Goal: Task Accomplishment & Management: Use online tool/utility

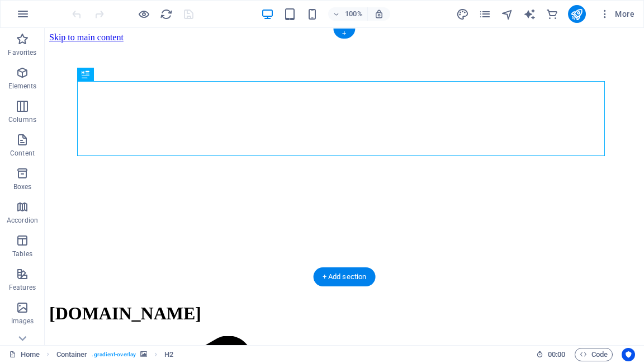
click at [621, 43] on figure at bounding box center [344, 43] width 591 height 0
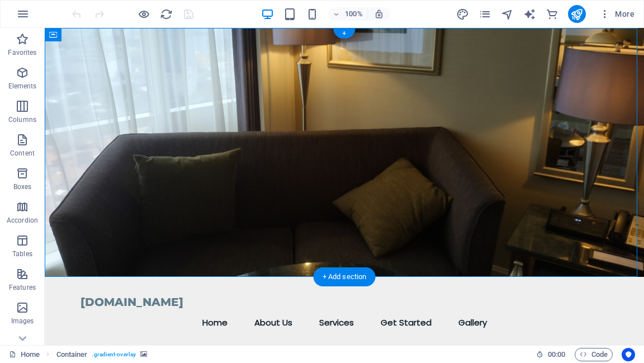
click at [619, 225] on figure at bounding box center [344, 152] width 599 height 249
click at [619, 224] on figure at bounding box center [344, 152] width 599 height 249
select select "header"
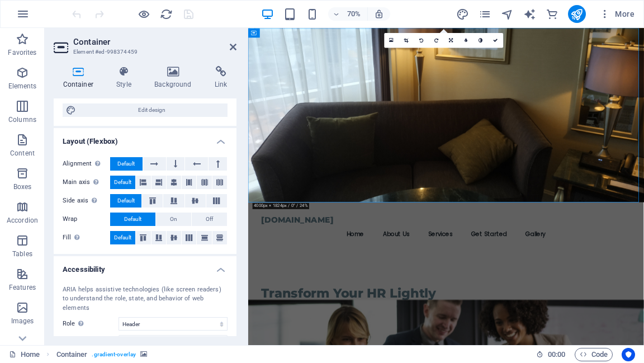
scroll to position [134, 0]
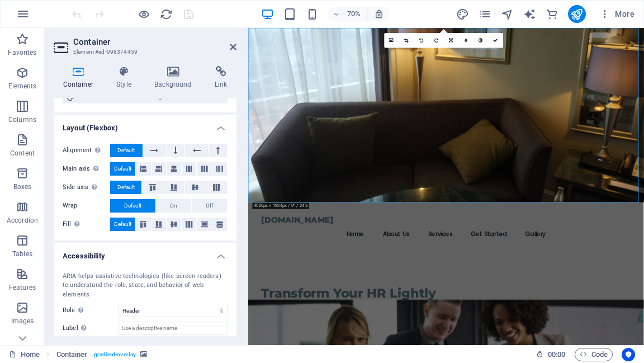
click at [644, 262] on figure at bounding box center [530, 152] width 565 height 249
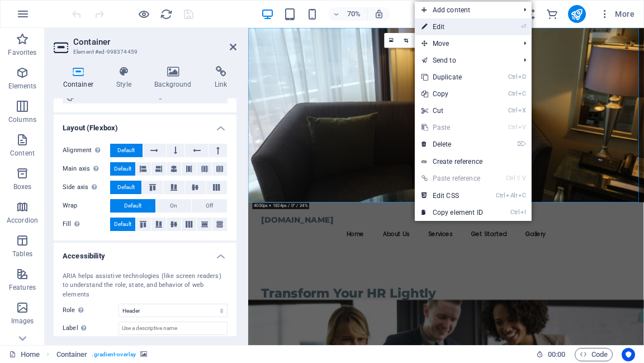
click at [434, 27] on link "⏎ Edit" at bounding box center [452, 26] width 75 height 17
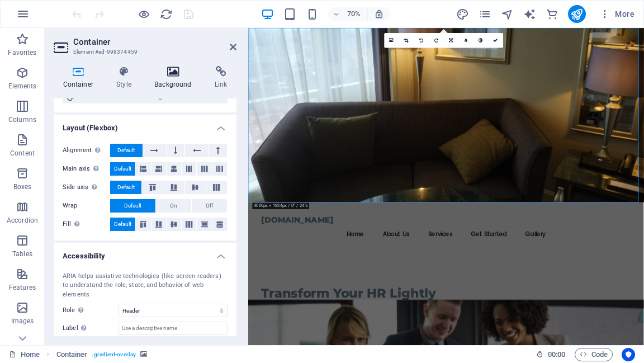
click at [174, 73] on icon at bounding box center [173, 71] width 56 height 11
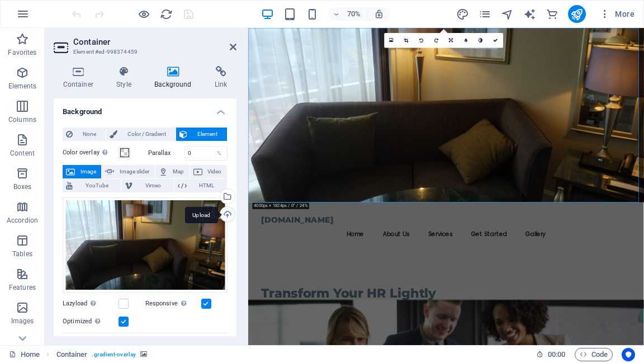
click at [224, 215] on div "Upload" at bounding box center [226, 215] width 17 height 17
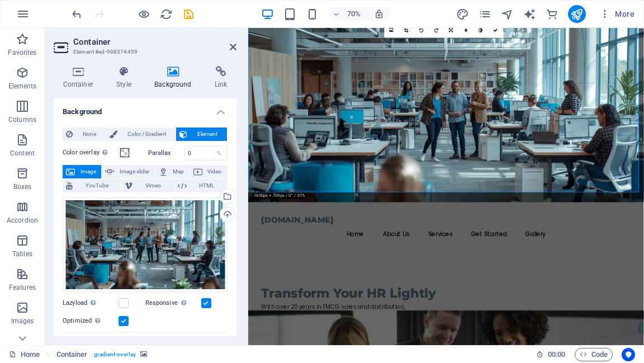
scroll to position [45, 0]
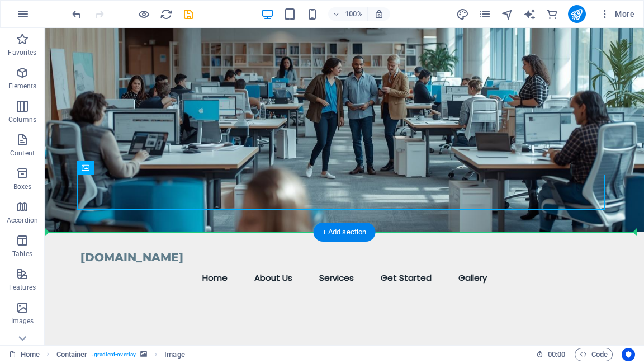
drag, startPoint x: 418, startPoint y: 194, endPoint x: 485, endPoint y: 244, distance: 83.5
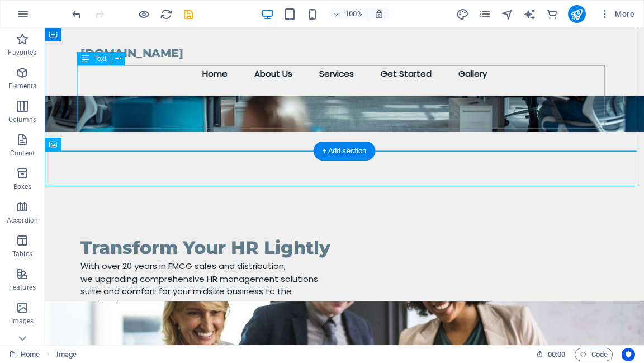
scroll to position [89, 0]
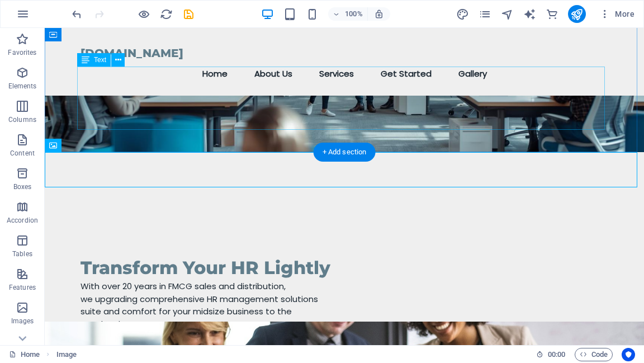
click at [478, 280] on div "With over 20 years in FMCG sales and distribution, we upgrading comprehensive H…" at bounding box center [345, 311] width 528 height 63
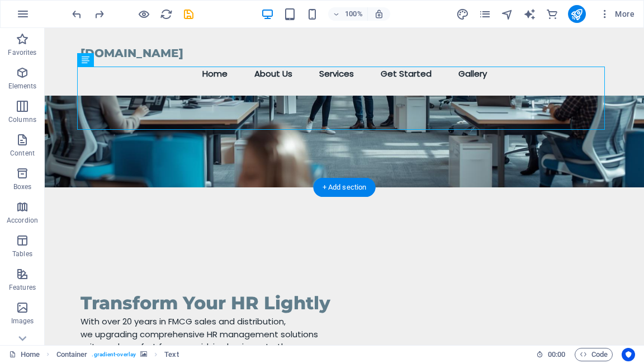
click at [624, 153] on figure at bounding box center [344, 62] width 599 height 249
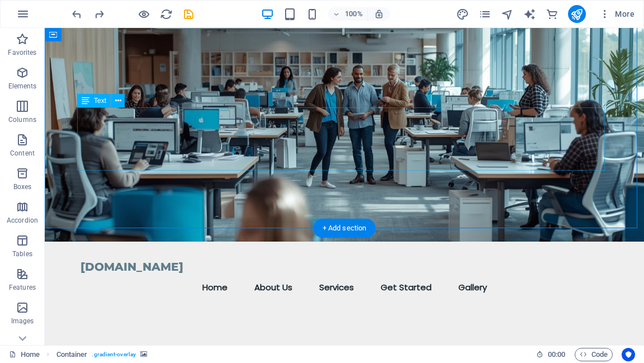
scroll to position [0, 0]
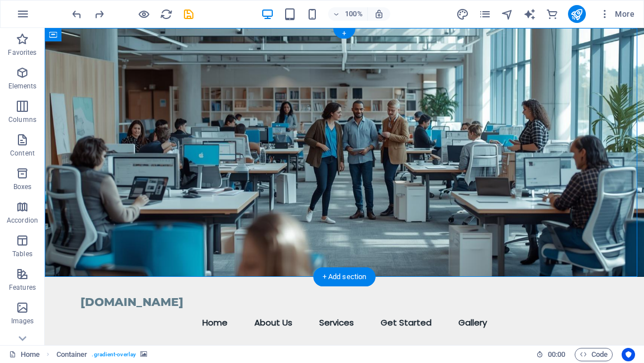
click at [614, 54] on figure at bounding box center [344, 152] width 599 height 249
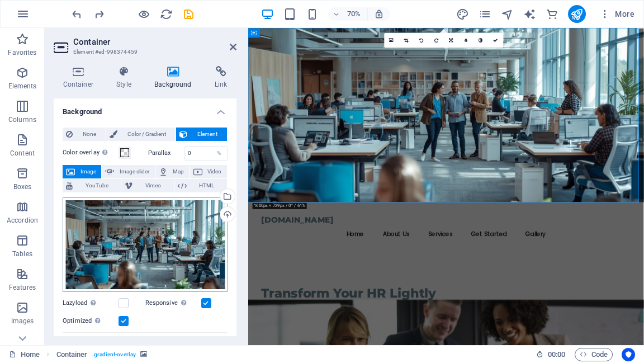
scroll to position [45, 0]
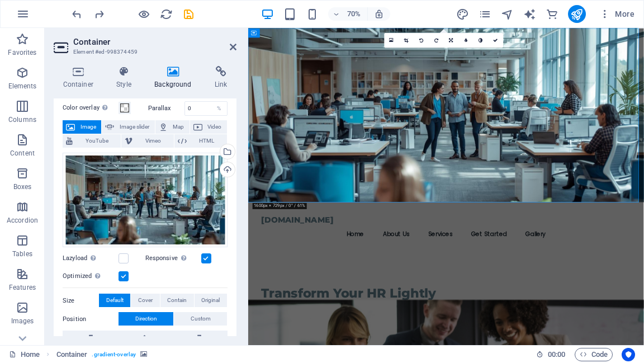
click at [124, 277] on label at bounding box center [124, 276] width 10 height 10
click at [0, 0] on input "Optimized Images are compressed to improve page speed." at bounding box center [0, 0] width 0 height 0
click at [124, 255] on label at bounding box center [124, 258] width 10 height 10
click at [0, 0] on input "Lazyload Loading images after the page loads improves page speed." at bounding box center [0, 0] width 0 height 0
click at [124, 255] on label at bounding box center [124, 258] width 10 height 10
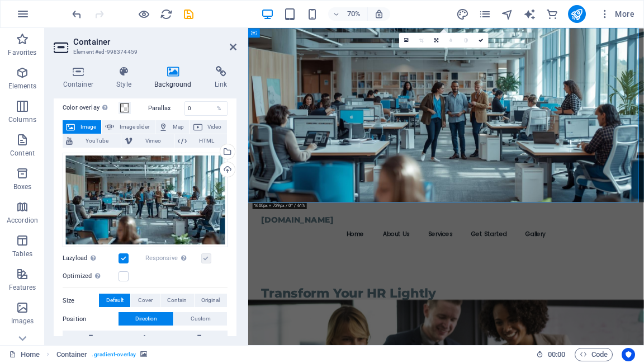
click at [0, 0] on input "Lazyload Loading images after the page loads improves page speed." at bounding box center [0, 0] width 0 height 0
click at [122, 278] on label at bounding box center [124, 276] width 10 height 10
click at [0, 0] on input "Optimized Images are compressed to improve page speed." at bounding box center [0, 0] width 0 height 0
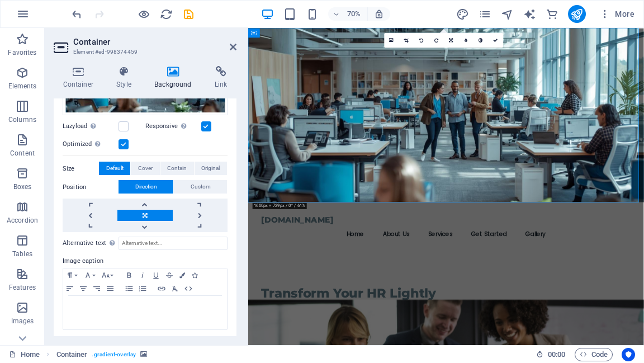
scroll to position [178, 0]
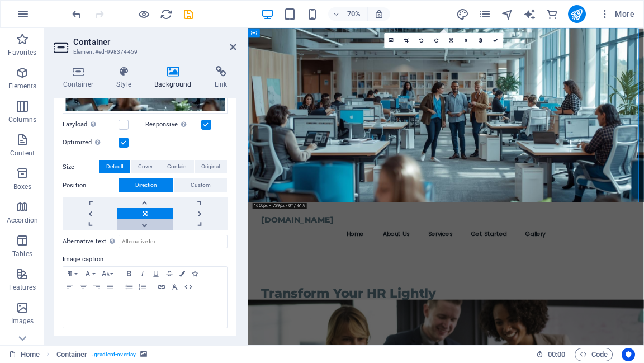
click at [144, 223] on link at bounding box center [144, 224] width 55 height 11
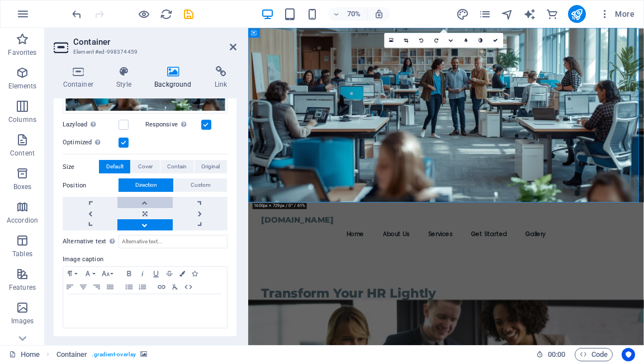
click at [145, 202] on link at bounding box center [144, 202] width 55 height 11
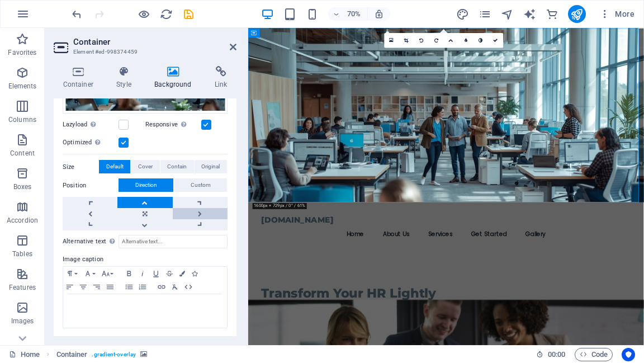
click at [196, 209] on link at bounding box center [200, 213] width 55 height 11
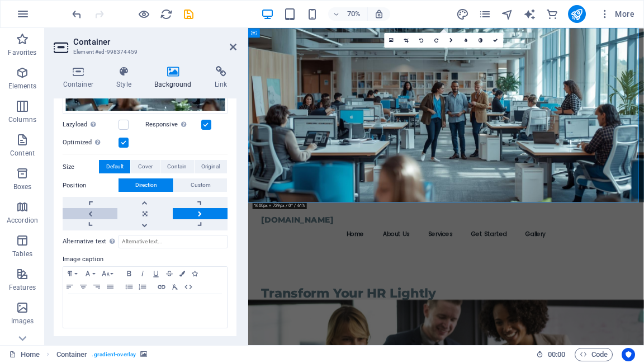
click at [89, 213] on link at bounding box center [90, 213] width 55 height 11
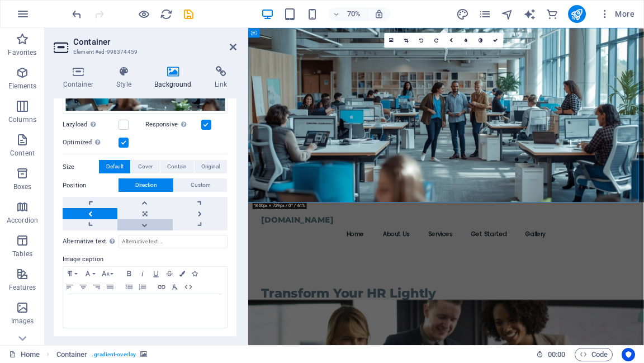
click at [145, 223] on link at bounding box center [144, 224] width 55 height 11
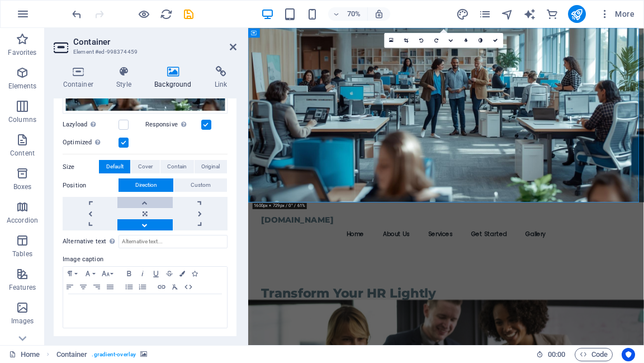
click at [145, 201] on link at bounding box center [144, 202] width 55 height 11
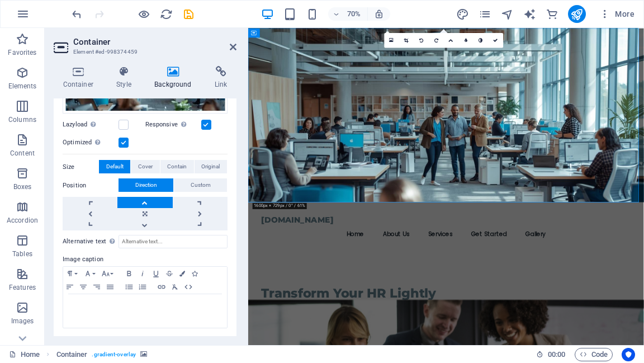
click at [145, 201] on link at bounding box center [144, 202] width 55 height 11
click at [146, 213] on link at bounding box center [144, 213] width 55 height 11
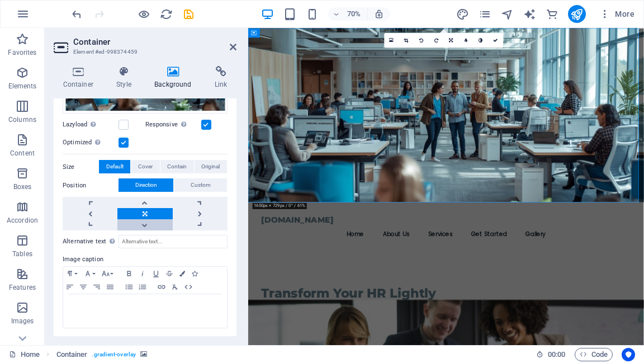
click at [146, 223] on link at bounding box center [144, 224] width 55 height 11
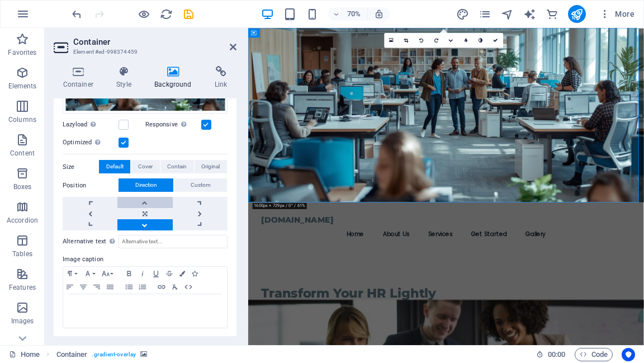
click at [147, 199] on link at bounding box center [144, 202] width 55 height 11
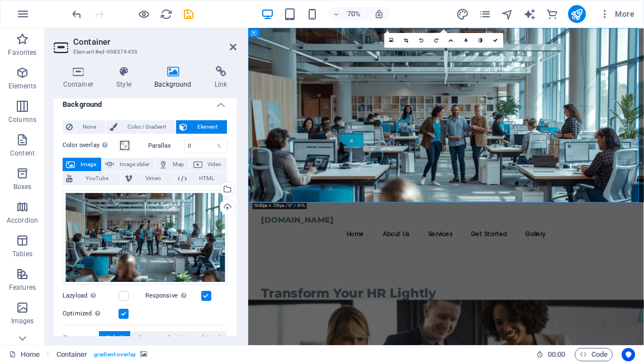
scroll to position [0, 0]
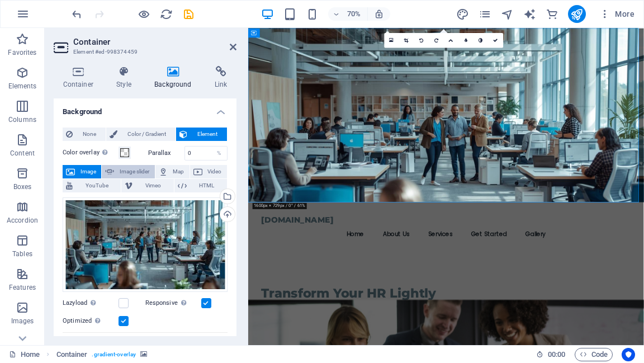
click at [136, 173] on span "Image slider" at bounding box center [134, 171] width 34 height 13
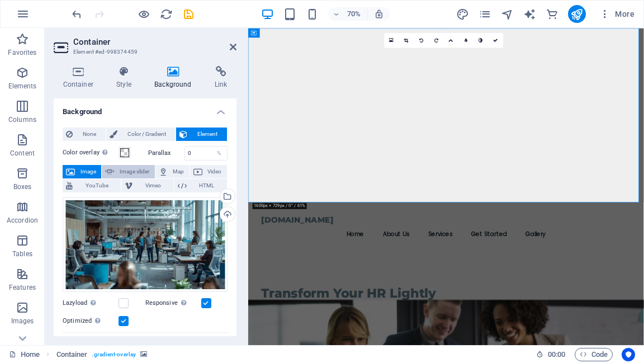
select select "ms"
select select "s"
select select "progressive"
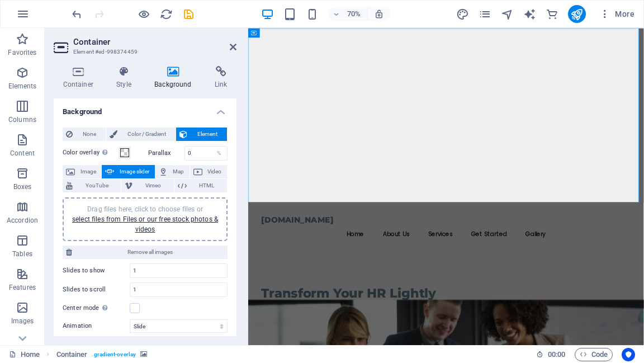
click at [136, 173] on span "Image slider" at bounding box center [134, 171] width 34 height 13
click at [87, 171] on span "Image" at bounding box center [88, 171] width 20 height 13
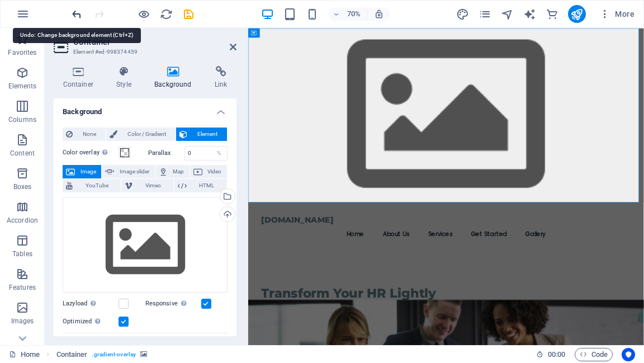
click at [76, 13] on icon "undo" at bounding box center [76, 14] width 13 height 13
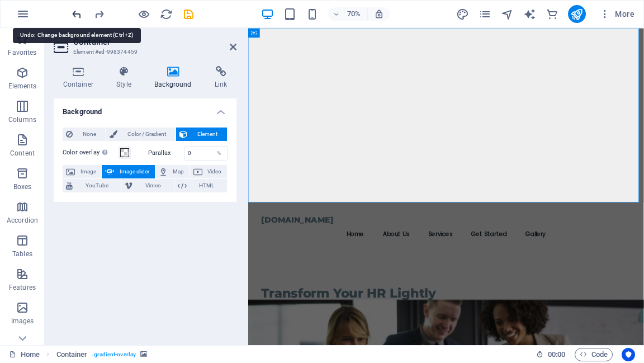
click at [76, 13] on icon "undo" at bounding box center [76, 14] width 13 height 13
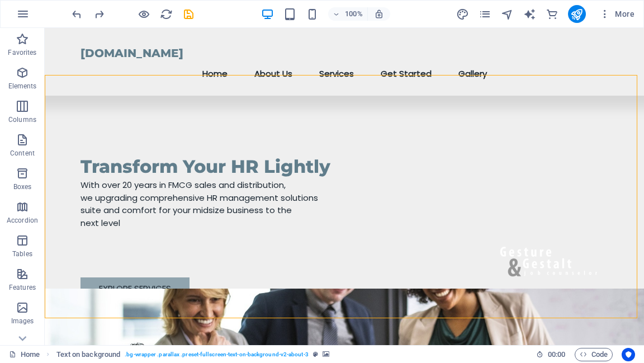
scroll to position [268, 0]
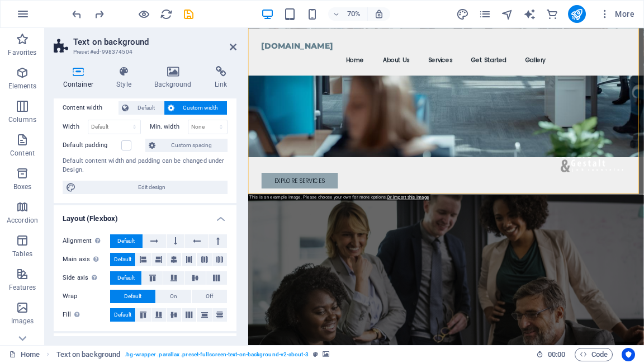
scroll to position [0, 0]
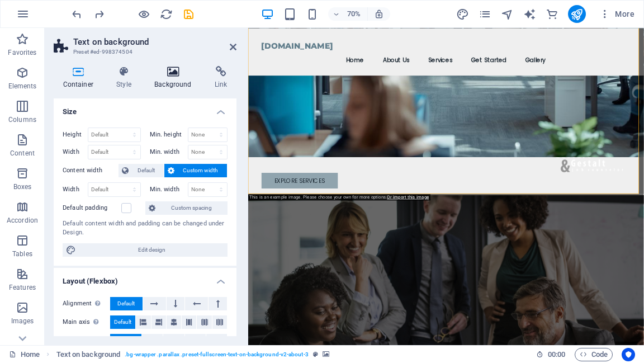
click at [172, 72] on icon at bounding box center [173, 71] width 56 height 11
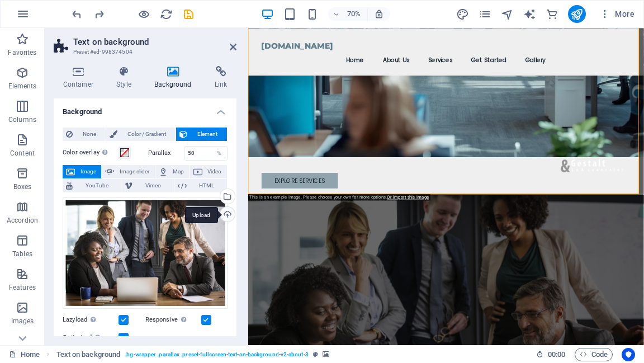
click at [226, 215] on div "Upload" at bounding box center [226, 215] width 17 height 17
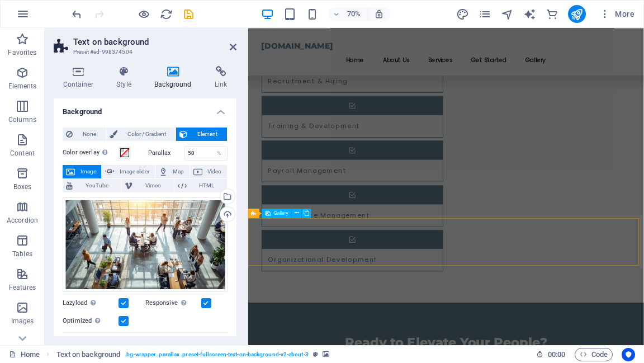
scroll to position [901, 0]
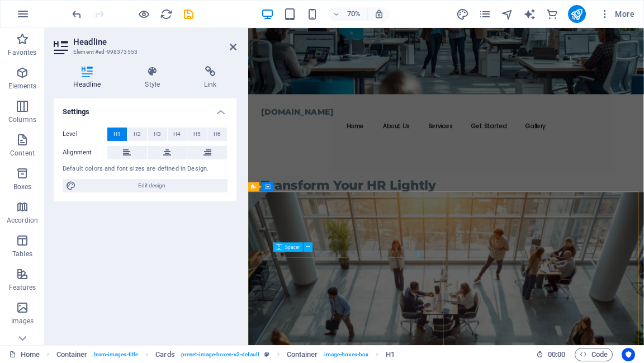
scroll to position [0, 0]
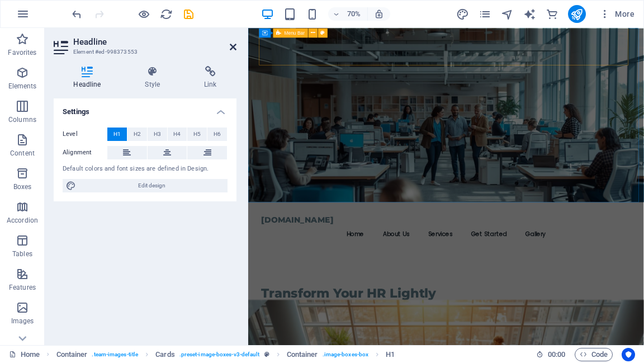
click at [233, 49] on icon at bounding box center [233, 47] width 7 height 9
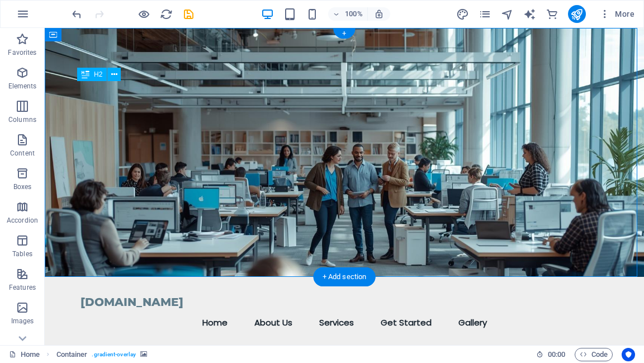
drag, startPoint x: 193, startPoint y: 130, endPoint x: 112, endPoint y: 129, distance: 81.7
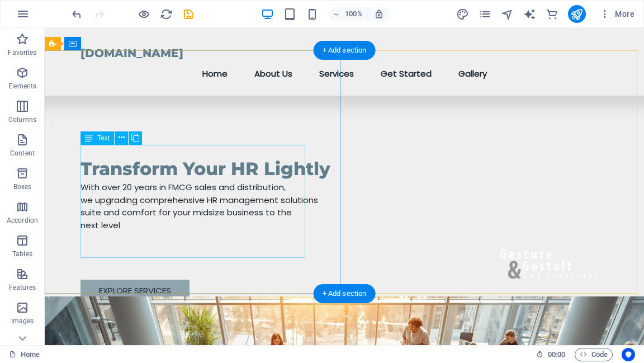
scroll to position [447, 0]
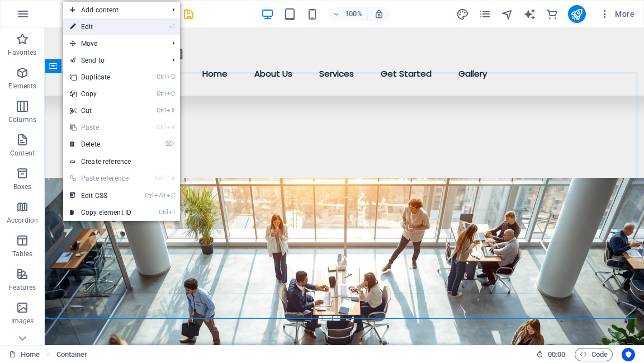
click at [72, 28] on icon at bounding box center [73, 26] width 6 height 17
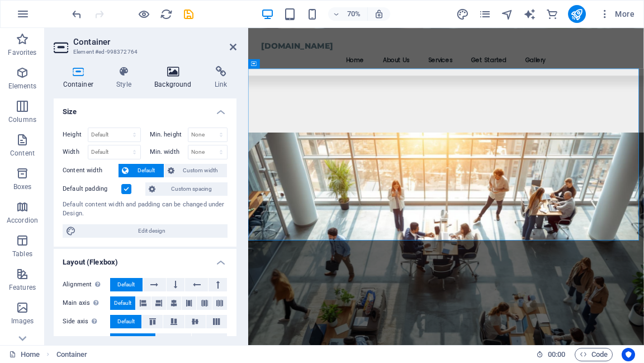
click at [173, 74] on icon at bounding box center [173, 71] width 56 height 11
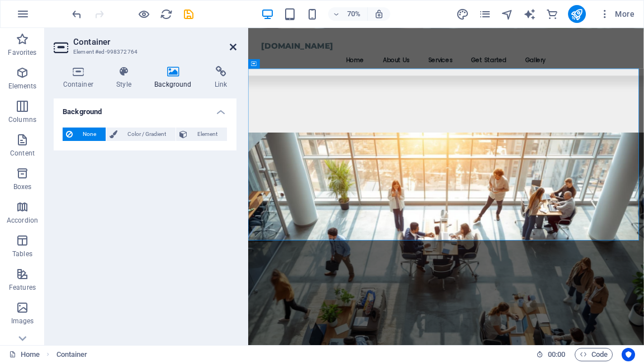
click at [232, 47] on icon at bounding box center [233, 47] width 7 height 9
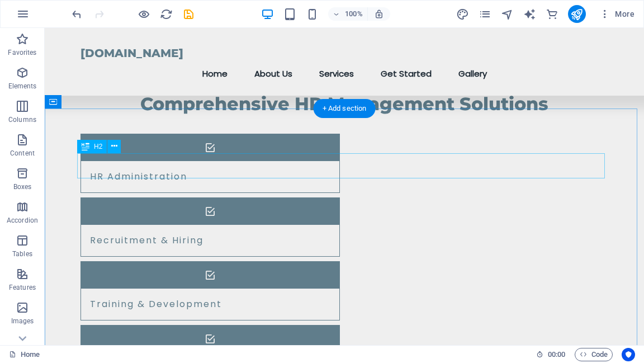
scroll to position [939, 0]
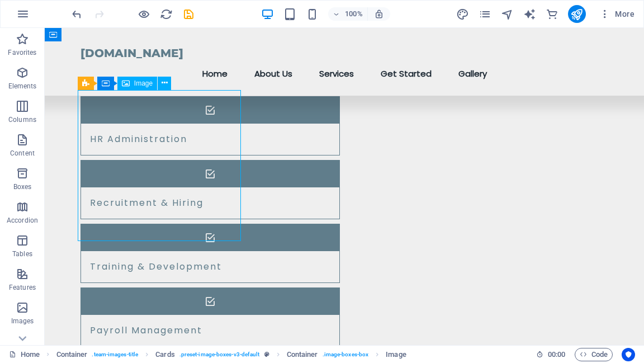
select select "vw"
select select "px"
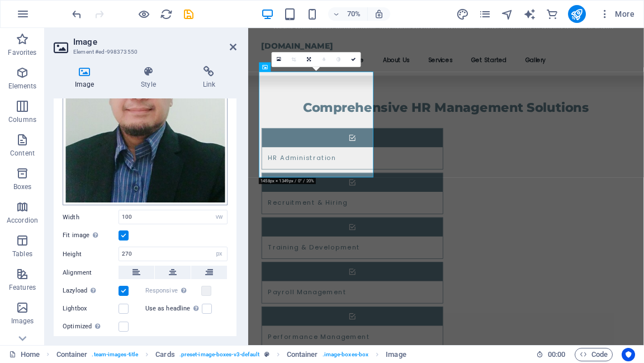
scroll to position [179, 0]
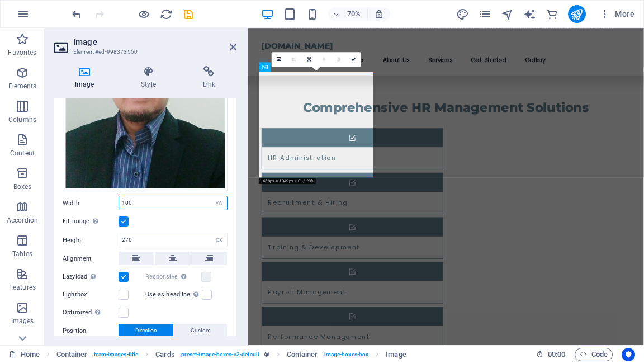
drag, startPoint x: 139, startPoint y: 199, endPoint x: 121, endPoint y: 202, distance: 18.2
click at [121, 202] on input "100" at bounding box center [173, 202] width 108 height 13
click at [143, 218] on div "Fit image Automatically fit image to a fixed width and height" at bounding box center [145, 221] width 165 height 13
click at [228, 247] on div "Drag files here, click to choose files or select files from Files or our free s…" at bounding box center [145, 163] width 183 height 446
drag, startPoint x: 140, startPoint y: 199, endPoint x: 114, endPoint y: 197, distance: 26.3
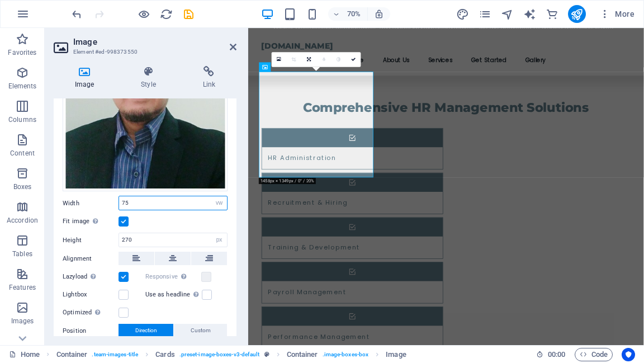
click at [114, 197] on div "Width 75 Default auto px rem % em vh vw" at bounding box center [145, 203] width 165 height 15
type input "100"
click at [228, 257] on div "Drag files here, click to choose files or select files from Files or our free s…" at bounding box center [145, 163] width 183 height 446
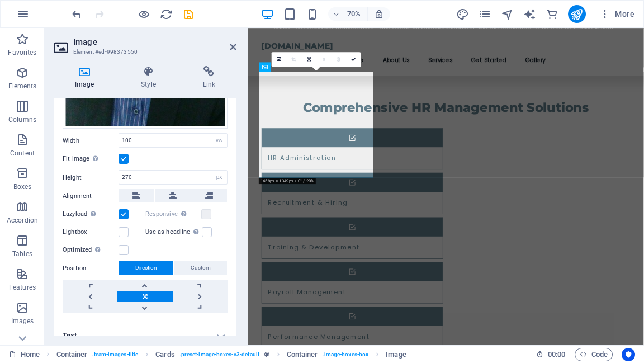
scroll to position [251, 0]
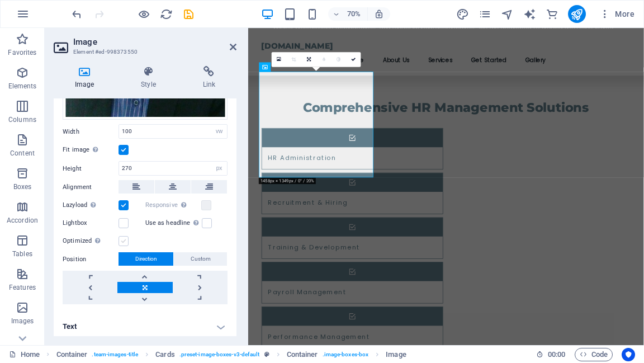
click at [125, 239] on label at bounding box center [124, 241] width 10 height 10
click at [0, 0] on input "Optimized Images are compressed to improve page speed." at bounding box center [0, 0] width 0 height 0
click at [202, 220] on label at bounding box center [207, 223] width 10 height 10
click at [0, 0] on input "Use as headline The image will be wrapped in an H1 headline tag. Useful for giv…" at bounding box center [0, 0] width 0 height 0
click at [202, 220] on label at bounding box center [207, 223] width 10 height 10
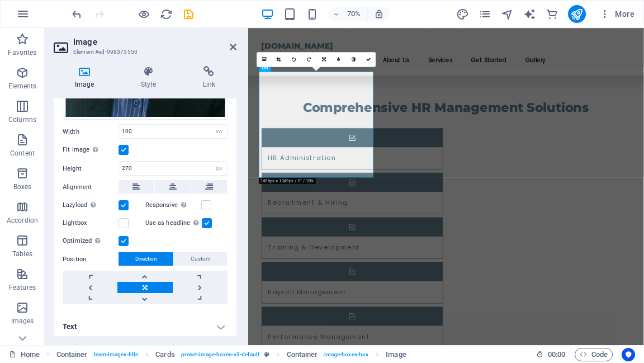
click at [0, 0] on input "Use as headline The image will be wrapped in an H1 headline tag. Useful for giv…" at bounding box center [0, 0] width 0 height 0
click at [124, 221] on label at bounding box center [124, 223] width 10 height 10
click at [0, 0] on input "Lightbox" at bounding box center [0, 0] width 0 height 0
click at [202, 201] on label at bounding box center [206, 205] width 10 height 10
click at [0, 0] on input "Responsive Automatically load retina image and smartphone optimized sizes." at bounding box center [0, 0] width 0 height 0
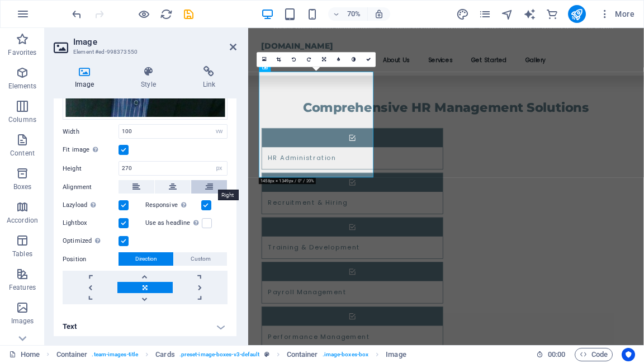
click at [205, 183] on icon at bounding box center [209, 186] width 8 height 13
click at [172, 184] on icon at bounding box center [173, 186] width 8 height 13
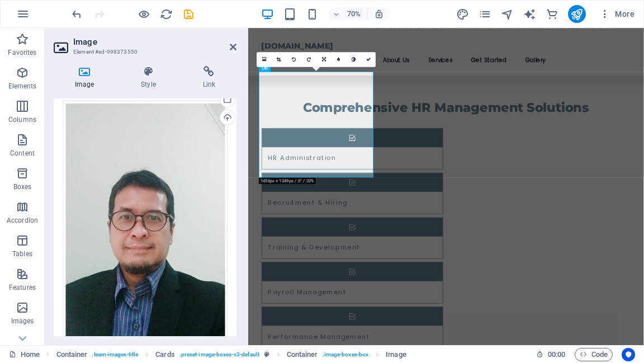
scroll to position [0, 0]
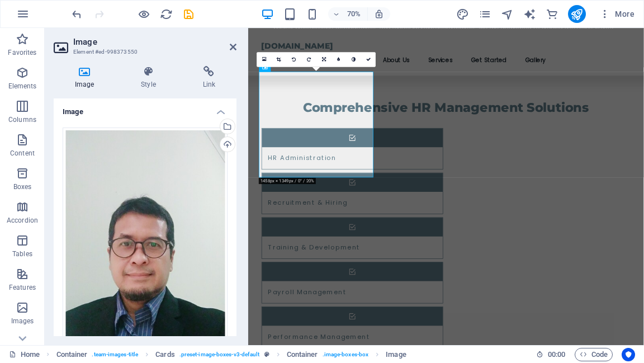
drag, startPoint x: 185, startPoint y: 156, endPoint x: 187, endPoint y: 111, distance: 44.8
click at [187, 111] on h4 "Image" at bounding box center [145, 108] width 183 height 20
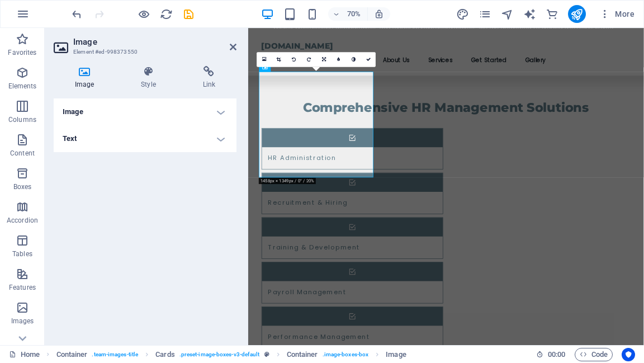
click at [220, 113] on h4 "Image" at bounding box center [145, 111] width 183 height 27
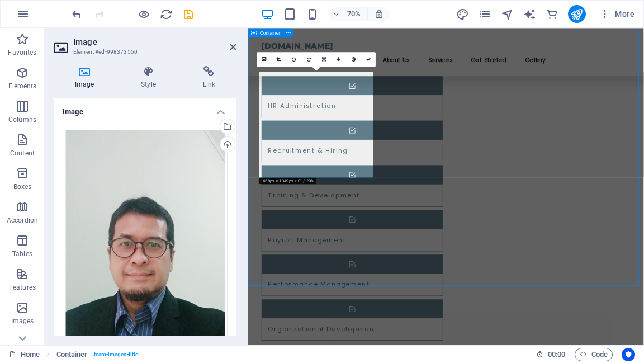
scroll to position [939, 0]
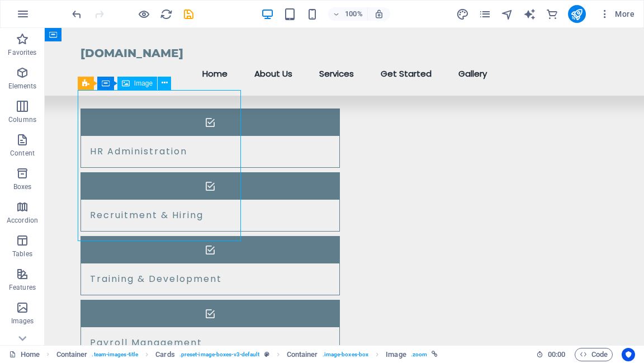
drag, startPoint x: 240, startPoint y: 96, endPoint x: 213, endPoint y: 105, distance: 28.8
click at [171, 82] on button at bounding box center [164, 83] width 13 height 13
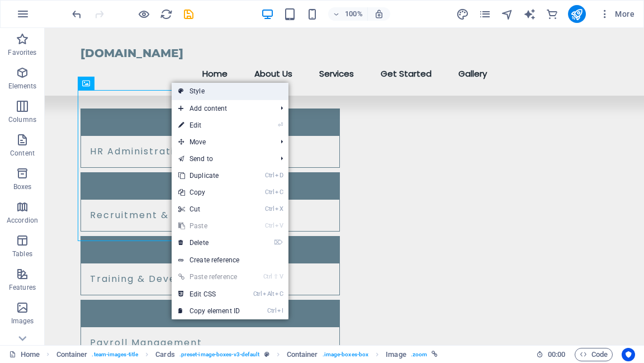
click at [182, 95] on icon at bounding box center [181, 91] width 6 height 17
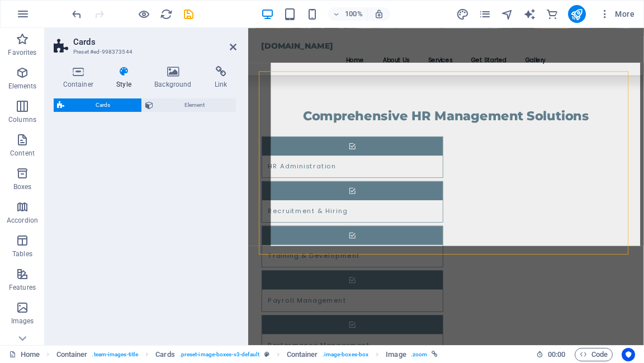
select select "rem"
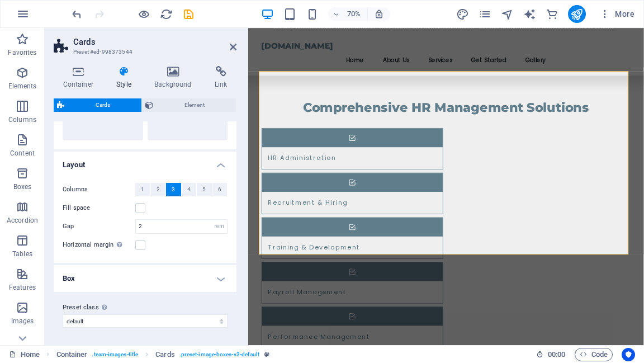
scroll to position [39, 0]
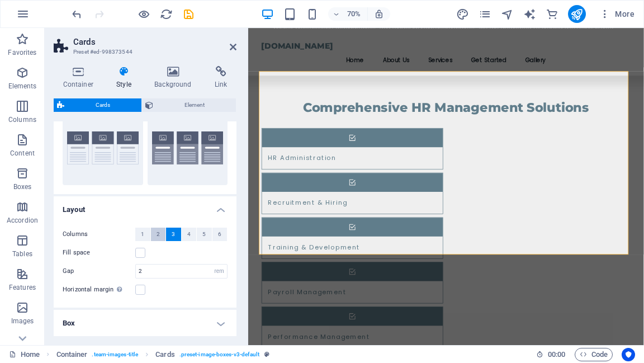
click at [159, 232] on button "2" at bounding box center [158, 234] width 15 height 13
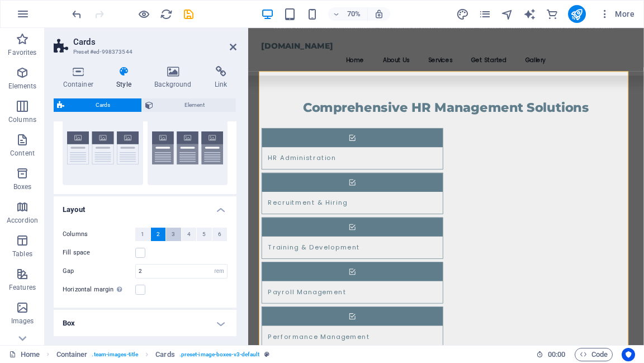
click at [170, 230] on button "3" at bounding box center [173, 234] width 15 height 13
click at [187, 234] on span "4" at bounding box center [188, 234] width 3 height 13
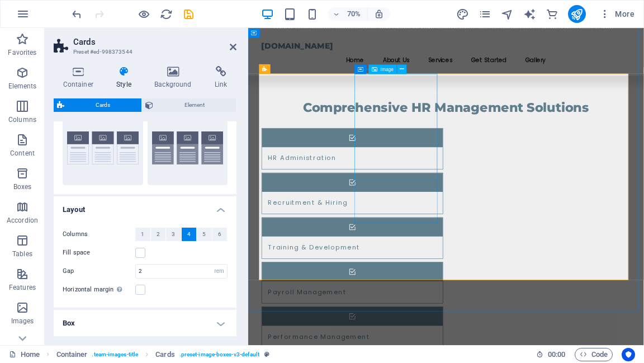
scroll to position [862, 0]
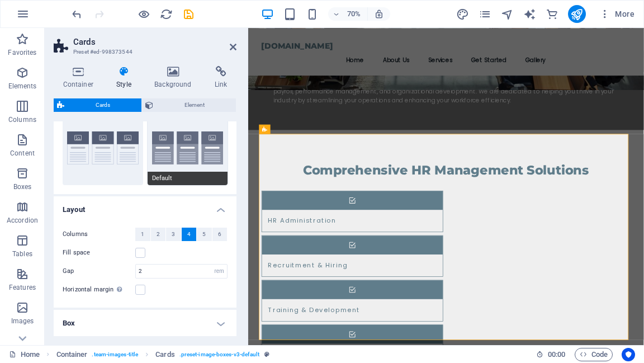
click at [193, 136] on button "Default" at bounding box center [188, 148] width 81 height 74
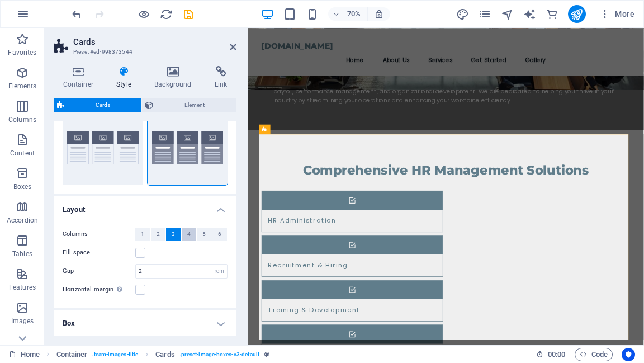
click at [187, 233] on span "4" at bounding box center [188, 234] width 3 height 13
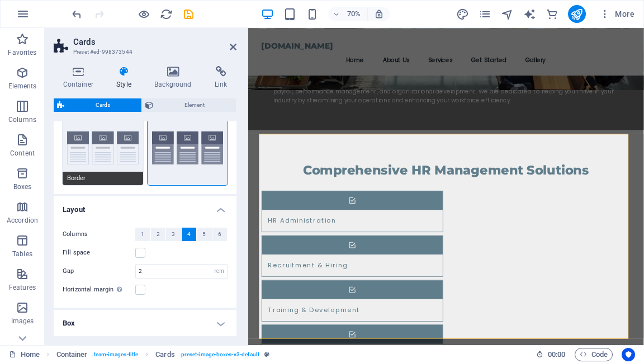
click at [107, 135] on button "Border" at bounding box center [103, 148] width 81 height 74
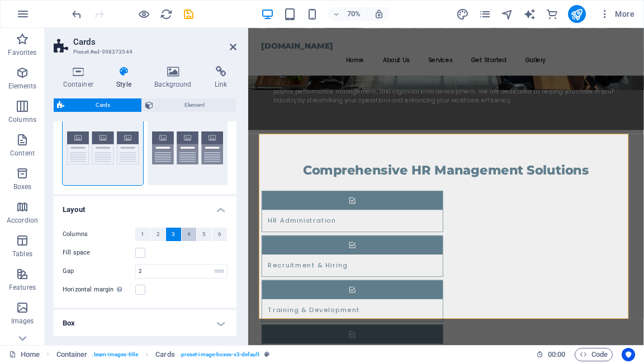
click at [187, 235] on span "4" at bounding box center [188, 234] width 3 height 13
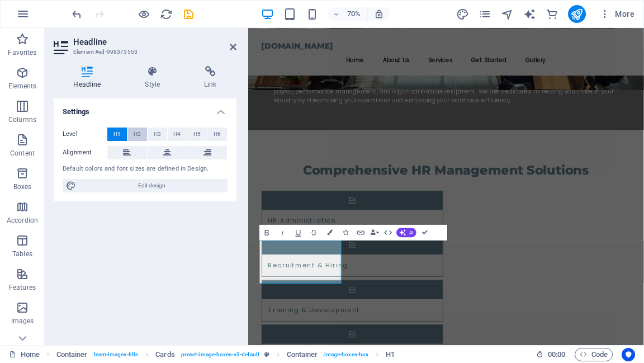
click at [134, 137] on span "H2" at bounding box center [137, 134] width 7 height 13
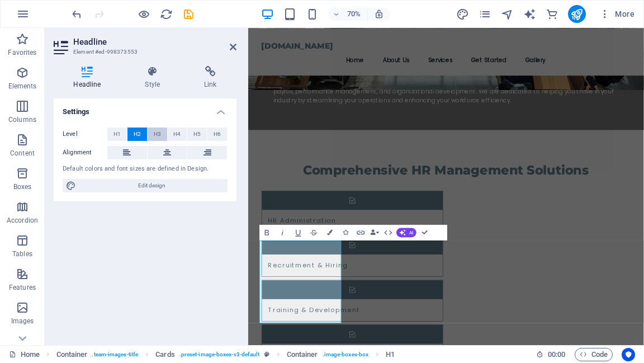
click at [154, 139] on span "H3" at bounding box center [157, 134] width 7 height 13
click at [171, 135] on button "H4" at bounding box center [178, 134] width 20 height 13
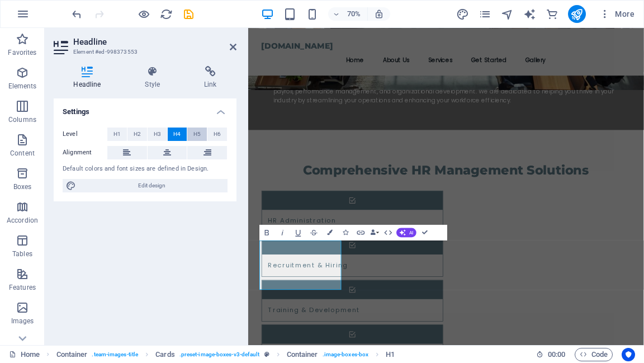
click at [201, 134] on span "H5" at bounding box center [196, 134] width 7 height 13
click at [219, 133] on span "H6" at bounding box center [217, 134] width 7 height 13
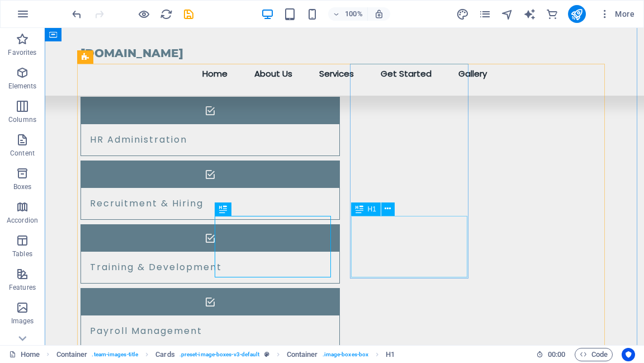
scroll to position [939, 0]
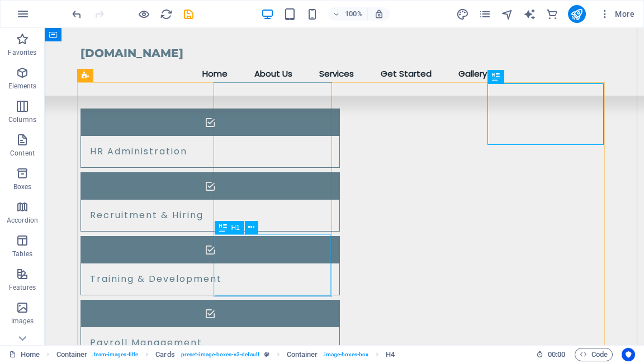
scroll to position [984, 0]
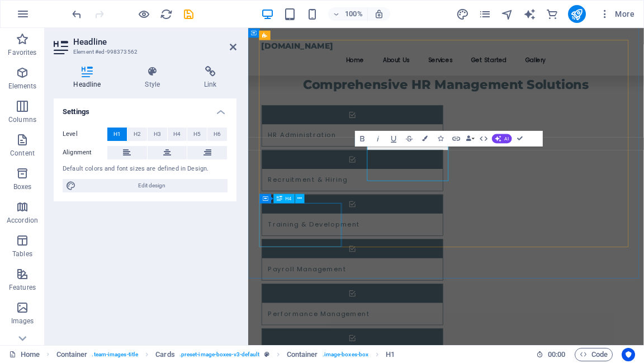
scroll to position [997, 0]
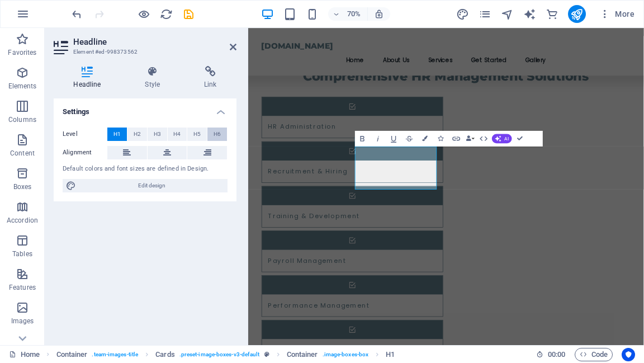
click at [213, 135] on button "H6" at bounding box center [217, 134] width 20 height 13
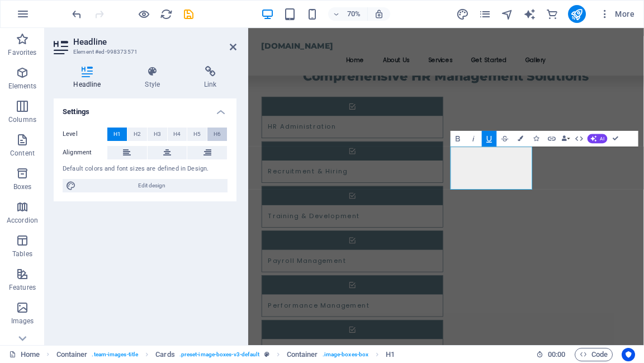
click at [221, 136] on button "H6" at bounding box center [217, 134] width 20 height 13
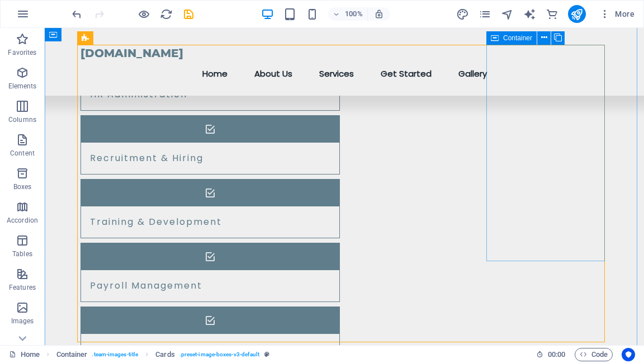
scroll to position [984, 0]
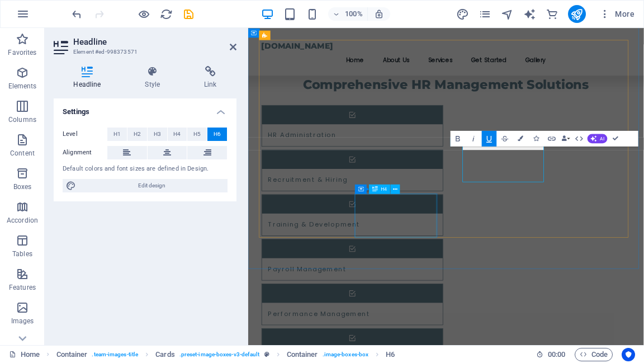
scroll to position [997, 0]
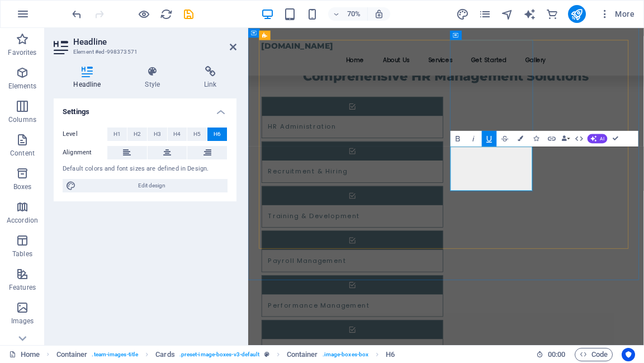
drag, startPoint x: 500, startPoint y: 157, endPoint x: 629, endPoint y: 116, distance: 134.8
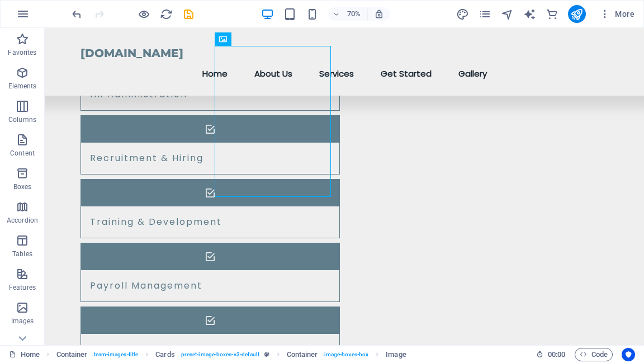
scroll to position [984, 0]
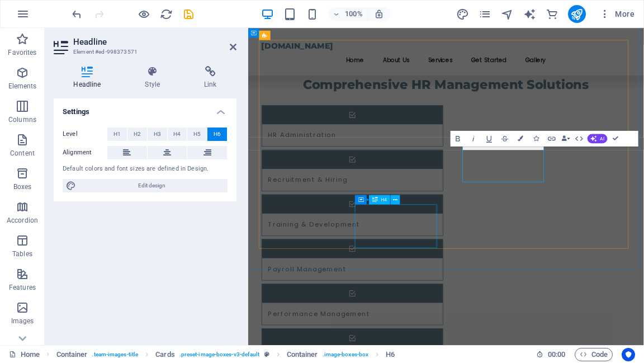
scroll to position [997, 0]
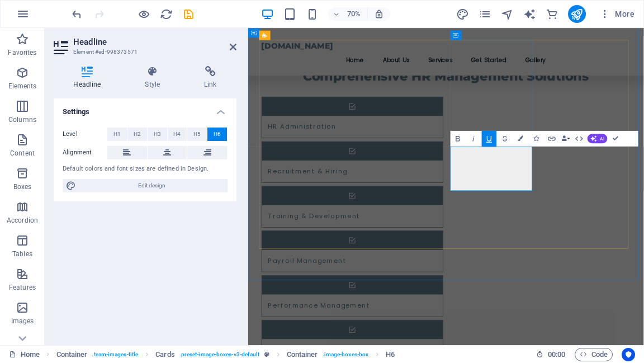
drag, startPoint x: 577, startPoint y: 210, endPoint x: 628, endPoint y: 247, distance: 63.0
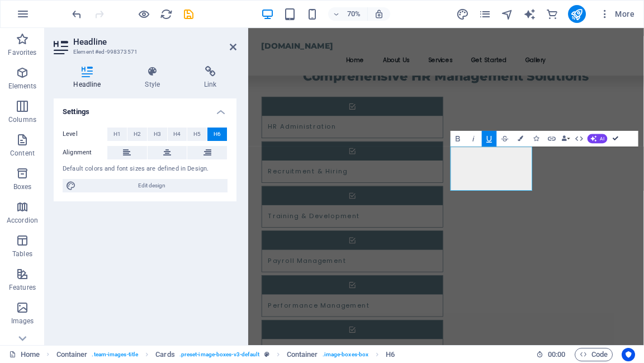
drag, startPoint x: 351, startPoint y: 211, endPoint x: 615, endPoint y: 137, distance: 274.2
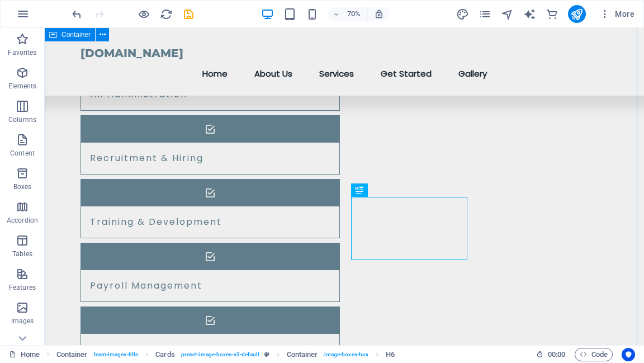
scroll to position [984, 0]
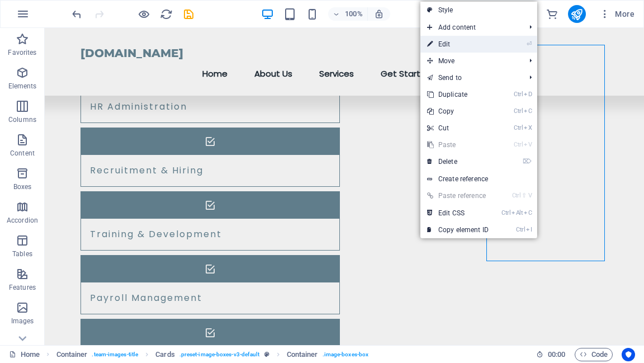
drag, startPoint x: 472, startPoint y: 45, endPoint x: 271, endPoint y: 35, distance: 201.6
click at [472, 45] on link "⏎ Edit" at bounding box center [458, 44] width 75 height 17
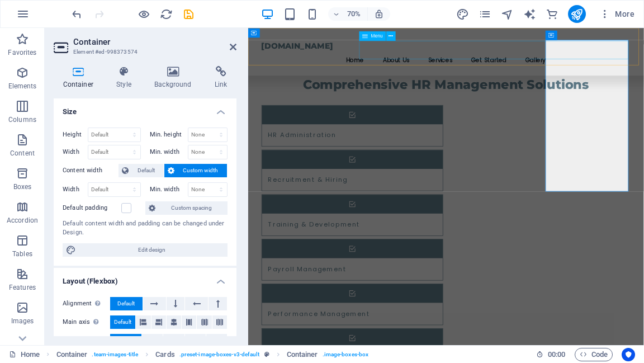
scroll to position [997, 0]
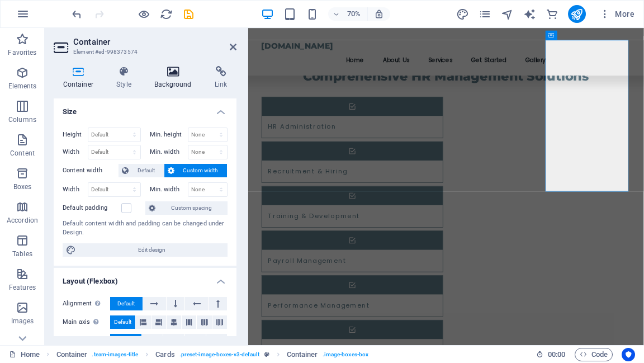
click at [176, 73] on icon at bounding box center [173, 71] width 56 height 11
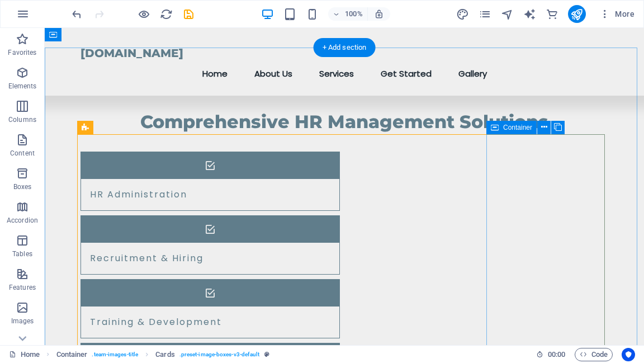
scroll to position [895, 0]
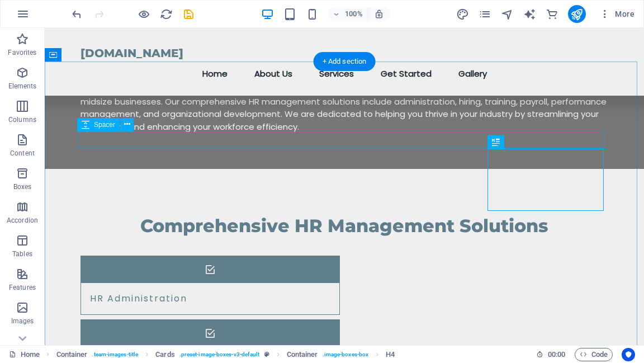
scroll to position [984, 0]
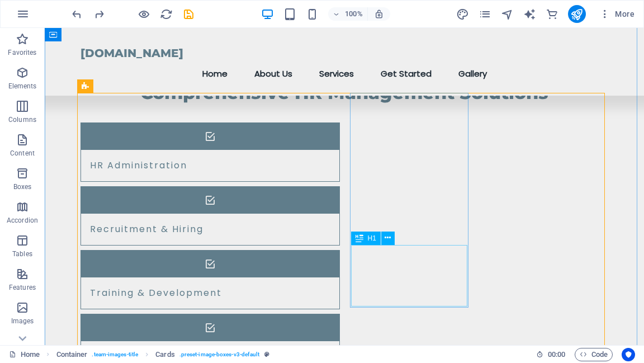
scroll to position [919, 0]
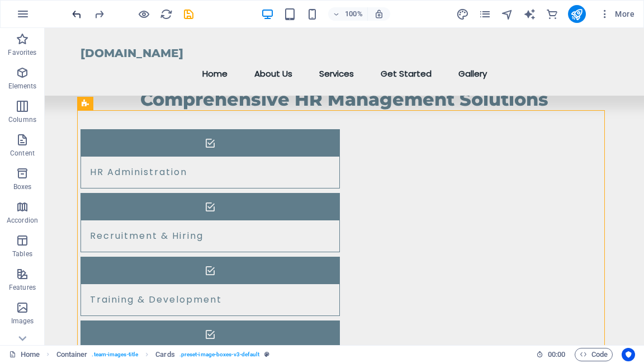
click at [74, 11] on icon "undo" at bounding box center [76, 14] width 13 height 13
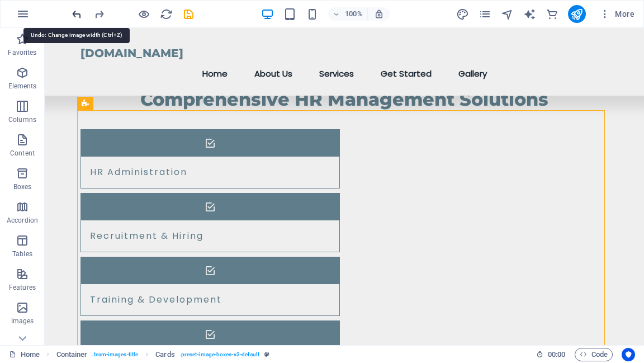
click at [74, 11] on icon "undo" at bounding box center [76, 14] width 13 height 13
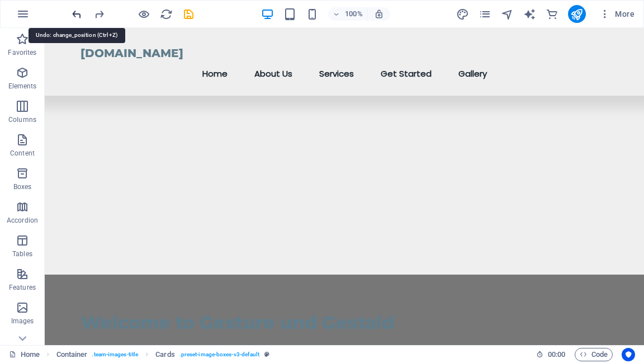
click at [74, 11] on icon "undo" at bounding box center [76, 14] width 13 height 13
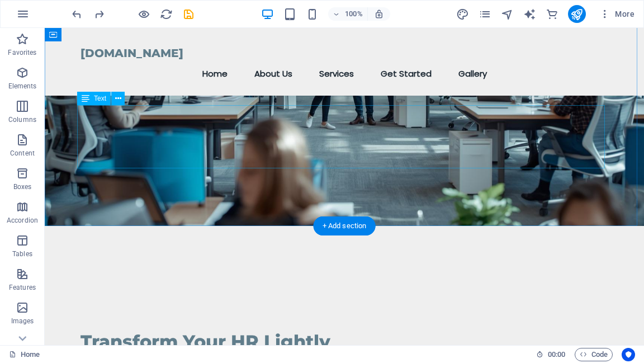
scroll to position [179, 0]
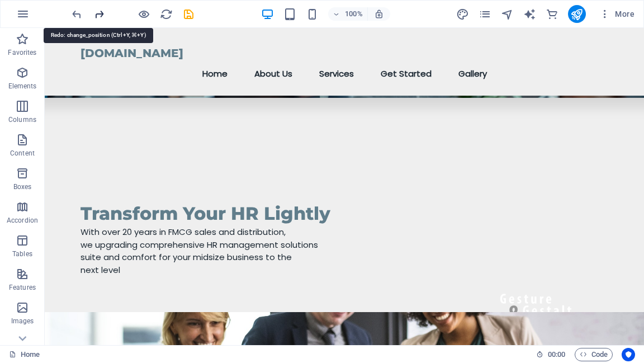
click at [97, 13] on icon "redo" at bounding box center [99, 14] width 13 height 13
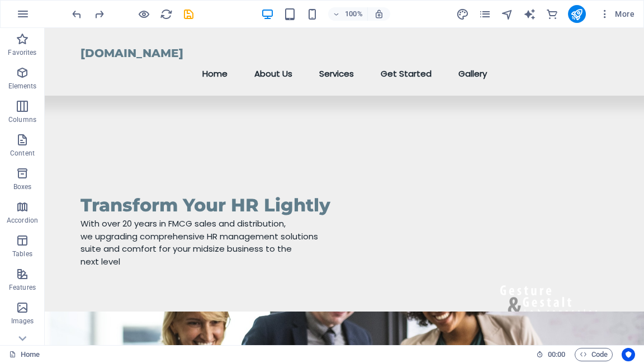
scroll to position [195, 0]
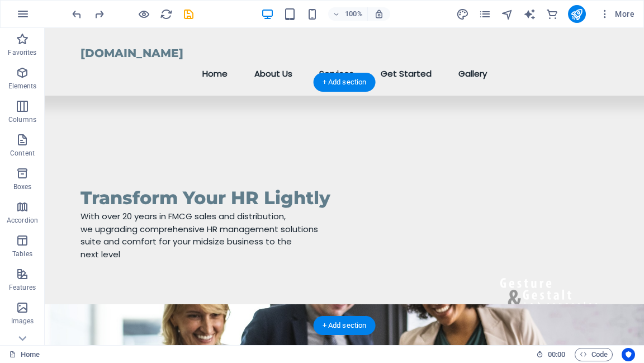
drag, startPoint x: 372, startPoint y: 180, endPoint x: 223, endPoint y: 244, distance: 162.8
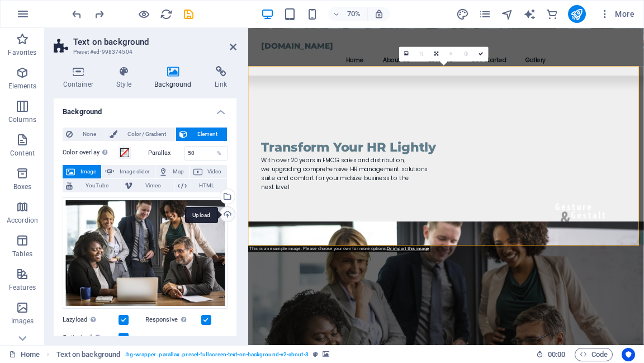
click at [223, 213] on div "Upload" at bounding box center [226, 215] width 17 height 17
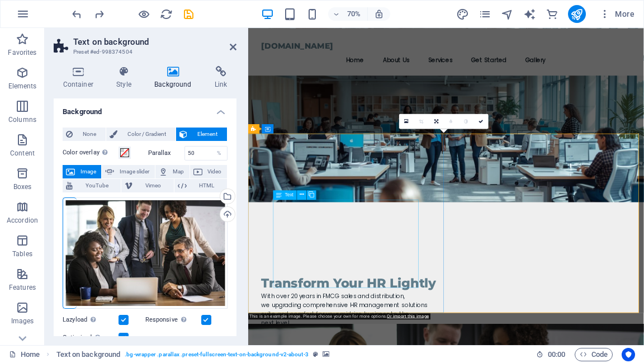
scroll to position [224, 0]
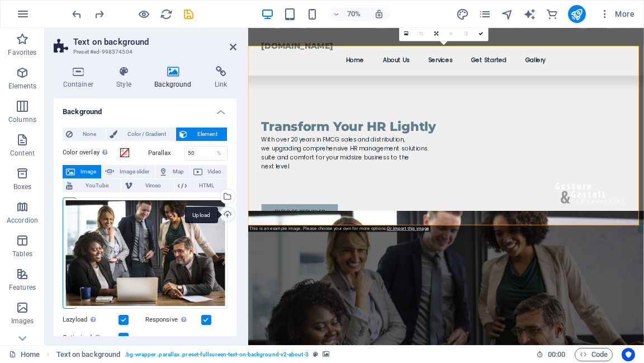
click at [226, 214] on div "Upload" at bounding box center [226, 215] width 17 height 17
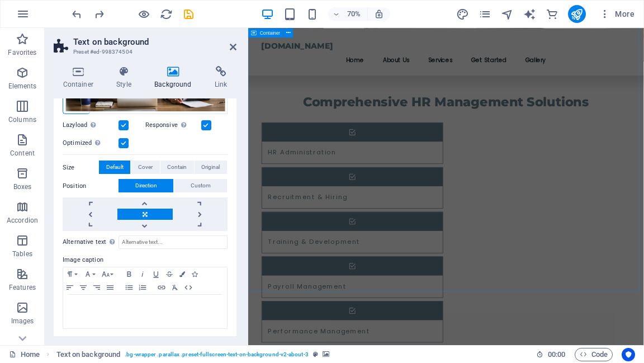
scroll to position [984, 0]
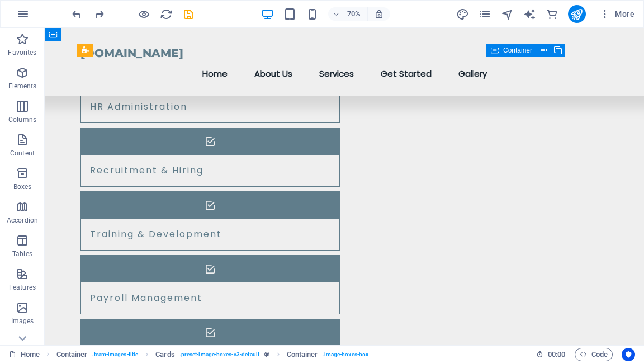
scroll to position [971, 0]
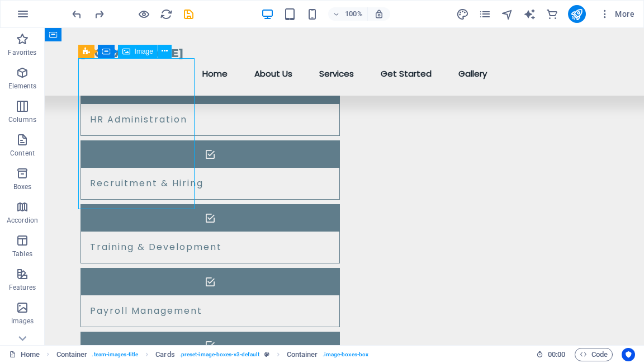
select select "vw"
select select "px"
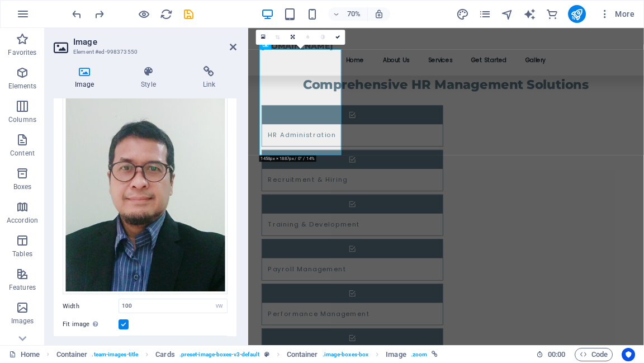
scroll to position [0, 0]
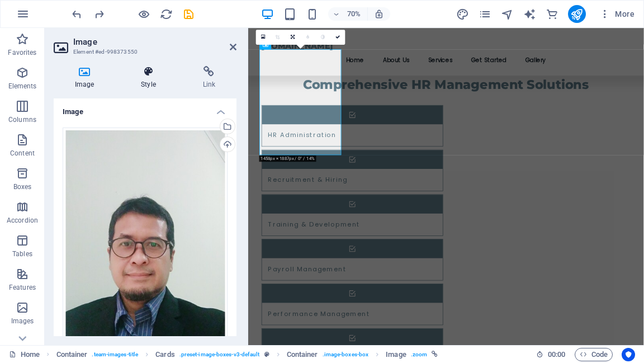
click at [150, 73] on icon at bounding box center [148, 71] width 57 height 11
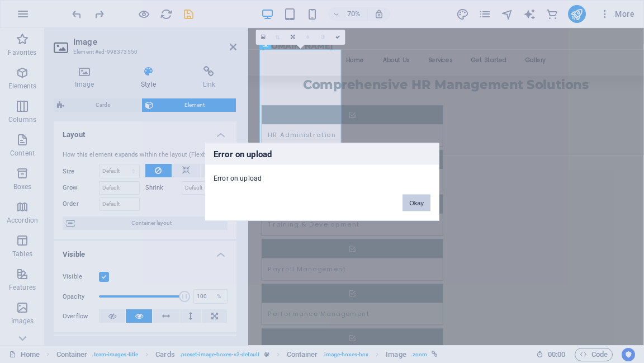
click at [412, 202] on button "Okay" at bounding box center [417, 202] width 28 height 17
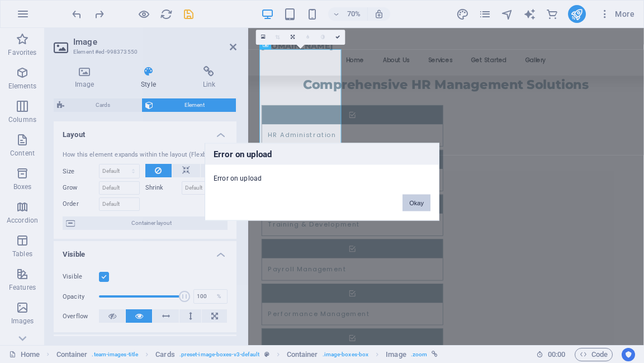
click at [414, 201] on button "Okay" at bounding box center [417, 202] width 28 height 17
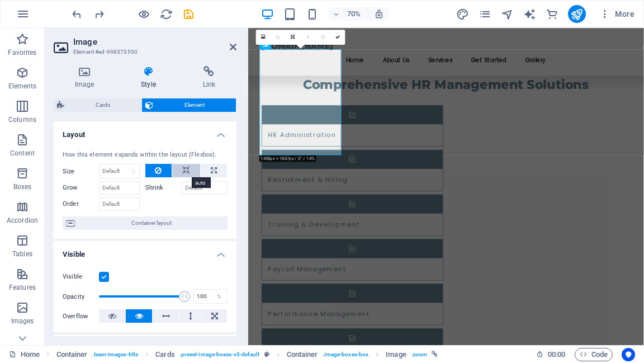
click at [184, 173] on icon at bounding box center [186, 170] width 8 height 13
click at [157, 168] on icon at bounding box center [158, 170] width 7 height 13
click at [181, 172] on button at bounding box center [186, 170] width 28 height 13
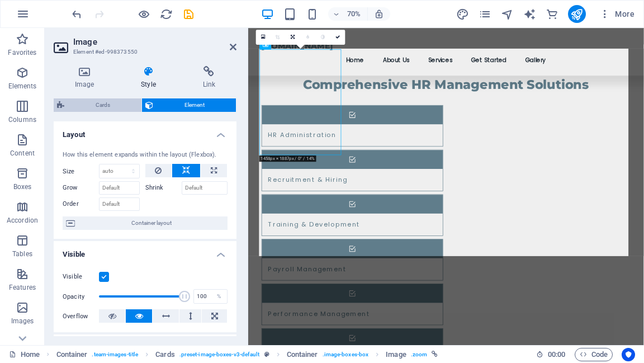
click at [110, 104] on span "Cards" at bounding box center [103, 104] width 70 height 13
select select "rem"
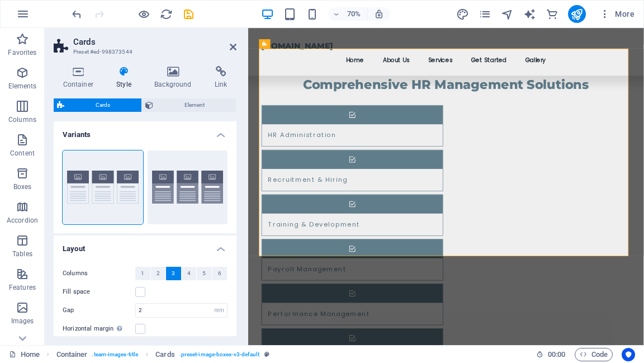
click at [172, 276] on span "3" at bounding box center [173, 273] width 3 height 13
drag, startPoint x: 155, startPoint y: 273, endPoint x: 163, endPoint y: 276, distance: 7.8
click at [157, 273] on span "2" at bounding box center [158, 273] width 3 height 13
click at [170, 276] on button "3" at bounding box center [173, 273] width 15 height 13
click at [180, 102] on span "Element" at bounding box center [195, 104] width 76 height 13
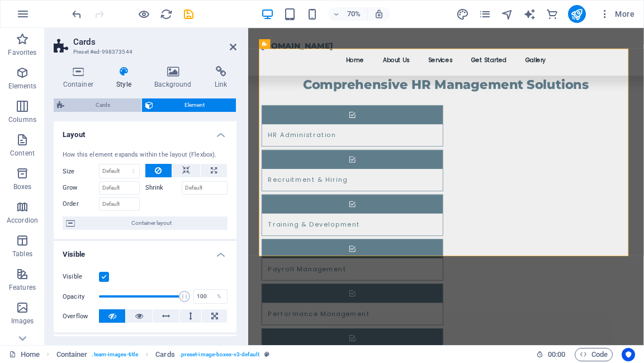
click at [114, 105] on span "Cards" at bounding box center [103, 104] width 70 height 13
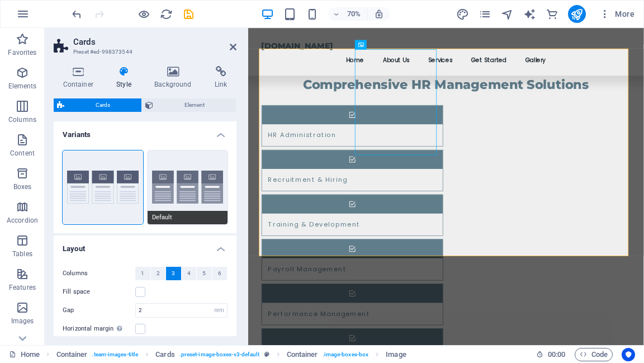
click at [175, 201] on button "Default" at bounding box center [188, 187] width 81 height 74
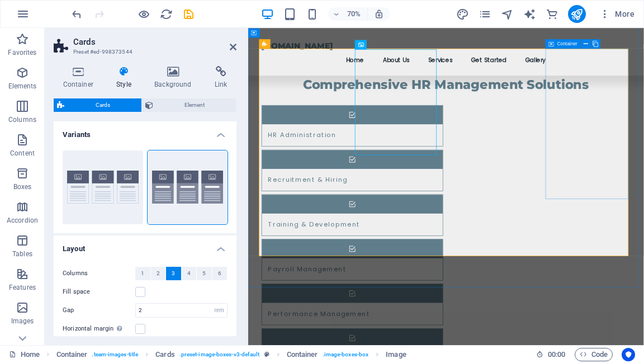
drag, startPoint x: 698, startPoint y: 173, endPoint x: 767, endPoint y: 130, distance: 81.2
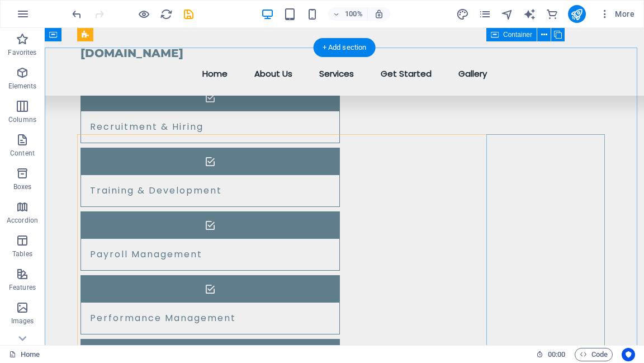
scroll to position [895, 0]
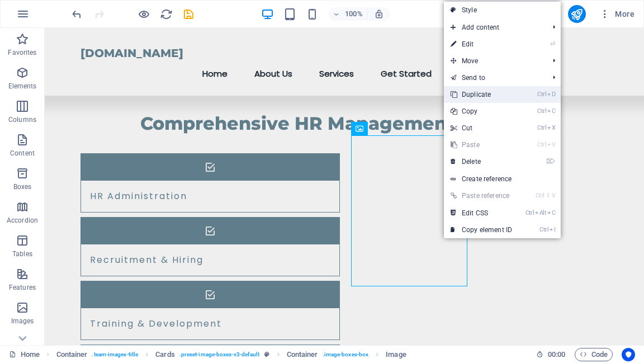
click at [485, 95] on link "Ctrl D Duplicate" at bounding box center [481, 94] width 75 height 17
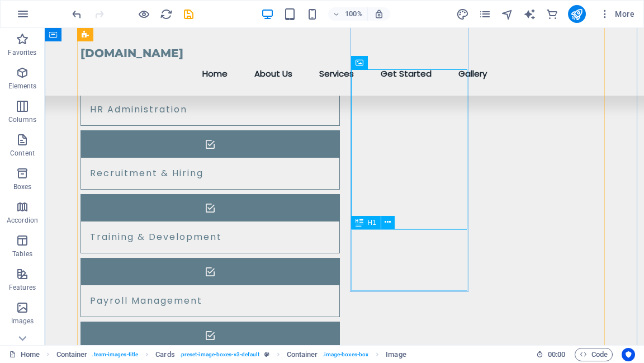
scroll to position [1118, 0]
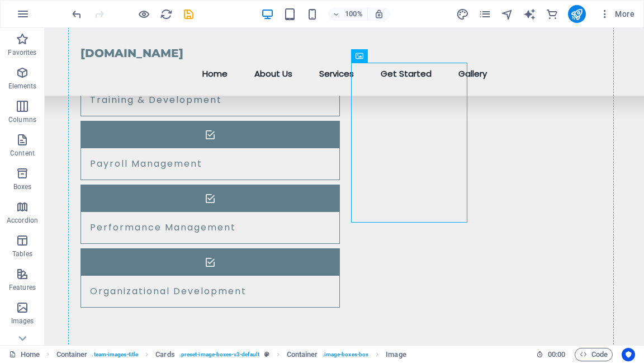
drag, startPoint x: 421, startPoint y: 194, endPoint x: 473, endPoint y: 167, distance: 58.3
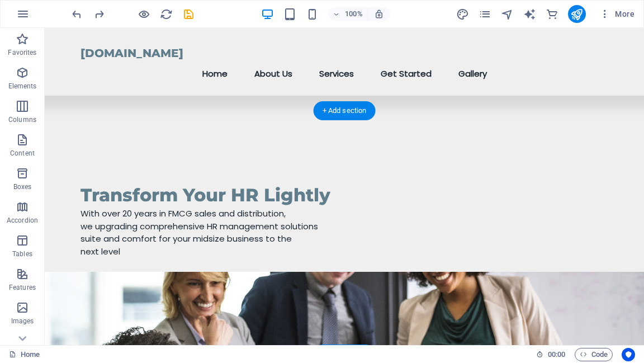
scroll to position [134, 0]
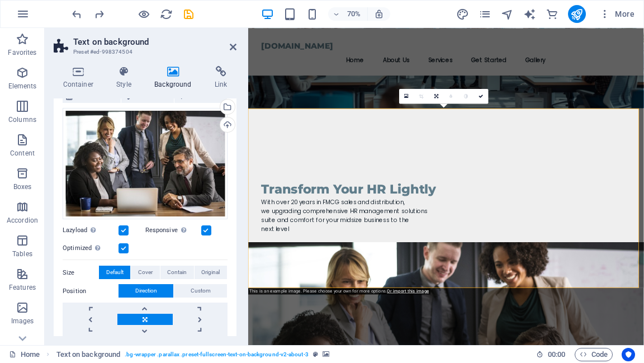
scroll to position [45, 0]
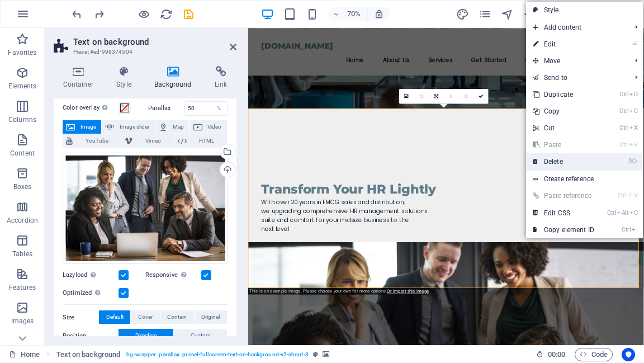
click at [544, 159] on link "⌦ Delete" at bounding box center [563, 161] width 75 height 17
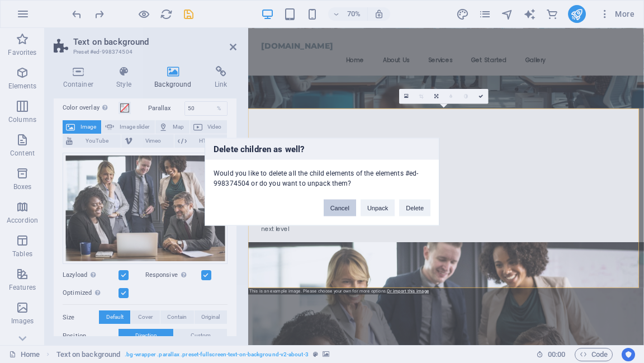
click at [341, 210] on button "Cancel" at bounding box center [340, 207] width 32 height 17
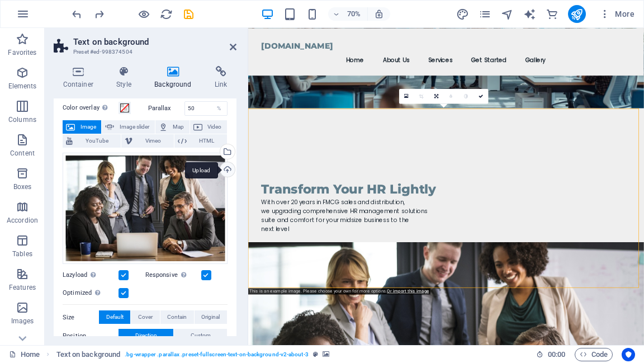
click at [223, 171] on div "Upload" at bounding box center [226, 170] width 17 height 17
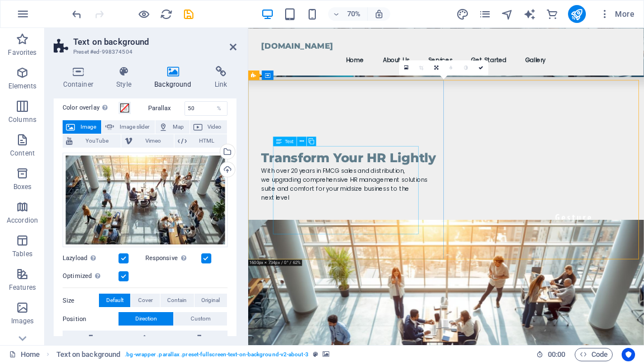
scroll to position [0, 0]
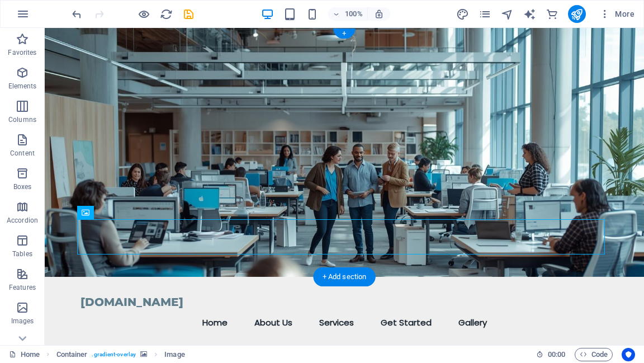
click at [624, 34] on figure at bounding box center [344, 152] width 599 height 249
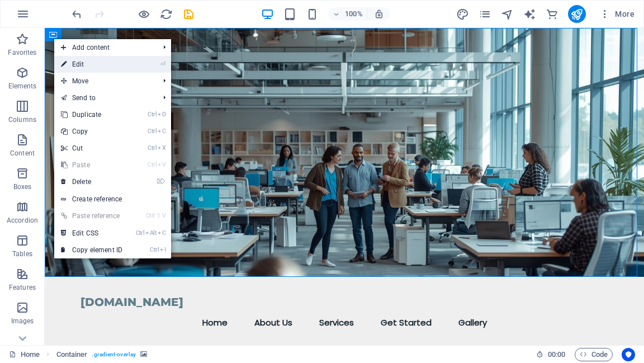
click at [64, 57] on icon at bounding box center [64, 64] width 6 height 17
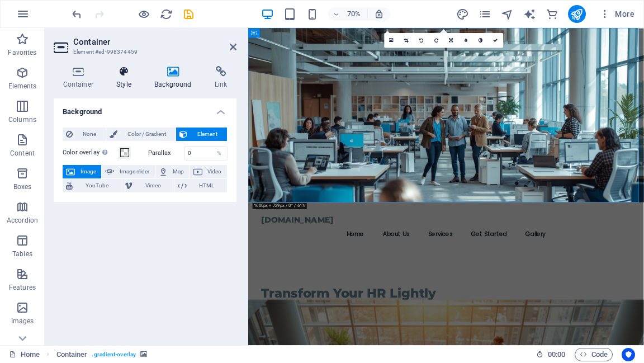
click at [126, 74] on icon at bounding box center [124, 71] width 34 height 11
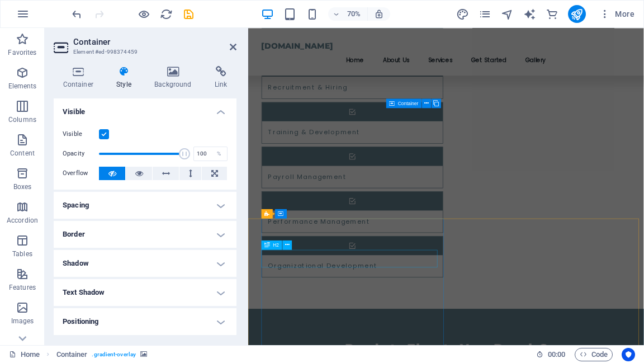
scroll to position [1118, 0]
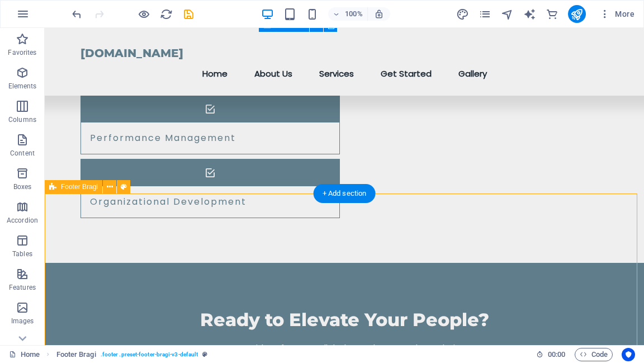
scroll to position [1252, 0]
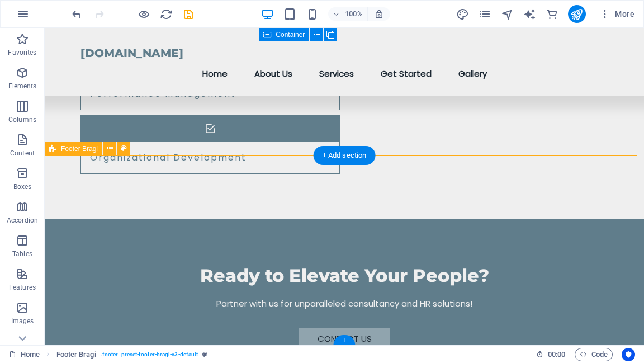
select select "footer"
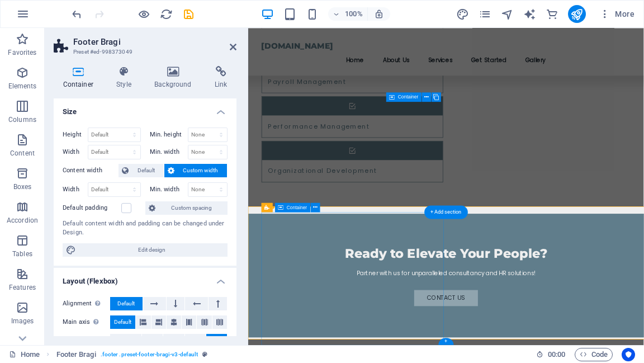
scroll to position [1125, 0]
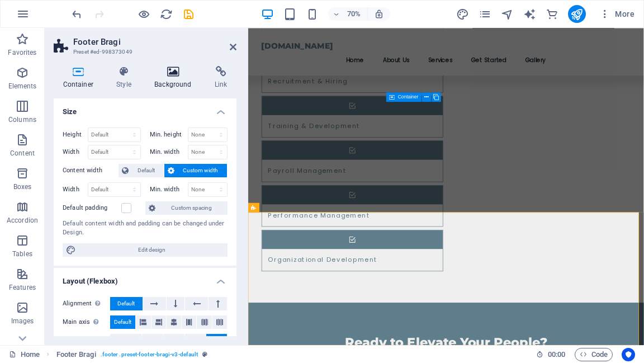
click at [169, 74] on icon at bounding box center [173, 71] width 56 height 11
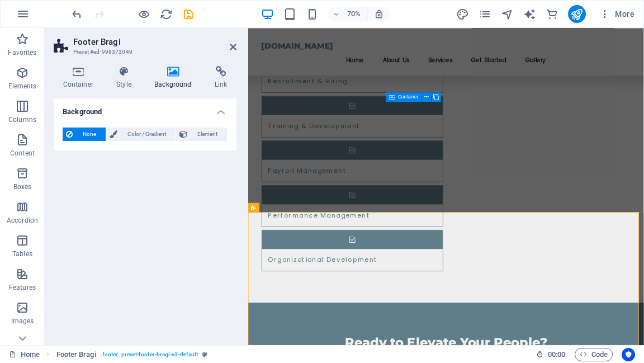
click at [120, 188] on div "Background None Color / Gradient Element Stretch background to full-width Color…" at bounding box center [145, 217] width 183 height 238
click at [86, 136] on span "None" at bounding box center [89, 134] width 26 height 13
click at [144, 134] on span "Color / Gradient" at bounding box center [146, 134] width 51 height 13
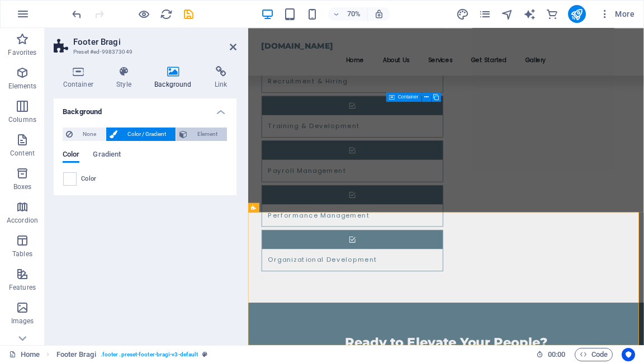
click at [201, 134] on span "Element" at bounding box center [207, 134] width 33 height 13
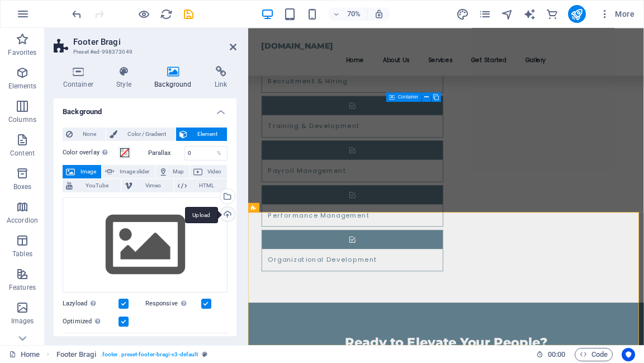
click at [221, 217] on div "Upload" at bounding box center [226, 215] width 17 height 17
click at [226, 215] on div "Upload" at bounding box center [226, 215] width 17 height 17
click at [226, 212] on div "Upload" at bounding box center [226, 215] width 17 height 17
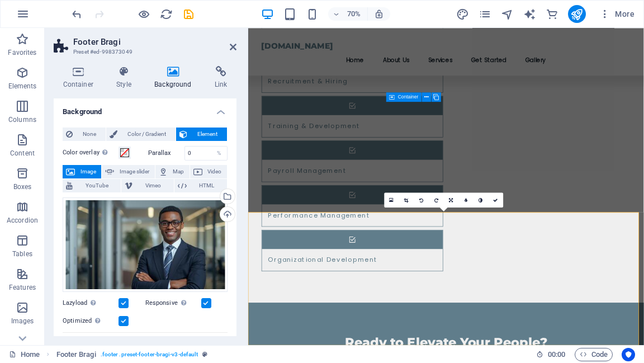
click at [124, 303] on label at bounding box center [124, 303] width 10 height 10
click at [0, 0] on input "Lazyload Loading images after the page loads improves page speed." at bounding box center [0, 0] width 0 height 0
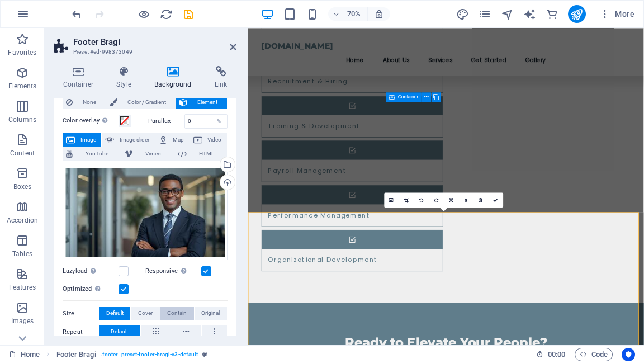
scroll to position [45, 0]
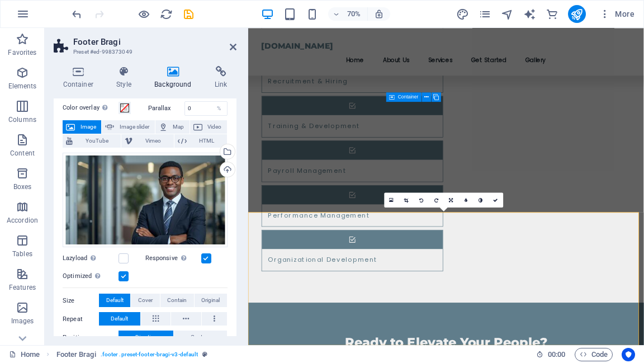
click at [126, 276] on label at bounding box center [124, 276] width 10 height 10
click at [0, 0] on input "Optimized Images are compressed to improve page speed." at bounding box center [0, 0] width 0 height 0
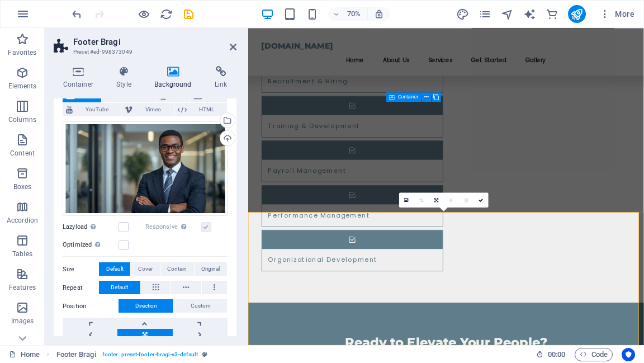
scroll to position [89, 0]
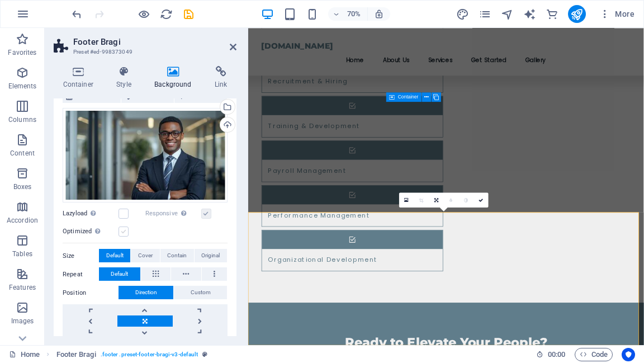
click at [126, 228] on label at bounding box center [124, 231] width 10 height 10
click at [0, 0] on input "Optimized Images are compressed to improve page speed." at bounding box center [0, 0] width 0 height 0
click at [125, 231] on label at bounding box center [124, 231] width 10 height 10
click at [0, 0] on input "Optimized Images are compressed to improve page speed." at bounding box center [0, 0] width 0 height 0
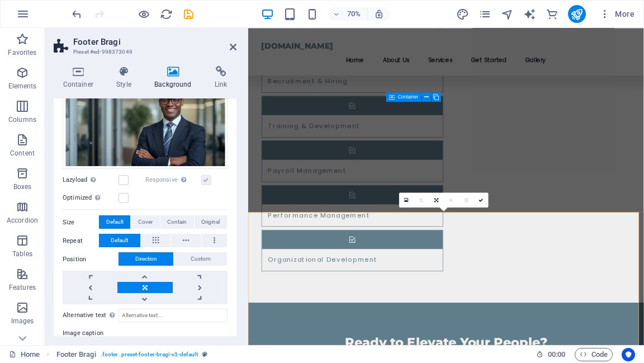
scroll to position [134, 0]
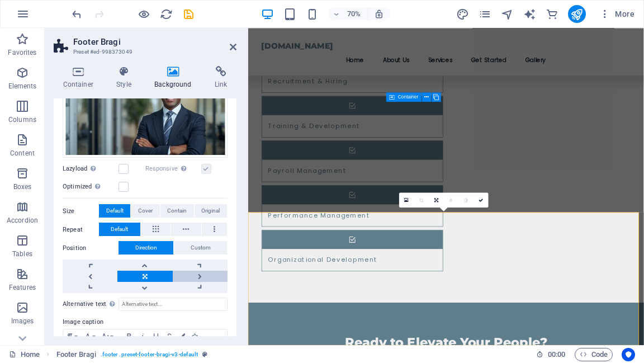
click at [197, 274] on link at bounding box center [200, 276] width 55 height 11
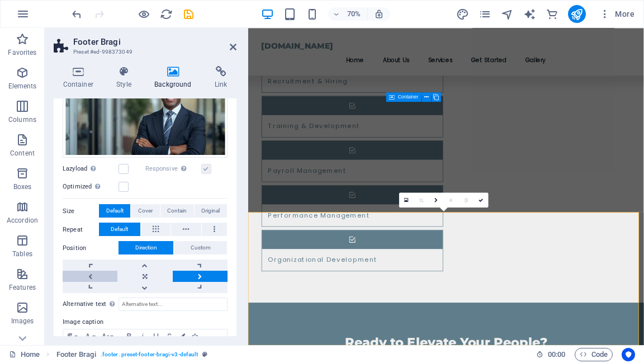
click at [88, 273] on link at bounding box center [90, 276] width 55 height 11
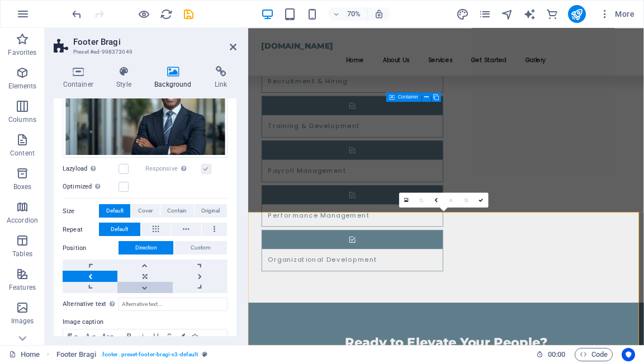
click at [142, 285] on link at bounding box center [144, 287] width 55 height 11
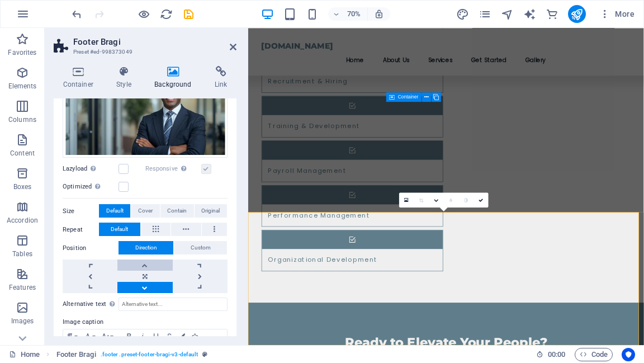
click at [141, 265] on link at bounding box center [144, 264] width 55 height 11
click at [197, 275] on link at bounding box center [200, 276] width 55 height 11
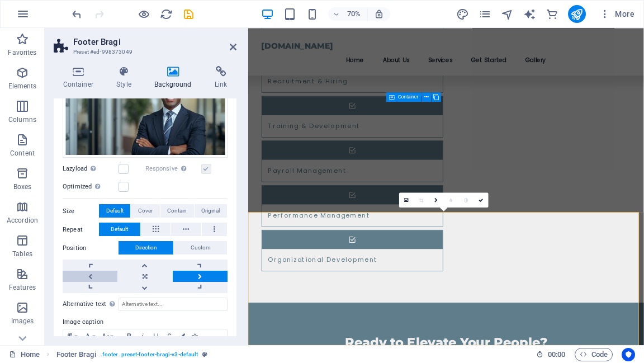
click at [91, 276] on link at bounding box center [90, 276] width 55 height 11
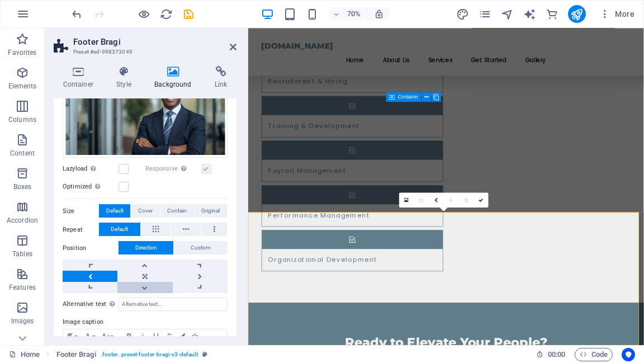
click at [141, 284] on link at bounding box center [144, 287] width 55 height 11
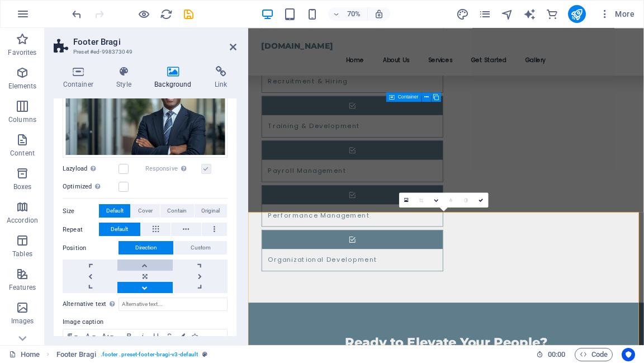
click at [143, 266] on link at bounding box center [144, 264] width 55 height 11
click at [141, 275] on link at bounding box center [144, 276] width 55 height 11
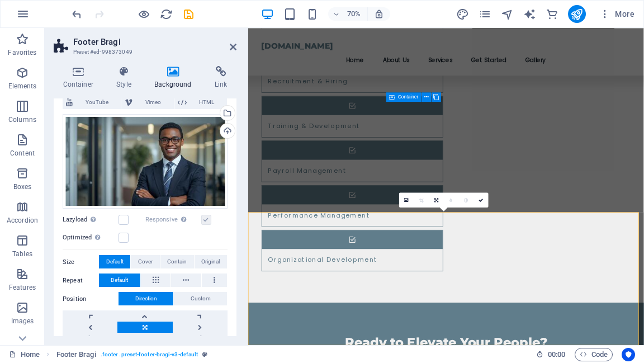
scroll to position [89, 0]
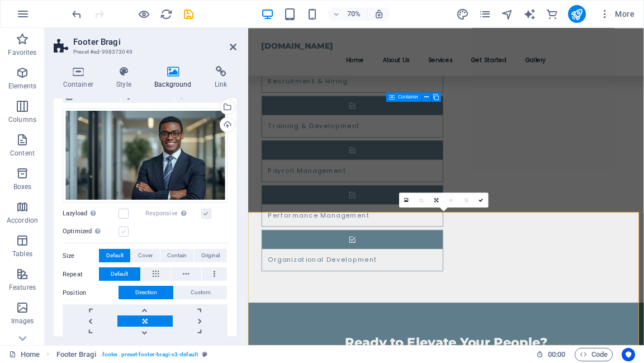
click at [124, 233] on label at bounding box center [124, 231] width 10 height 10
click at [0, 0] on input "Optimized Images are compressed to improve page speed." at bounding box center [0, 0] width 0 height 0
click at [124, 233] on label at bounding box center [124, 231] width 10 height 10
click at [0, 0] on input "Optimized Images are compressed to improve page speed." at bounding box center [0, 0] width 0 height 0
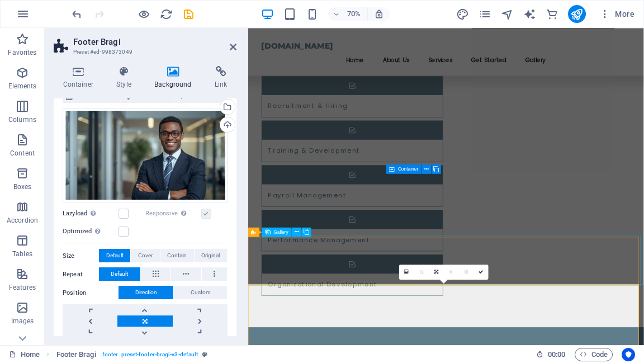
scroll to position [1125, 0]
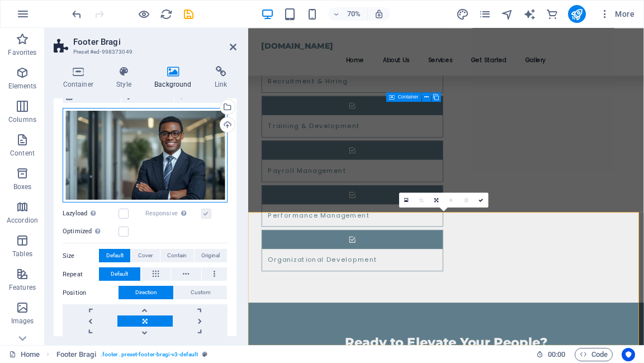
click at [190, 165] on div "Drag files here, click to choose files or select files from Files or our free s…" at bounding box center [145, 155] width 165 height 95
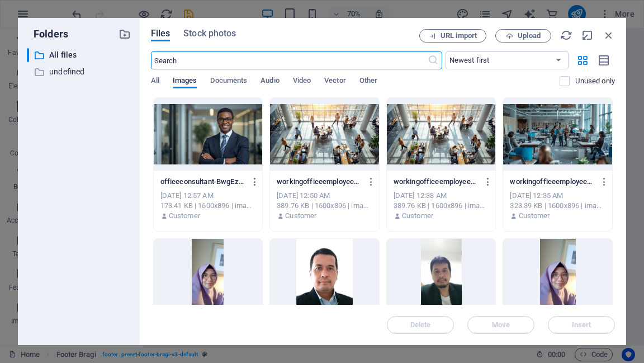
scroll to position [156, 0]
click at [611, 36] on icon "button" at bounding box center [609, 35] width 12 height 12
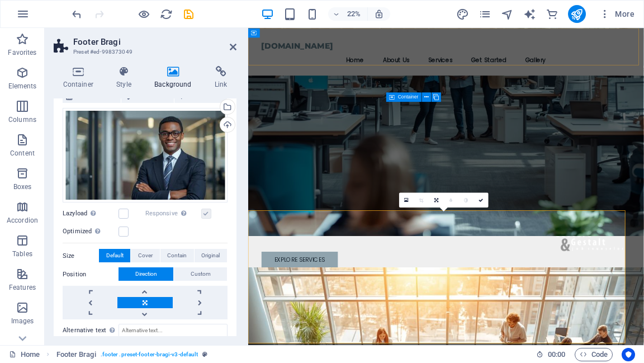
scroll to position [1125, 0]
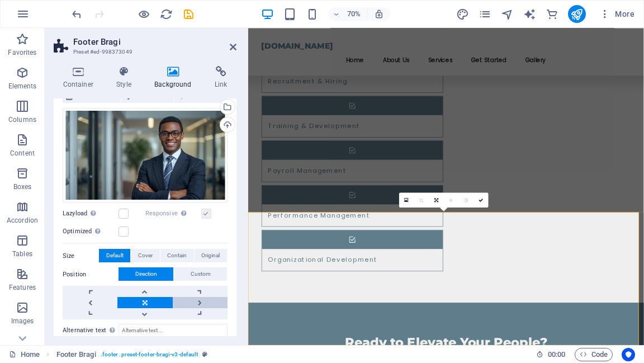
click at [195, 300] on link at bounding box center [200, 302] width 55 height 11
click at [196, 299] on link at bounding box center [200, 302] width 55 height 11
click at [197, 299] on link at bounding box center [200, 302] width 55 height 11
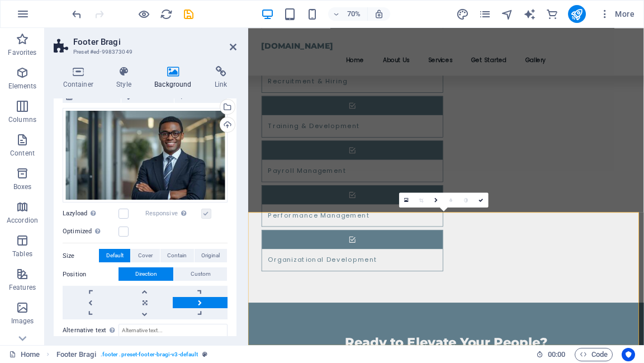
click at [197, 299] on link at bounding box center [200, 302] width 55 height 11
click at [87, 301] on link at bounding box center [90, 302] width 55 height 11
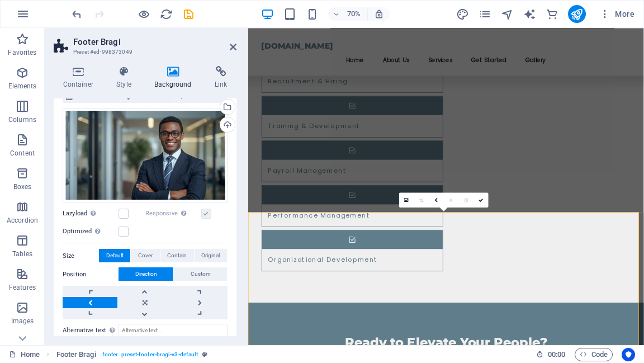
click at [87, 301] on link at bounding box center [90, 302] width 55 height 11
click at [232, 51] on header "Footer Bragi Preset #ed-998373049" at bounding box center [145, 42] width 183 height 29
click at [233, 47] on icon at bounding box center [233, 47] width 7 height 9
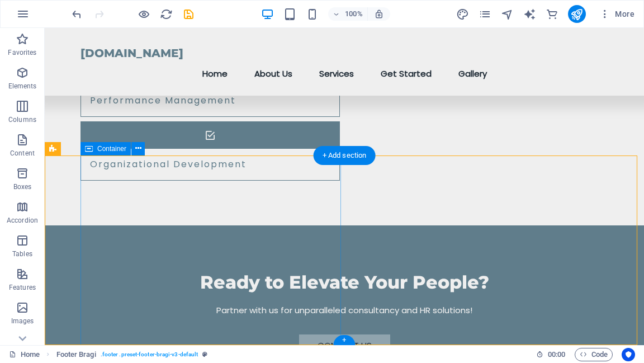
scroll to position [1252, 0]
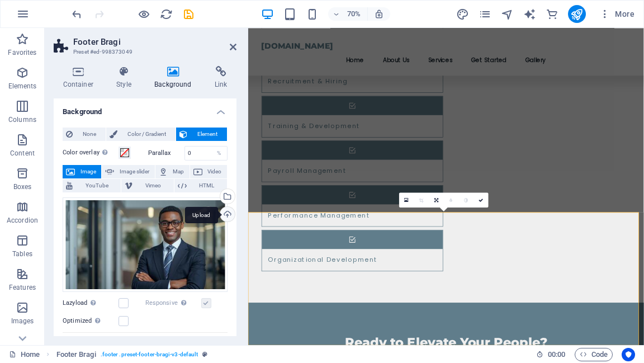
click at [226, 210] on div "Upload" at bounding box center [226, 215] width 17 height 17
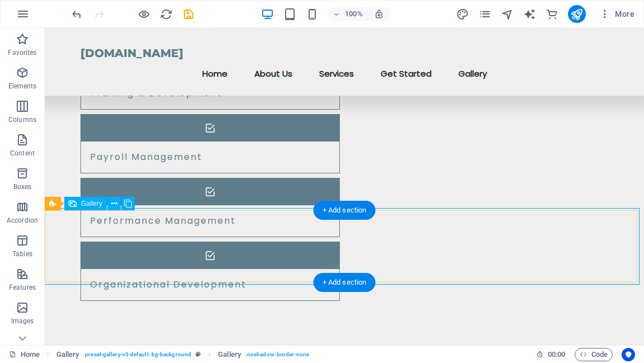
select select "2"
select select "px"
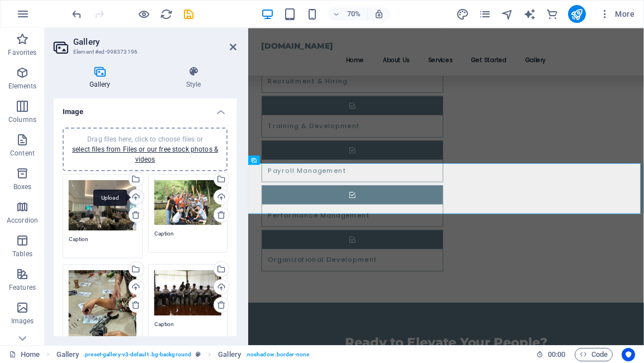
click at [137, 195] on div "Upload" at bounding box center [135, 198] width 17 height 17
click at [219, 195] on div "Upload" at bounding box center [220, 198] width 17 height 17
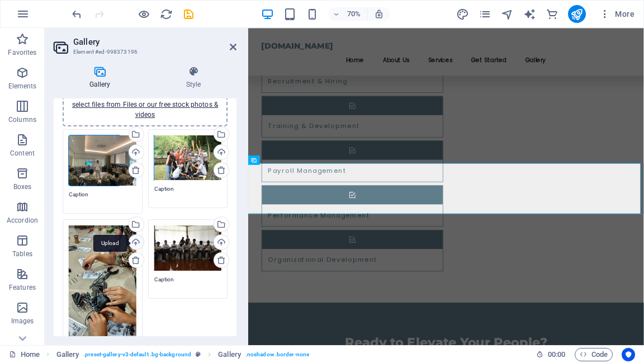
scroll to position [89, 0]
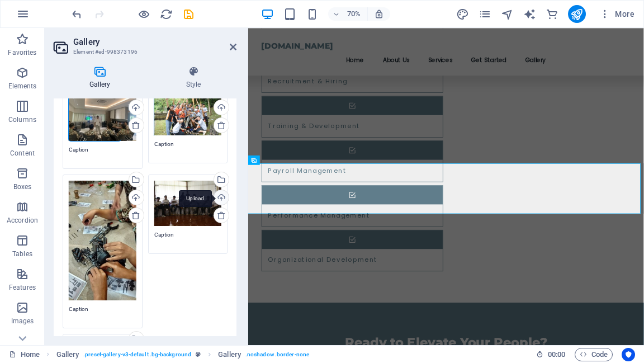
click at [219, 196] on div "Upload" at bounding box center [220, 198] width 17 height 17
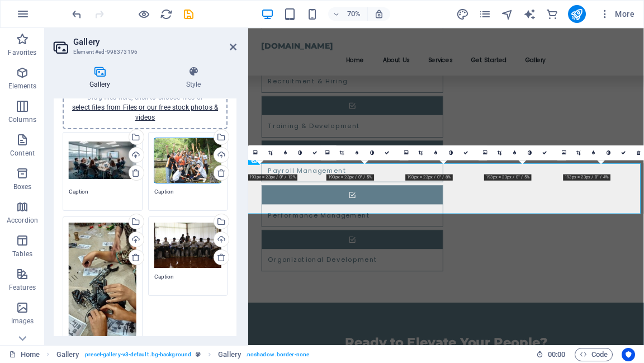
scroll to position [0, 0]
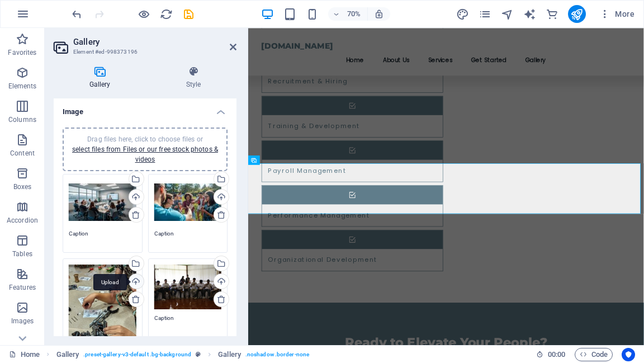
click at [135, 281] on div "Upload" at bounding box center [135, 282] width 17 height 17
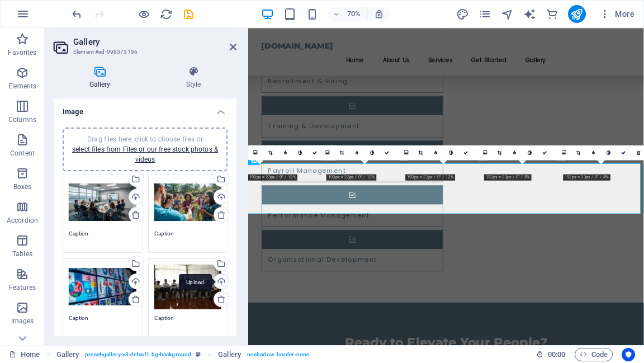
click at [218, 282] on div "Upload" at bounding box center [220, 282] width 17 height 17
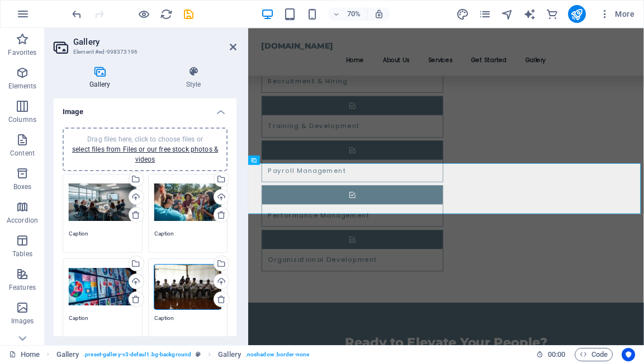
scroll to position [89, 0]
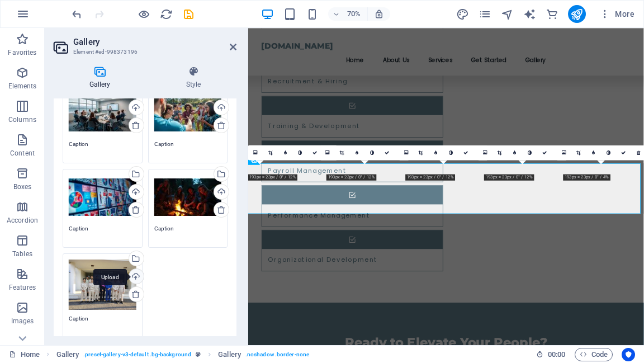
click at [135, 276] on div "Upload" at bounding box center [135, 277] width 17 height 17
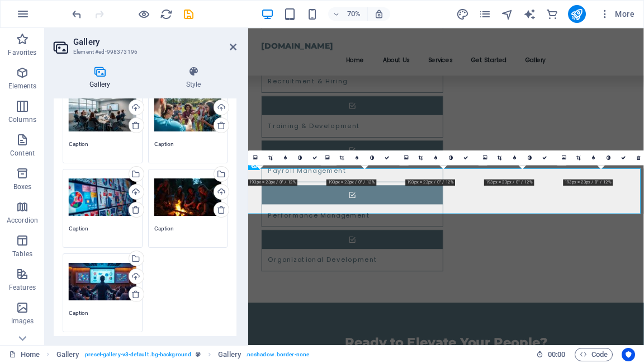
scroll to position [1118, 0]
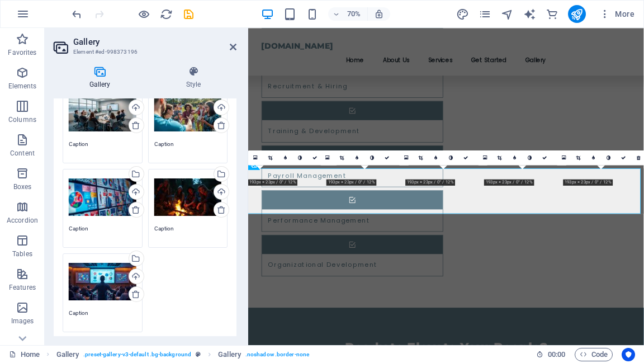
click at [81, 143] on textarea "Caption" at bounding box center [103, 148] width 68 height 17
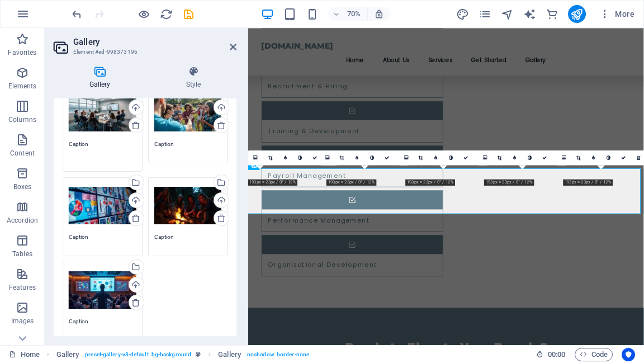
click at [81, 143] on textarea "Caption" at bounding box center [103, 152] width 68 height 25
type textarea "Problem Solving Training"
click at [163, 143] on textarea "Caption" at bounding box center [188, 148] width 68 height 17
click at [163, 143] on textarea "Caption" at bounding box center [188, 152] width 68 height 25
type textarea "Outbond Training"
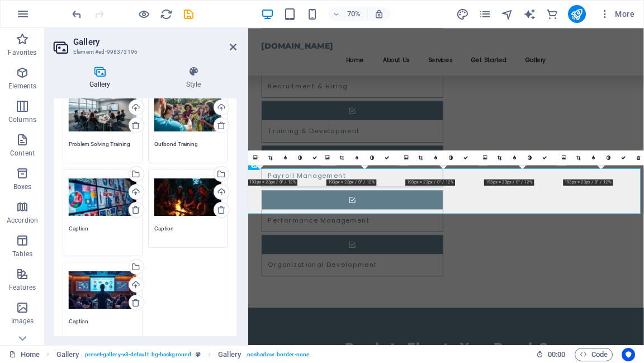
click at [81, 235] on textarea "Caption" at bounding box center [103, 236] width 68 height 25
type textarea "HR Business Dashboard"
click at [161, 226] on textarea "Caption" at bounding box center [188, 232] width 68 height 17
click at [161, 226] on textarea "Caption" at bounding box center [188, 236] width 68 height 25
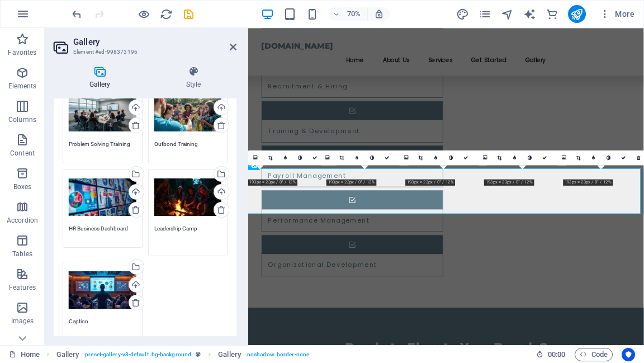
type textarea "Leadership Camp"
click at [79, 323] on textarea "Caption" at bounding box center [103, 325] width 68 height 17
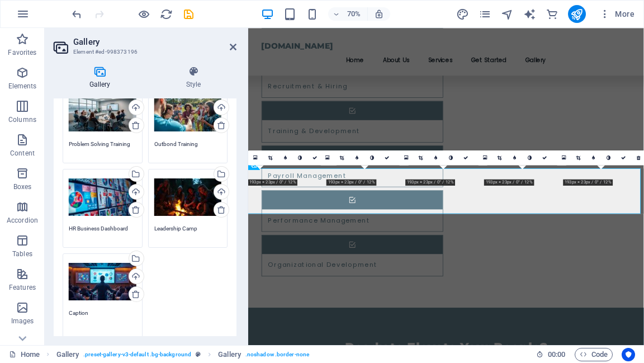
click at [79, 323] on textarea "Caption" at bounding box center [103, 321] width 68 height 25
type textarea "s"
click at [78, 311] on textarea "Sales Collaboration" at bounding box center [103, 321] width 68 height 25
type textarea "Team Collaboration"
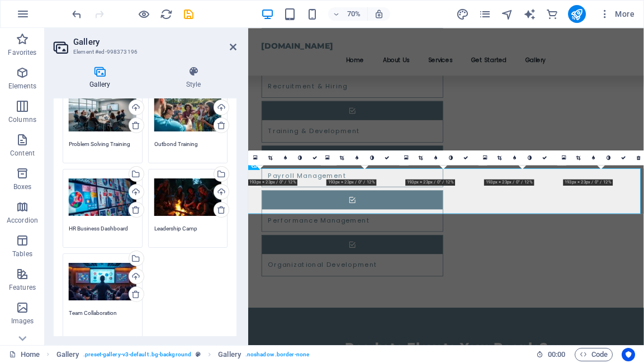
click at [222, 282] on div "Drag files here, click to choose files or select files from Files or our free s…" at bounding box center [145, 213] width 171 height 262
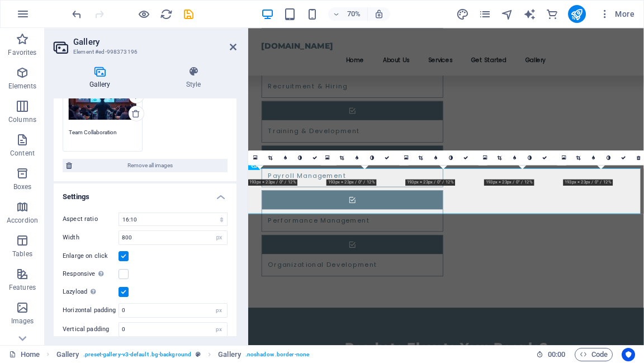
scroll to position [278, 0]
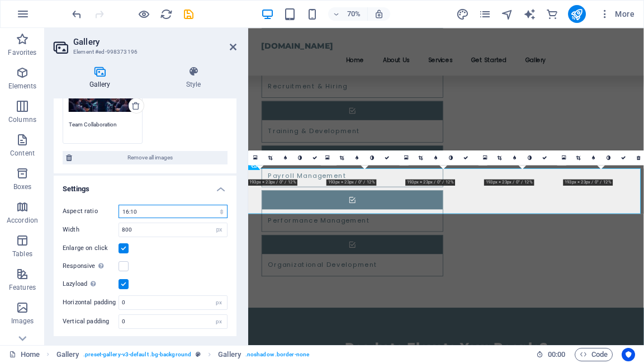
click at [219, 212] on select "No fixed aspect ratio 16:9 16:10 4:3 1:1 1:2 2:1" at bounding box center [173, 211] width 109 height 13
select select "1"
click at [119, 205] on select "No fixed aspect ratio 16:9 16:10 4:3 1:1 1:2 2:1" at bounding box center [173, 211] width 109 height 13
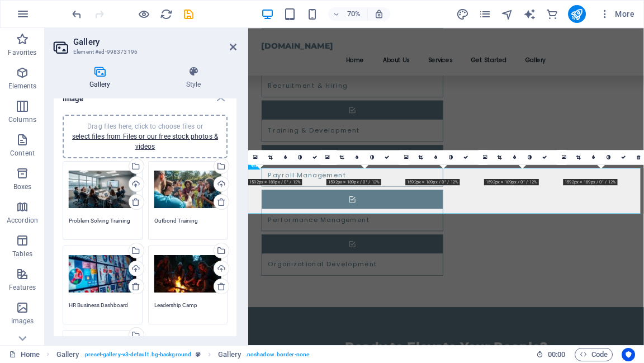
scroll to position [0, 0]
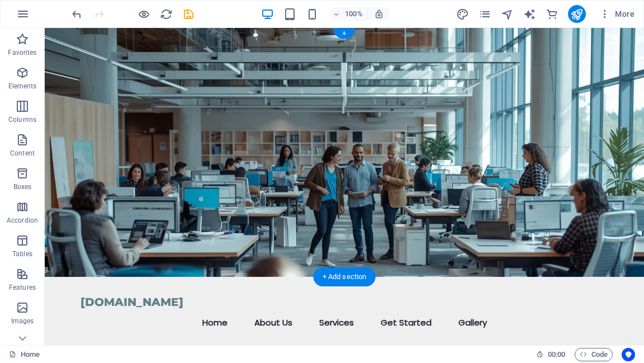
click at [613, 69] on figure at bounding box center [344, 152] width 599 height 249
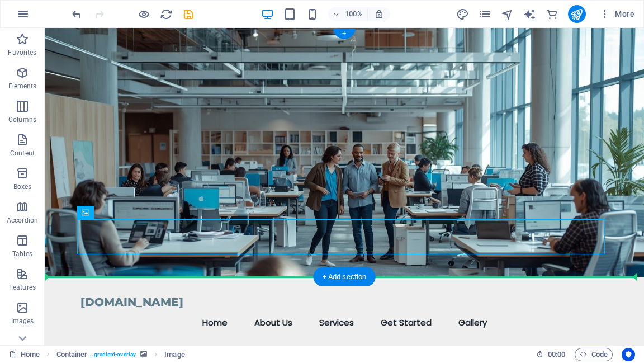
drag, startPoint x: 533, startPoint y: 243, endPoint x: 532, endPoint y: 271, distance: 28.0
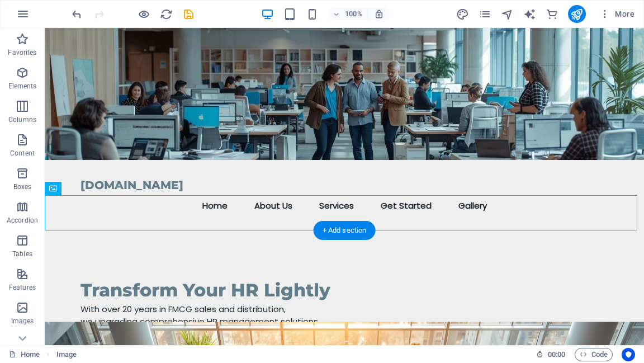
scroll to position [45, 0]
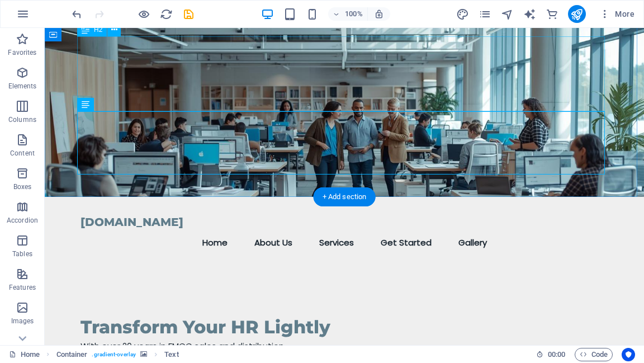
click at [599, 265] on div "Transform Your HR Lightly" at bounding box center [345, 302] width 528 height 75
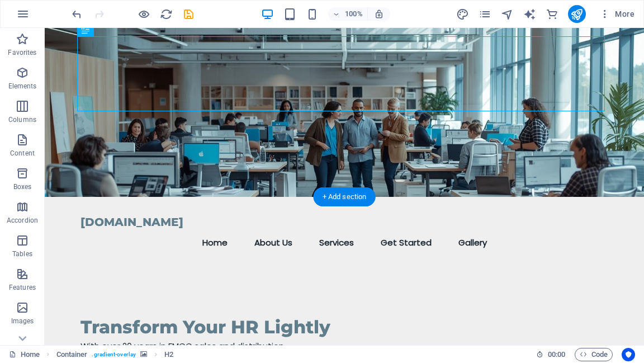
click at [615, 132] on figure at bounding box center [344, 90] width 599 height 214
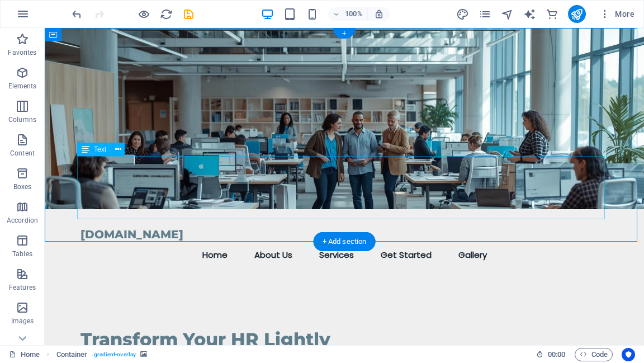
scroll to position [0, 0]
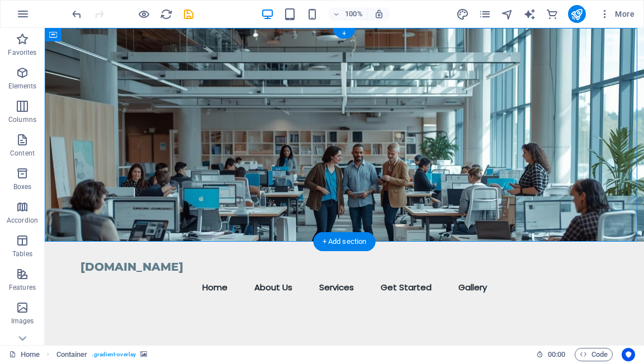
click at [612, 111] on figure at bounding box center [344, 135] width 599 height 214
drag, startPoint x: 611, startPoint y: 110, endPoint x: 603, endPoint y: 251, distance: 141.7
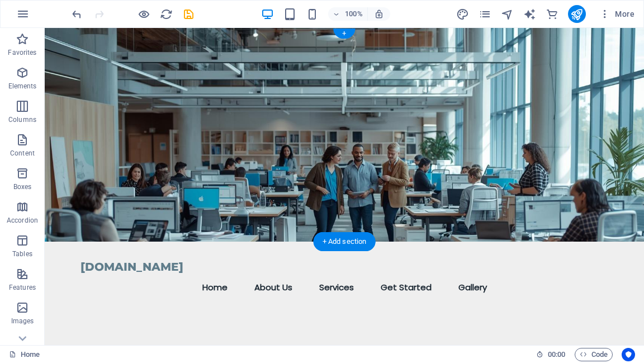
click at [616, 119] on figure at bounding box center [344, 135] width 599 height 214
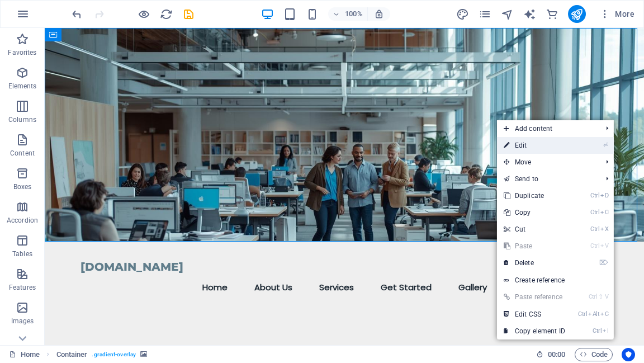
click at [558, 148] on link "⏎ Edit" at bounding box center [534, 145] width 75 height 17
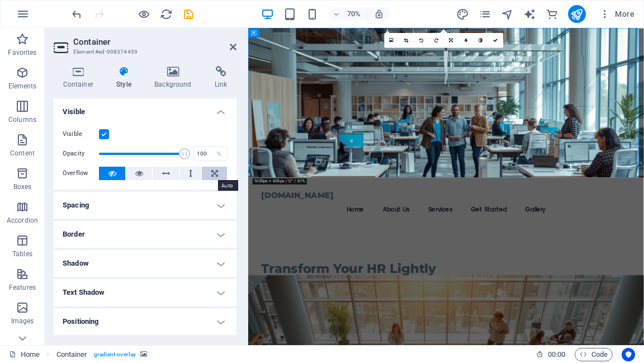
click at [218, 169] on button at bounding box center [214, 173] width 25 height 13
click at [111, 176] on icon at bounding box center [112, 173] width 8 height 13
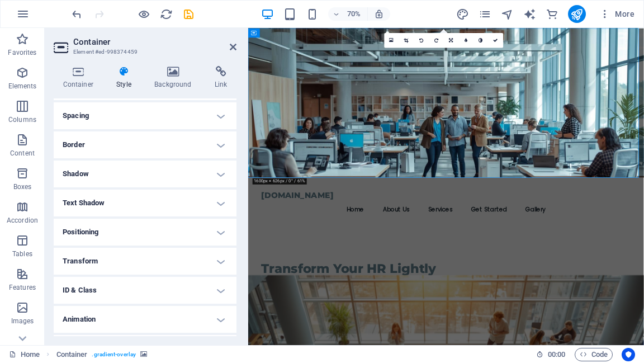
scroll to position [45, 0]
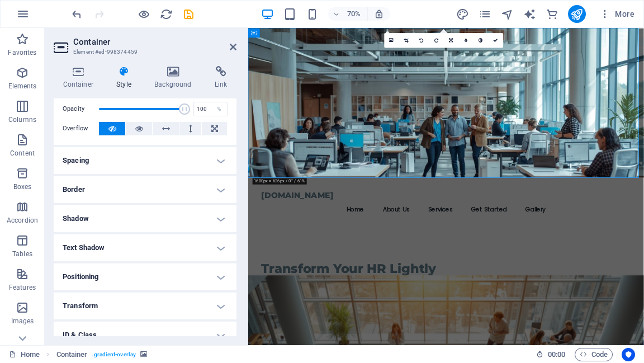
click at [221, 157] on h4 "Spacing" at bounding box center [145, 160] width 183 height 27
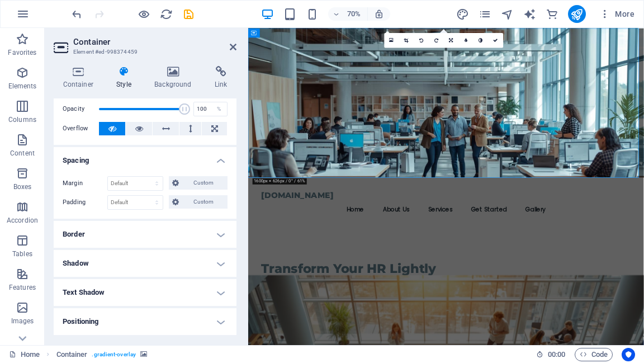
click at [216, 235] on h4 "Border" at bounding box center [145, 234] width 183 height 27
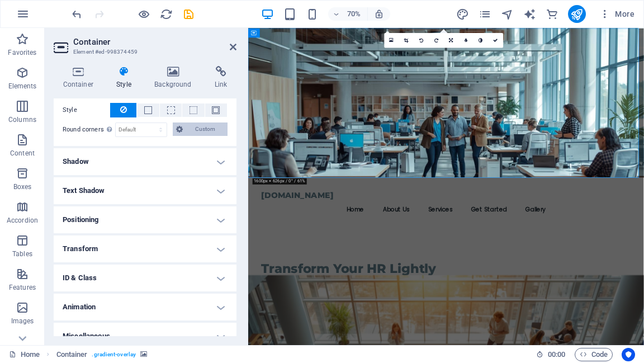
scroll to position [204, 0]
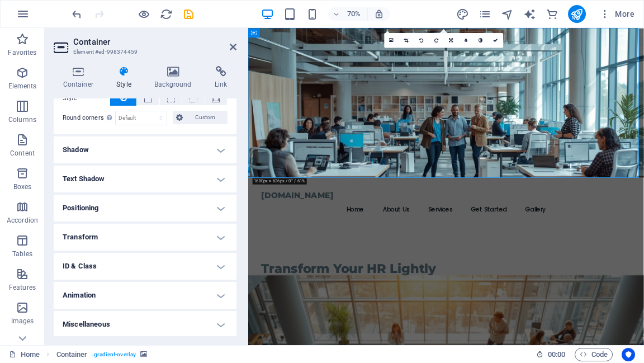
click at [220, 208] on h4 "Positioning" at bounding box center [145, 208] width 183 height 27
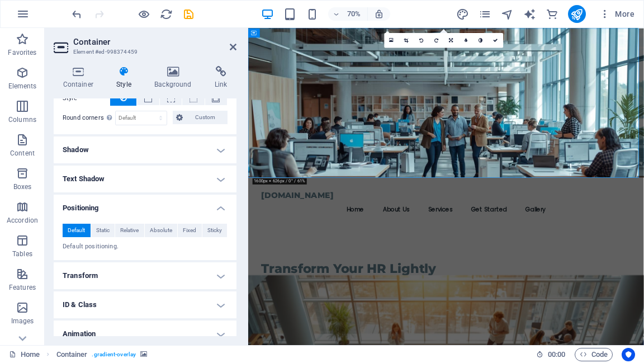
scroll to position [243, 0]
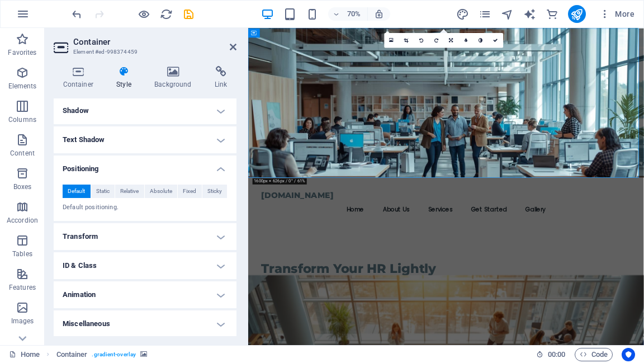
click at [219, 236] on h4 "Transform" at bounding box center [145, 236] width 183 height 27
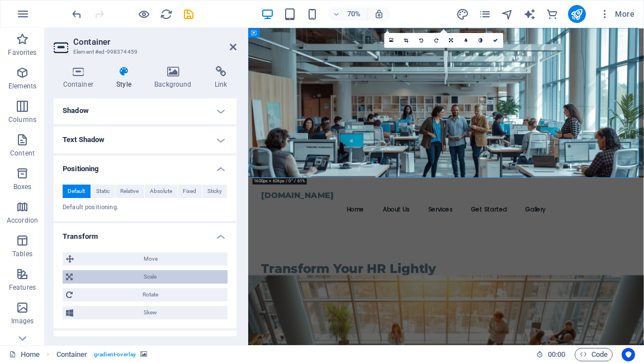
click at [66, 276] on icon at bounding box center [69, 276] width 7 height 13
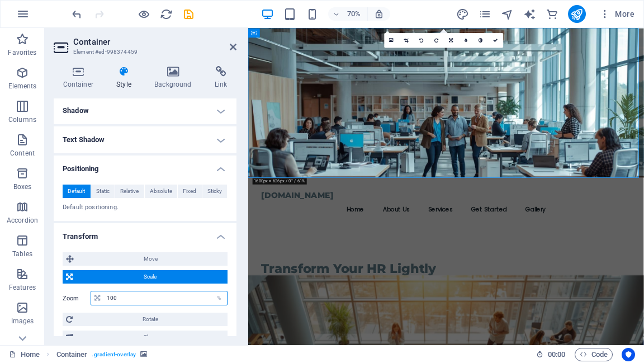
click at [110, 297] on input "100" at bounding box center [165, 297] width 123 height 13
click at [119, 296] on input "100" at bounding box center [165, 297] width 123 height 13
drag, startPoint x: 119, startPoint y: 295, endPoint x: 112, endPoint y: 295, distance: 6.2
click at [112, 295] on input "100" at bounding box center [165, 297] width 123 height 13
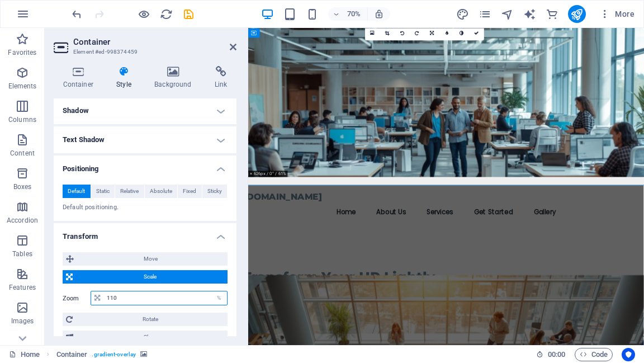
drag, startPoint x: 123, startPoint y: 298, endPoint x: 110, endPoint y: 300, distance: 13.5
click at [110, 300] on input "110" at bounding box center [165, 297] width 123 height 13
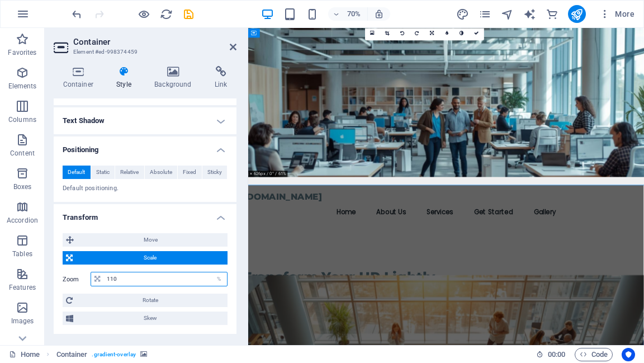
scroll to position [287, 0]
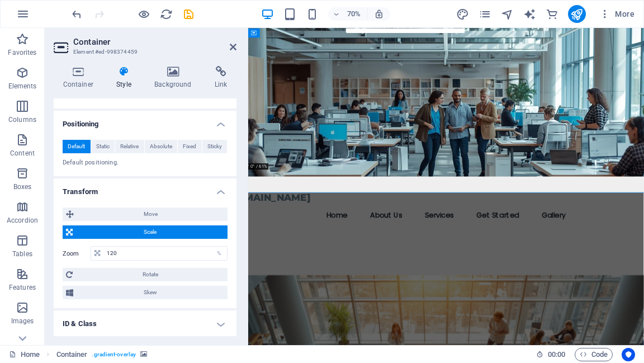
click at [228, 249] on div "Move X offset 0 px rem % em vh vw Y offset 0 px rem % em vh vw Scale Zoom 120 %…" at bounding box center [145, 254] width 183 height 110
drag, startPoint x: 126, startPoint y: 249, endPoint x: 111, endPoint y: 251, distance: 15.2
click at [111, 251] on input "120" at bounding box center [165, 253] width 123 height 13
click at [231, 267] on div "Move X offset 0 px rem % em vh vw Y offset 0 px rem % em vh vw Scale Zoom 1000 …" at bounding box center [145, 254] width 183 height 110
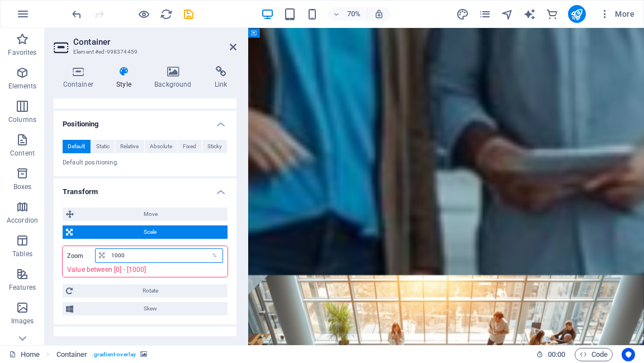
click at [132, 249] on input "1000" at bounding box center [165, 255] width 114 height 13
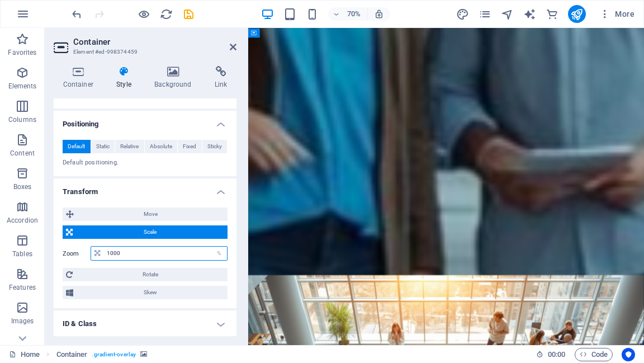
drag, startPoint x: 130, startPoint y: 253, endPoint x: 85, endPoint y: 255, distance: 44.8
click at [85, 255] on div "Zoom 1000 %" at bounding box center [145, 253] width 165 height 15
type input "130"
click at [225, 273] on div "Move X offset 0 px rem % em vh vw Y offset 0 px rem % em vh vw Scale Zoom 130 %…" at bounding box center [145, 254] width 183 height 110
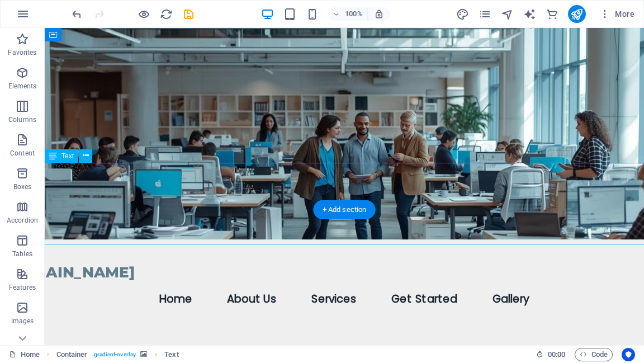
click at [536, 239] on figure at bounding box center [345, 100] width 780 height 278
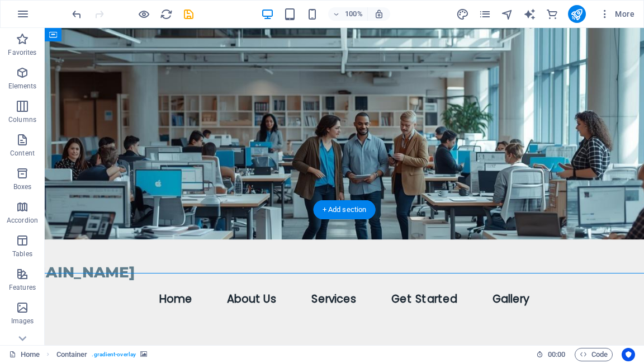
click at [537, 239] on figure at bounding box center [345, 100] width 780 height 278
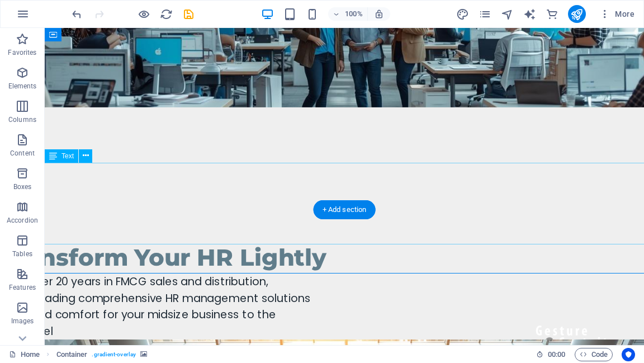
scroll to position [0, 0]
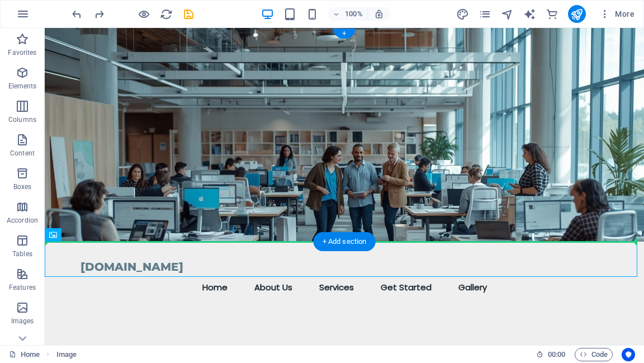
drag, startPoint x: 564, startPoint y: 265, endPoint x: 555, endPoint y: 222, distance: 43.6
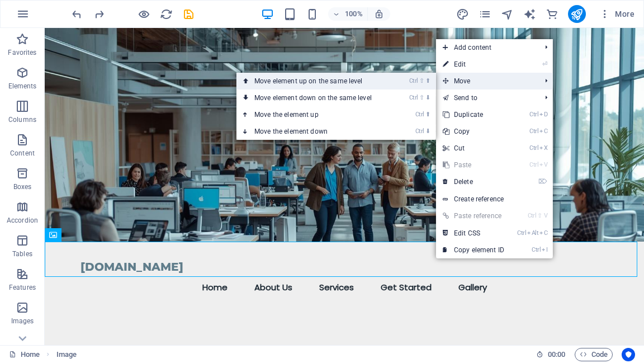
click at [403, 85] on li "Ctrl ⇧ ⬆ Move element up on the same level" at bounding box center [337, 81] width 200 height 17
click at [351, 83] on link "Ctrl ⇧ ⬆ Move element up on the same level" at bounding box center [316, 81] width 158 height 17
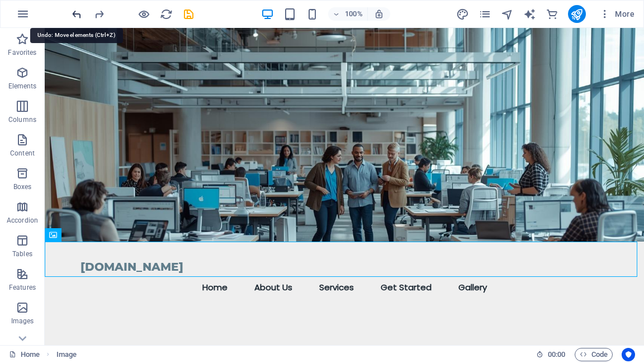
click at [79, 13] on icon "undo" at bounding box center [76, 14] width 13 height 13
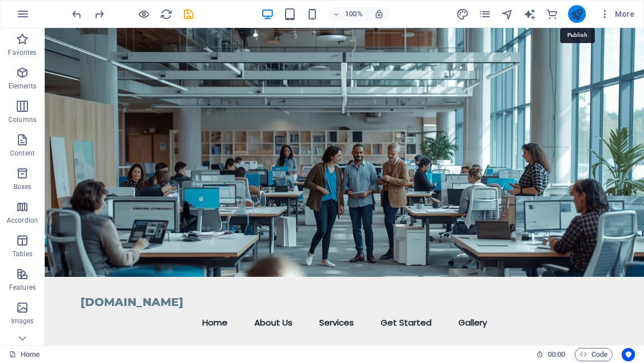
click at [575, 13] on icon "publish" at bounding box center [576, 14] width 13 height 13
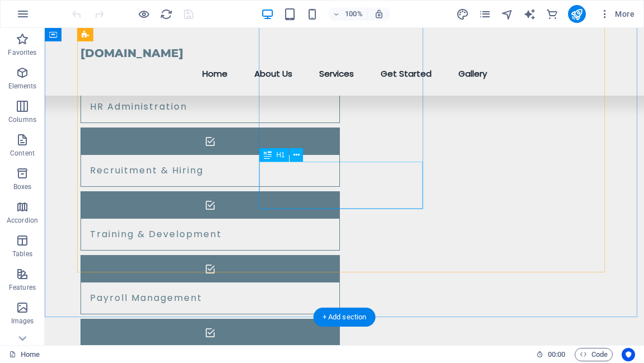
scroll to position [932, 0]
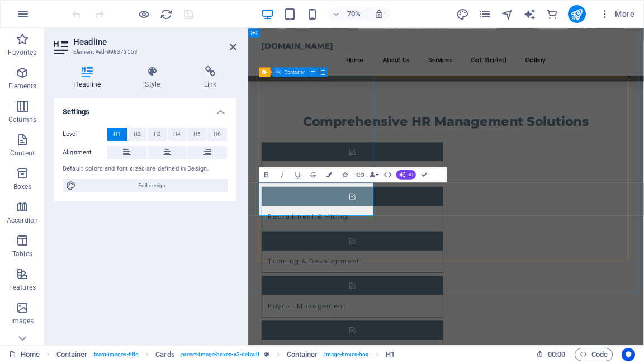
scroll to position [944, 0]
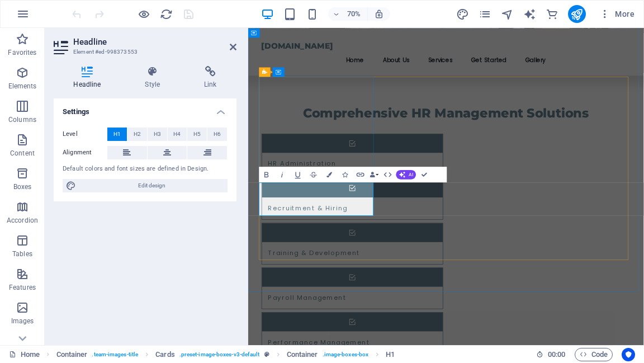
drag, startPoint x: 334, startPoint y: 280, endPoint x: 405, endPoint y: 287, distance: 71.4
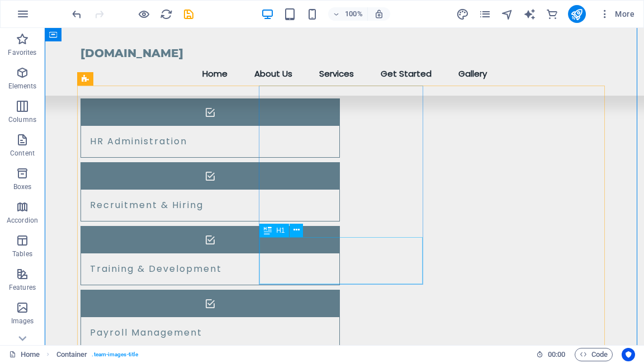
scroll to position [932, 0]
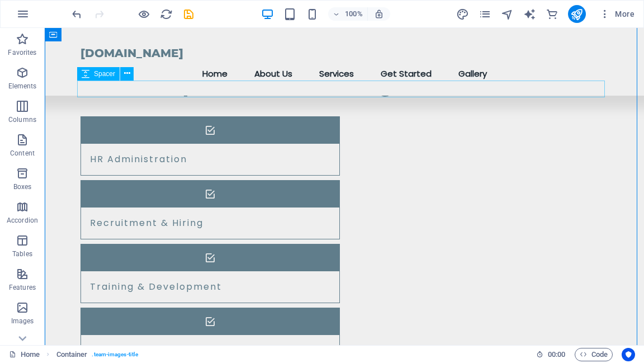
click at [92, 76] on div "Spacer" at bounding box center [98, 73] width 43 height 13
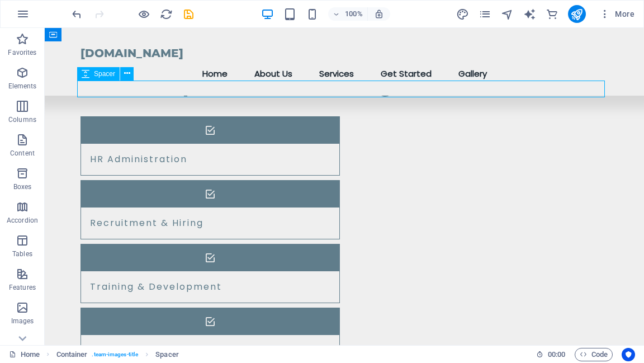
click at [92, 73] on div "Spacer" at bounding box center [98, 73] width 43 height 13
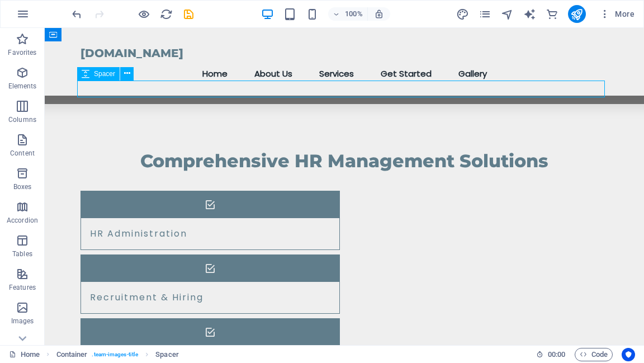
select select "px"
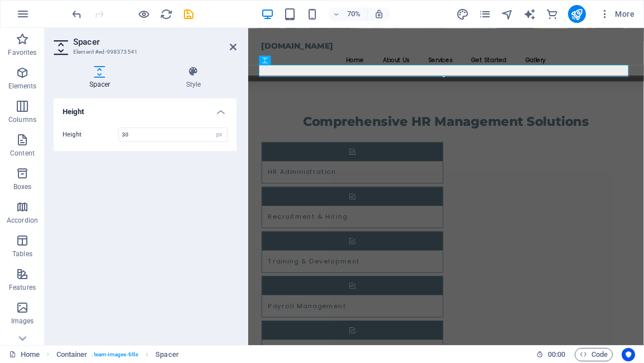
scroll to position [944, 0]
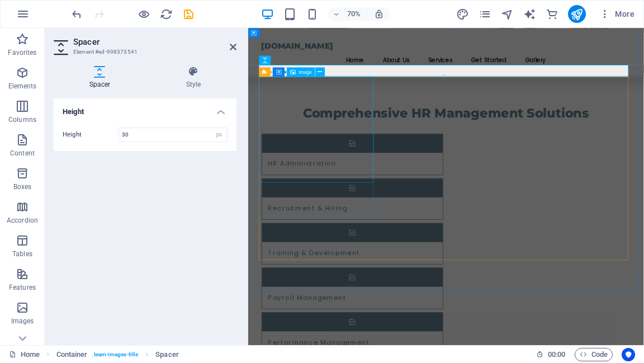
select select "vw"
select select "px"
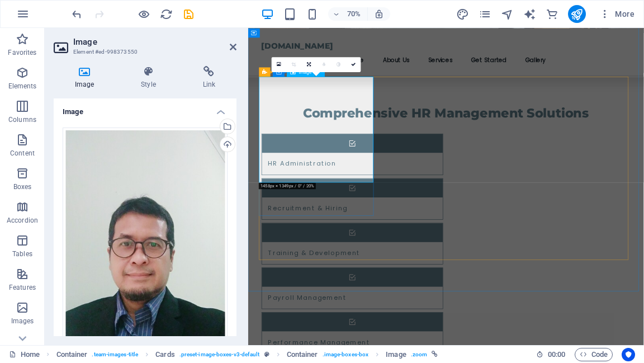
click at [265, 74] on icon at bounding box center [264, 72] width 5 height 10
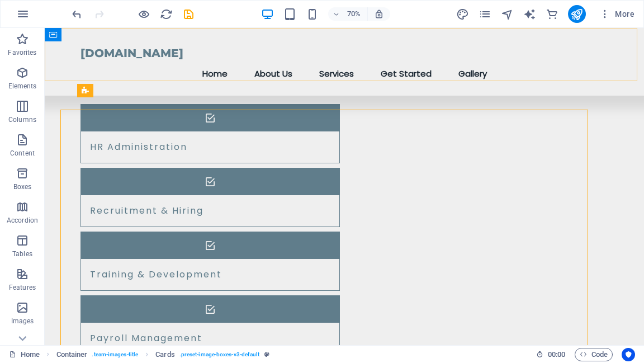
scroll to position [932, 0]
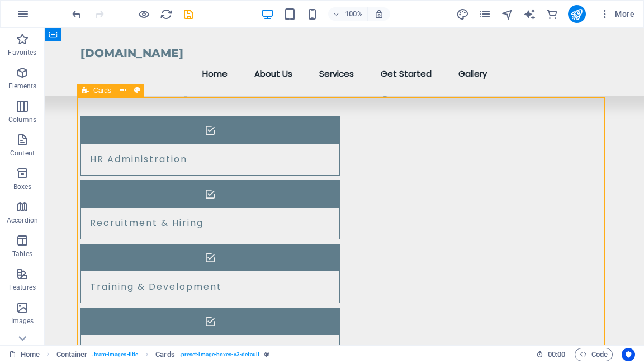
click at [87, 93] on icon at bounding box center [85, 90] width 7 height 13
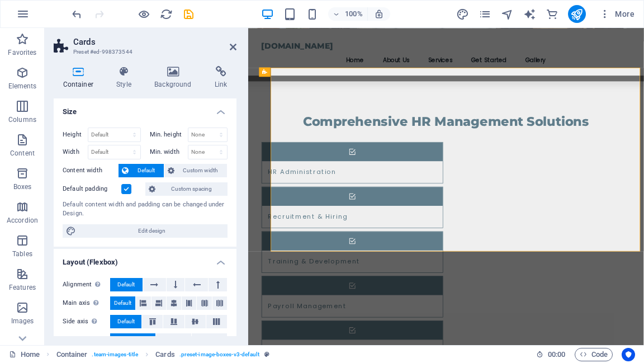
scroll to position [944, 0]
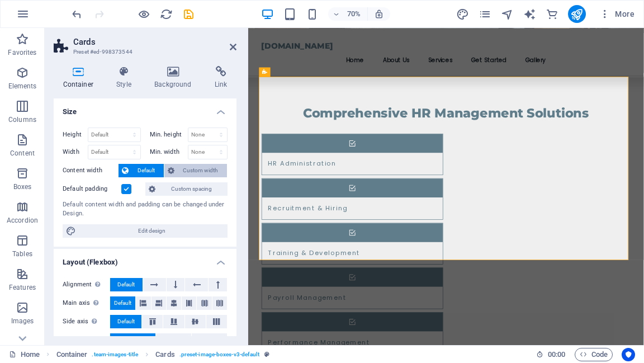
click at [173, 172] on icon at bounding box center [171, 170] width 7 height 13
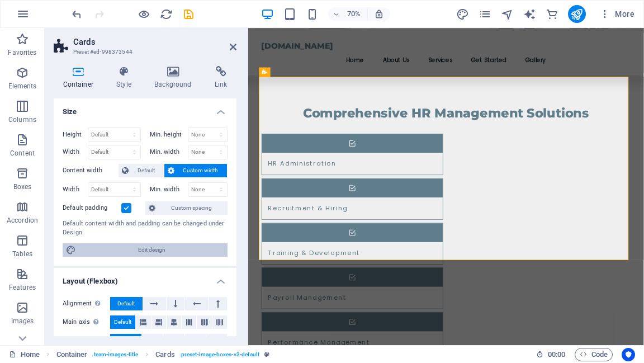
click at [150, 249] on span "Edit design" at bounding box center [151, 249] width 145 height 13
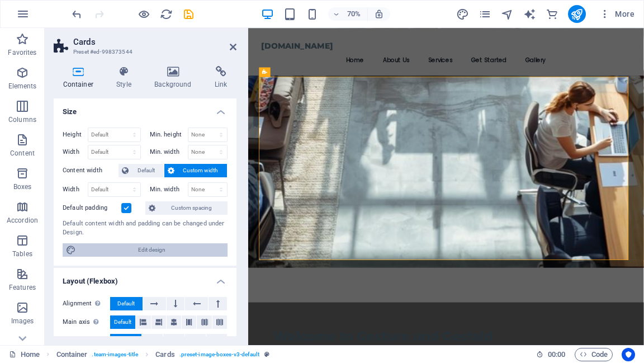
select select "rem"
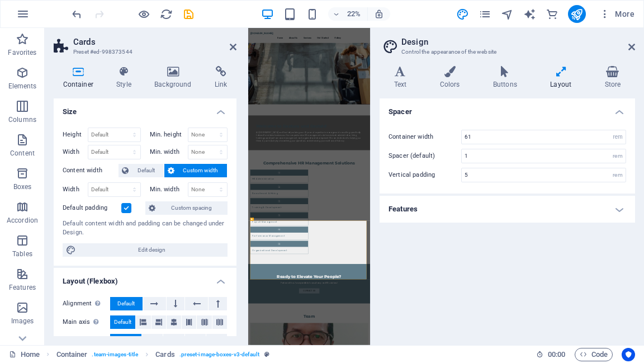
scroll to position [150, 0]
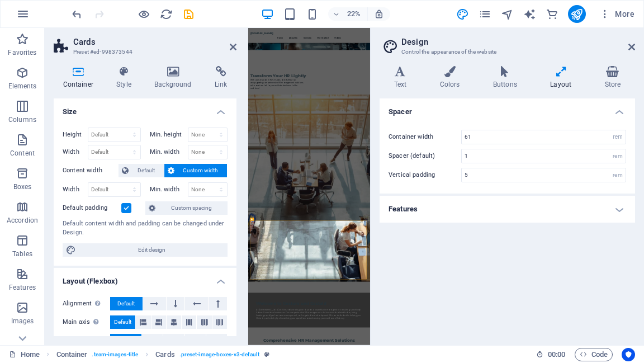
click at [620, 209] on h4 "Features" at bounding box center [508, 209] width 256 height 27
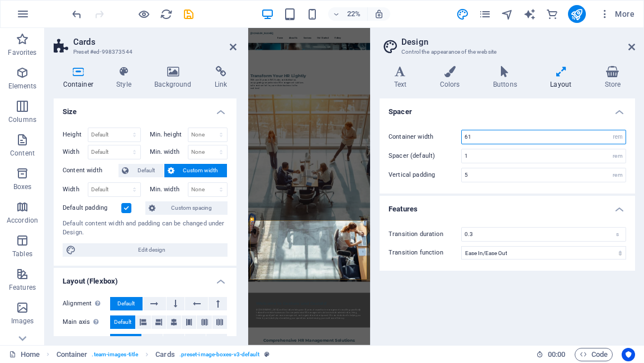
drag, startPoint x: 475, startPoint y: 138, endPoint x: 464, endPoint y: 138, distance: 11.2
click at [464, 138] on input "61" at bounding box center [544, 136] width 164 height 13
type input "45"
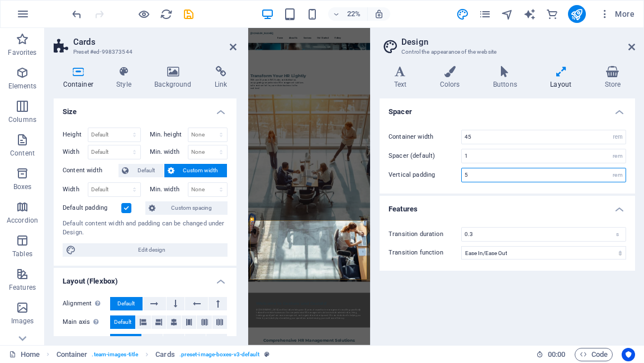
click at [479, 173] on input "5" at bounding box center [544, 174] width 164 height 13
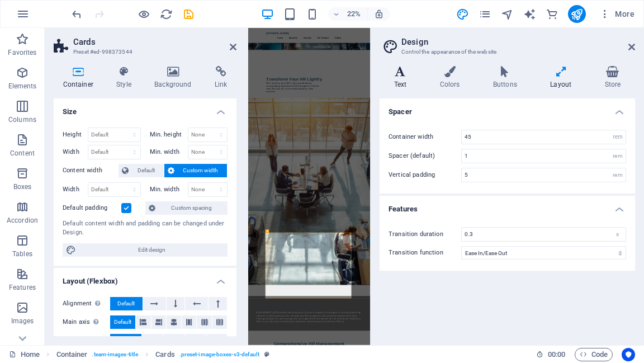
click at [403, 75] on icon at bounding box center [400, 71] width 41 height 11
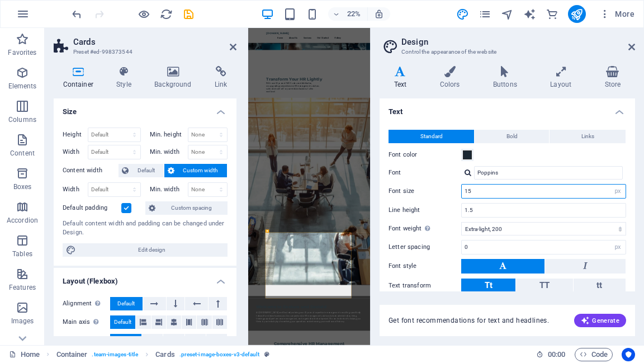
drag, startPoint x: 510, startPoint y: 191, endPoint x: 459, endPoint y: 195, distance: 51.6
click at [459, 195] on div "Font size 15 rem px" at bounding box center [508, 191] width 238 height 15
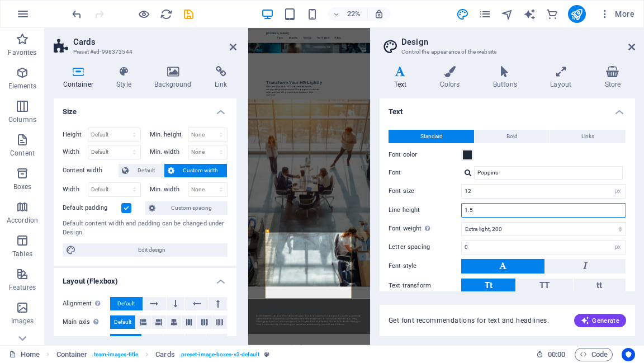
click at [482, 208] on input "1.5" at bounding box center [544, 210] width 164 height 13
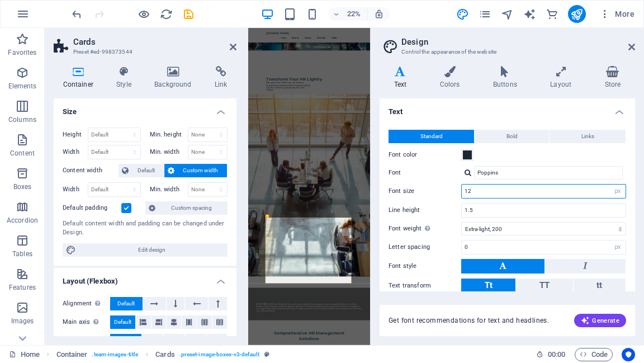
drag, startPoint x: 474, startPoint y: 191, endPoint x: 461, endPoint y: 190, distance: 13.5
click at [461, 190] on div "Font size 12 rem px" at bounding box center [508, 191] width 238 height 15
type input "10"
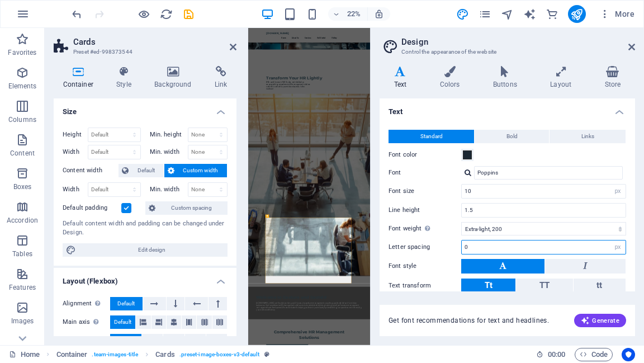
click at [481, 248] on input "0" at bounding box center [544, 246] width 164 height 13
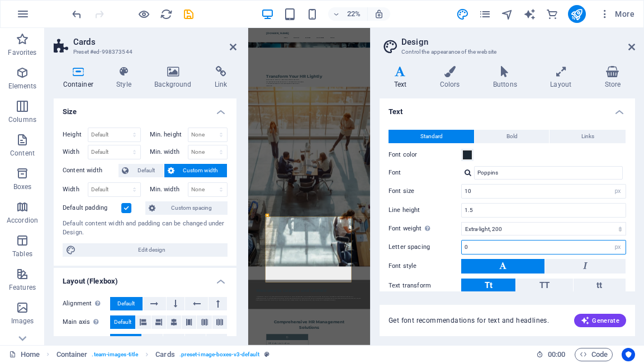
scroll to position [115, 0]
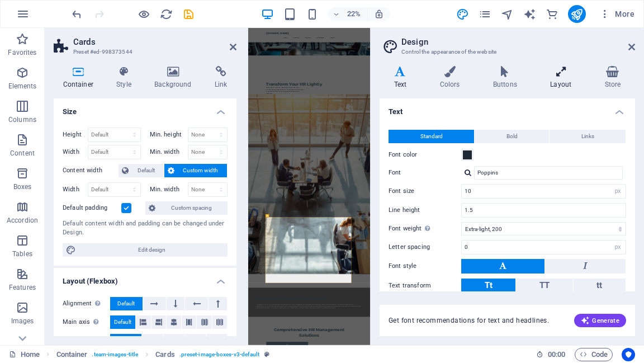
click at [565, 77] on icon at bounding box center [561, 71] width 50 height 11
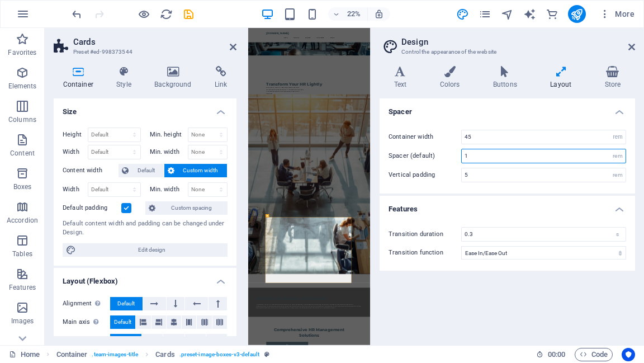
click at [472, 157] on input "1" at bounding box center [544, 155] width 164 height 13
drag, startPoint x: 472, startPoint y: 156, endPoint x: 455, endPoint y: 160, distance: 17.8
click at [455, 160] on div "Spacer (default) 1 rem" at bounding box center [508, 156] width 238 height 15
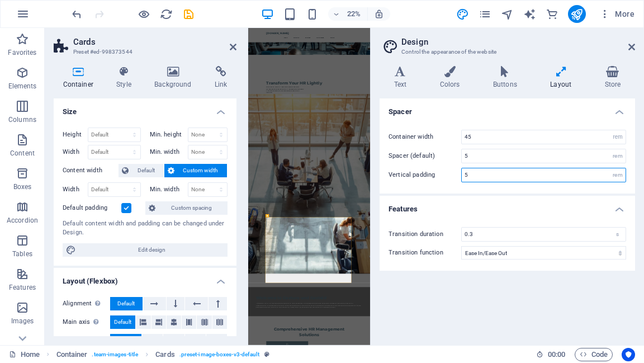
click at [490, 174] on input "5" at bounding box center [544, 174] width 164 height 13
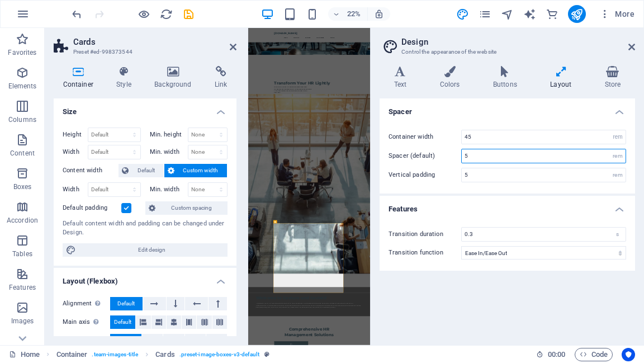
drag, startPoint x: 470, startPoint y: 155, endPoint x: 462, endPoint y: 155, distance: 7.3
click at [462, 155] on input "5" at bounding box center [544, 155] width 164 height 13
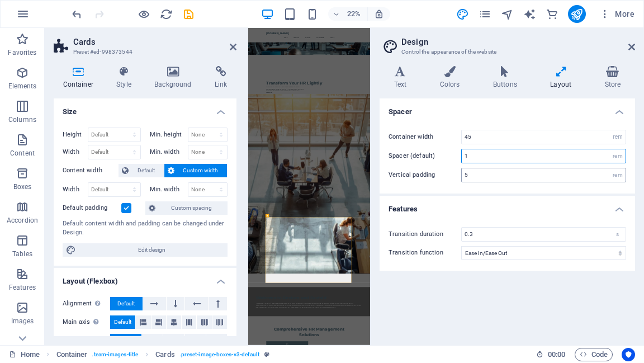
type input "1"
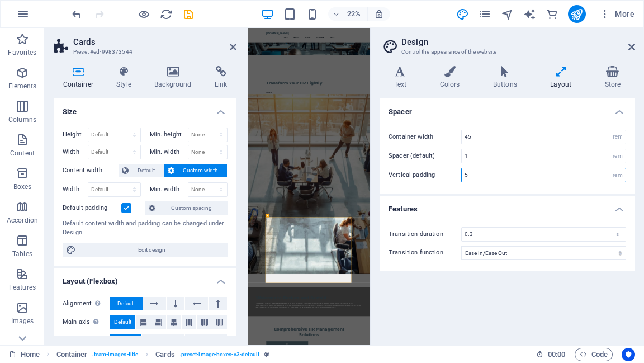
drag, startPoint x: 472, startPoint y: 173, endPoint x: 464, endPoint y: 174, distance: 8.5
click at [464, 174] on input "5" at bounding box center [544, 174] width 164 height 13
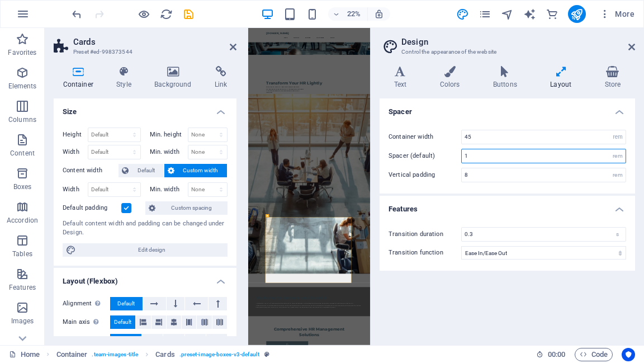
click at [484, 155] on input "1" at bounding box center [544, 155] width 164 height 13
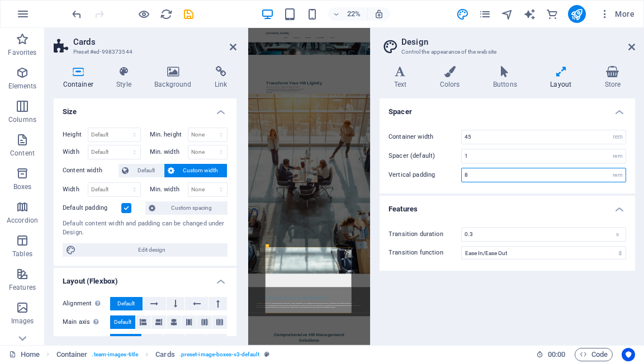
drag, startPoint x: 474, startPoint y: 172, endPoint x: 461, endPoint y: 172, distance: 12.3
click at [462, 172] on input "8" at bounding box center [544, 174] width 164 height 13
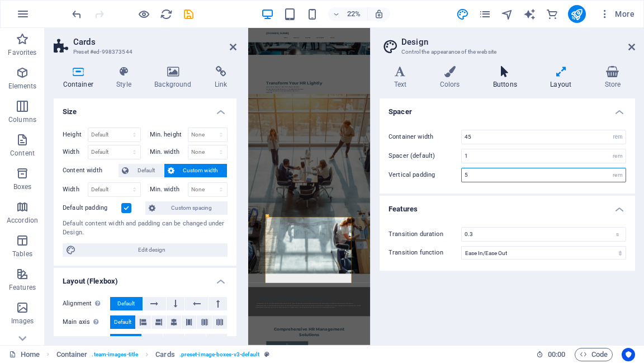
type input "5"
click at [504, 75] on icon at bounding box center [505, 71] width 53 height 11
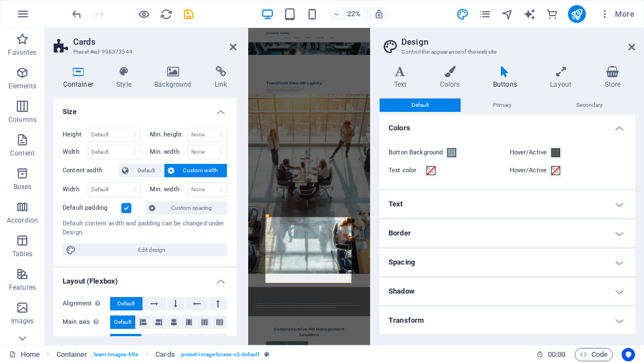
click at [617, 264] on h4 "Spacing" at bounding box center [508, 262] width 256 height 27
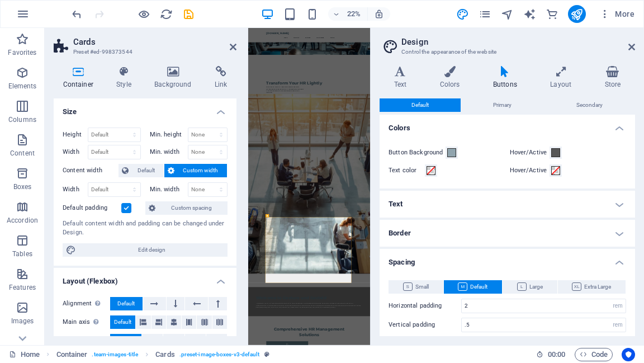
scroll to position [45, 0]
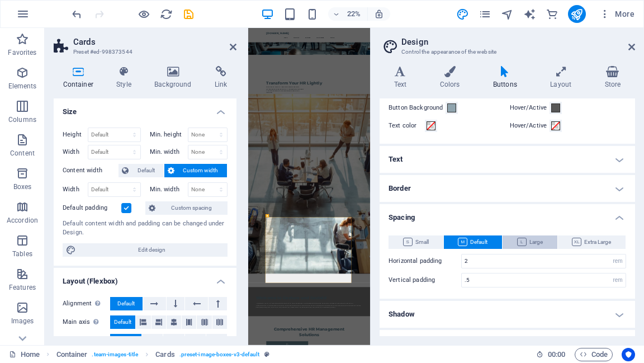
click at [518, 247] on span "Large" at bounding box center [530, 241] width 26 height 13
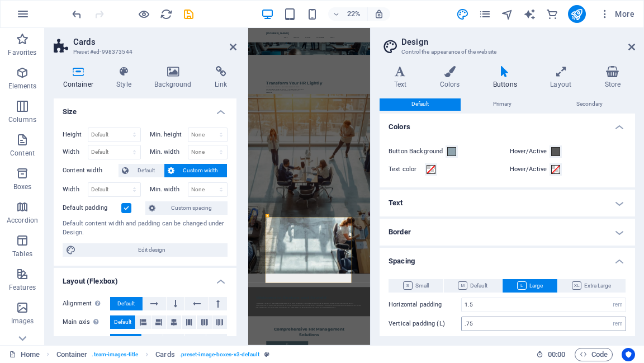
scroll to position [0, 0]
click at [561, 75] on icon at bounding box center [561, 71] width 50 height 11
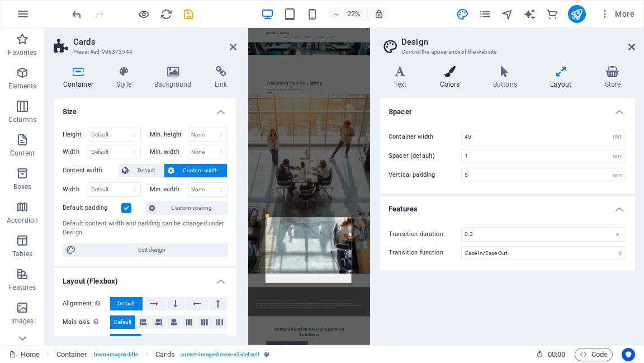
click at [450, 78] on h4 "Colors" at bounding box center [452, 77] width 53 height 23
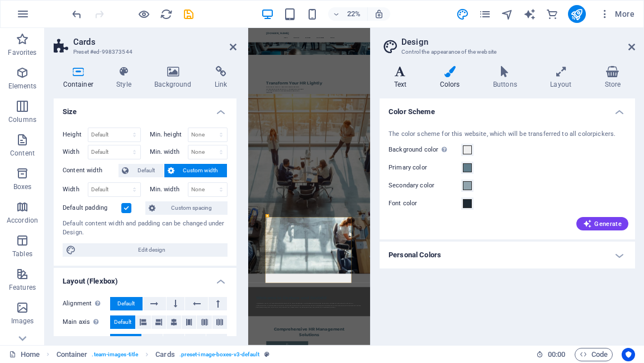
click at [402, 71] on icon at bounding box center [400, 71] width 41 height 11
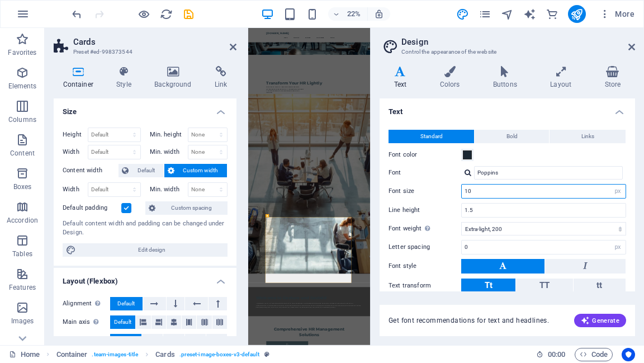
drag, startPoint x: 474, startPoint y: 192, endPoint x: 461, endPoint y: 191, distance: 13.5
click at [461, 191] on div "10 rem px" at bounding box center [543, 191] width 165 height 15
type input "8"
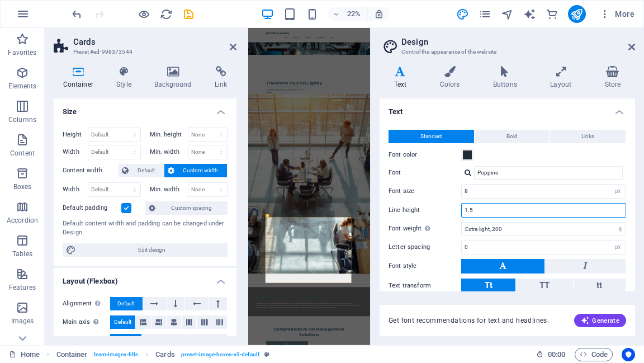
click at [488, 213] on input "1.5" at bounding box center [544, 210] width 164 height 13
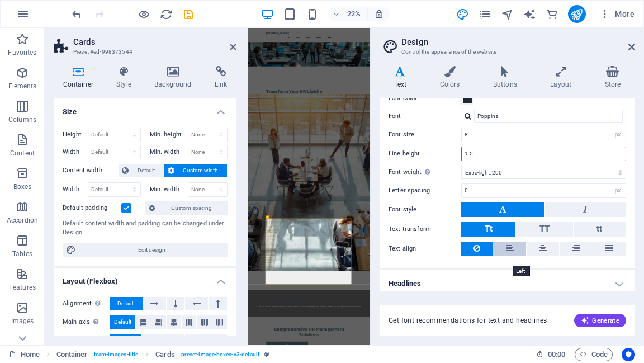
scroll to position [60, 0]
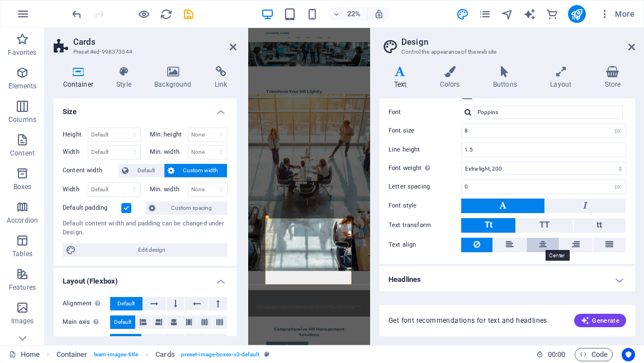
click at [541, 241] on icon at bounding box center [543, 244] width 8 height 13
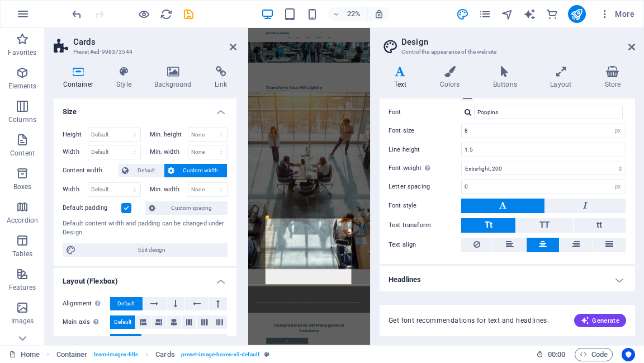
click at [559, 276] on h4 "Headlines" at bounding box center [508, 279] width 256 height 27
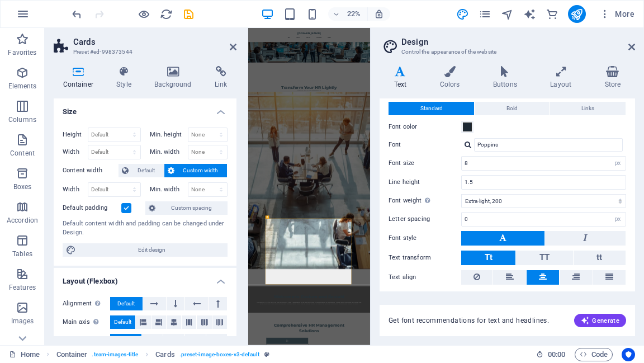
scroll to position [0, 0]
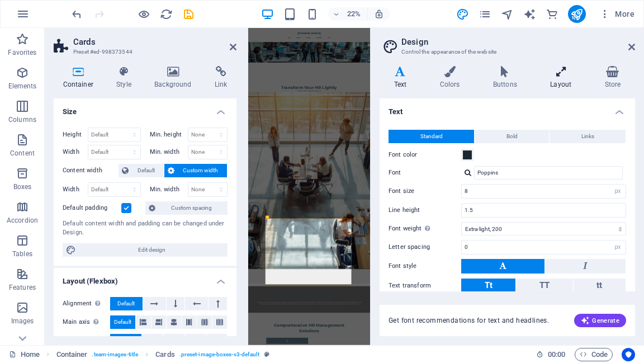
click at [559, 78] on h4 "Layout" at bounding box center [563, 77] width 54 height 23
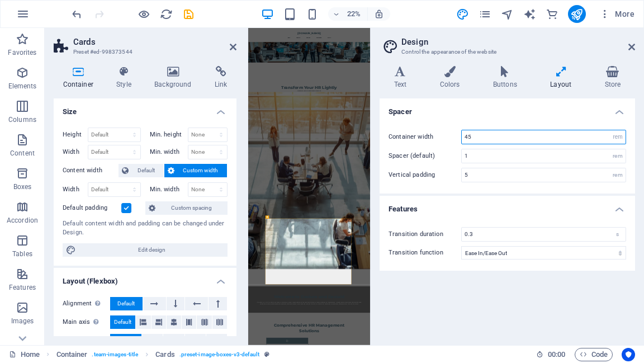
drag, startPoint x: 475, startPoint y: 135, endPoint x: 460, endPoint y: 136, distance: 14.6
click at [460, 136] on div "Container width 45 rem px" at bounding box center [508, 137] width 238 height 15
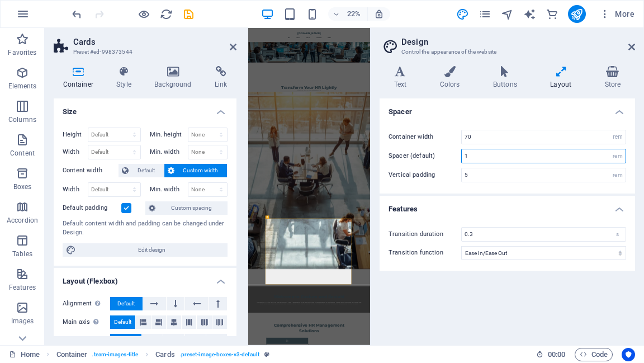
click at [471, 152] on input "1" at bounding box center [544, 155] width 164 height 13
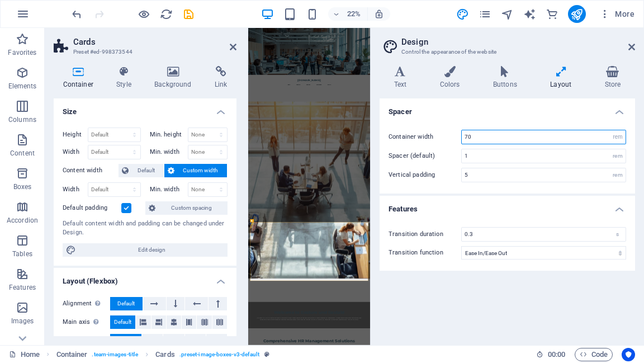
drag, startPoint x: 475, startPoint y: 141, endPoint x: 461, endPoint y: 141, distance: 14.0
click at [461, 141] on div "Container width 70 rem px" at bounding box center [508, 137] width 238 height 15
drag, startPoint x: 475, startPoint y: 137, endPoint x: 468, endPoint y: 135, distance: 7.5
click at [468, 135] on input "60" at bounding box center [544, 136] width 164 height 13
type input "60"
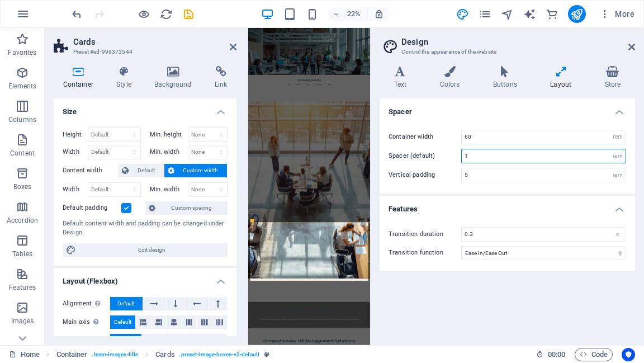
click at [468, 155] on input "1" at bounding box center [544, 155] width 164 height 13
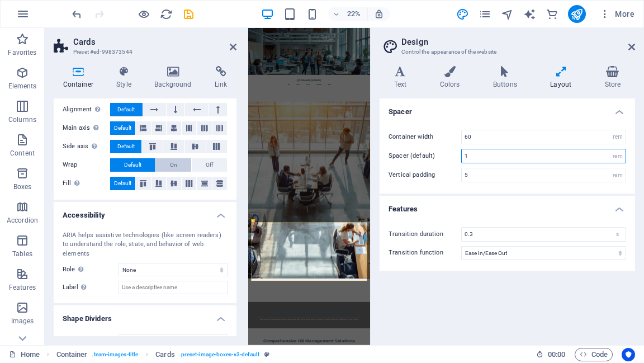
scroll to position [205, 0]
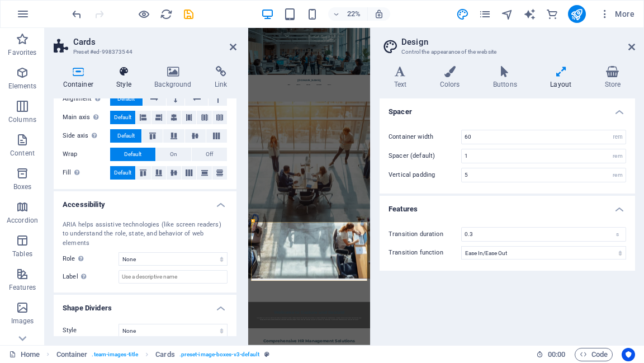
click at [125, 72] on icon at bounding box center [124, 71] width 34 height 11
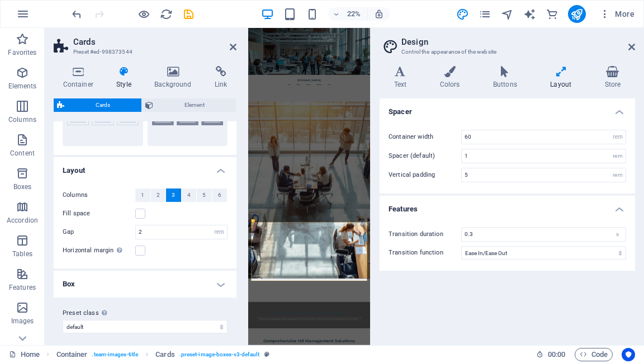
scroll to position [84, 0]
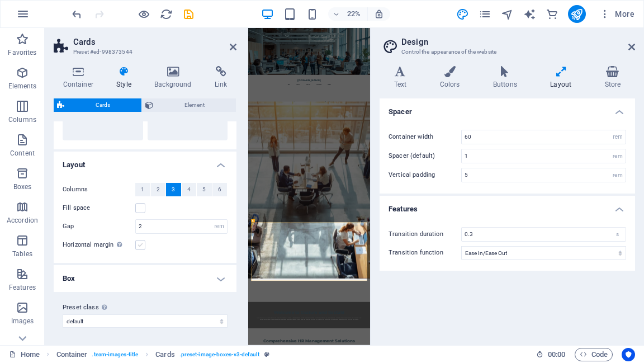
click at [141, 242] on label at bounding box center [140, 245] width 10 height 10
click at [0, 0] on input "Horizontal margin Only if the containers "Content width" is not set to "Default"" at bounding box center [0, 0] width 0 height 0
click at [219, 278] on h4 "Box" at bounding box center [145, 278] width 183 height 27
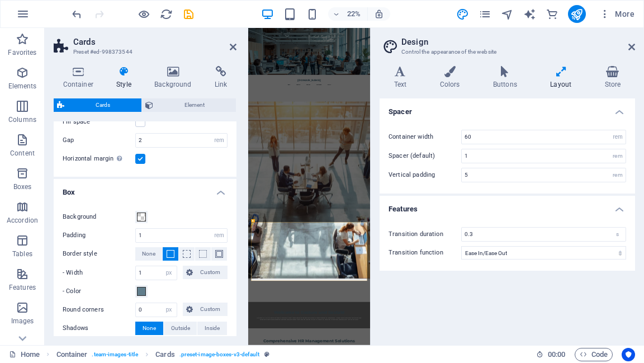
scroll to position [173, 0]
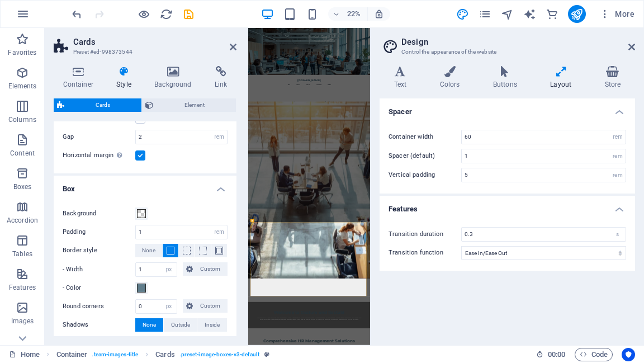
click at [140, 155] on label at bounding box center [140, 155] width 10 height 10
click at [0, 0] on input "Horizontal margin Only if the containers "Content width" is not set to "Default"" at bounding box center [0, 0] width 0 height 0
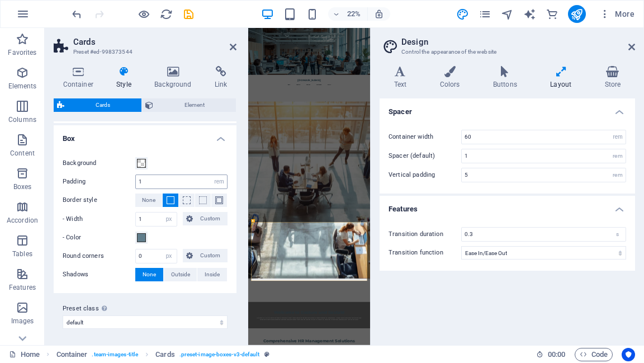
scroll to position [224, 0]
click at [146, 178] on input "1" at bounding box center [181, 180] width 91 height 13
click at [206, 289] on div "Background Padding 2 px rem % vw vh Border style None - Width 1 px rem vh vw Cu…" at bounding box center [144, 219] width 187 height 148
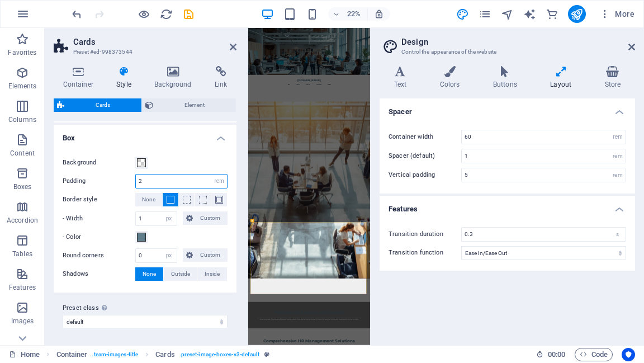
drag, startPoint x: 144, startPoint y: 181, endPoint x: 134, endPoint y: 180, distance: 10.7
click at [134, 180] on div "Padding 2 px rem % vw vh" at bounding box center [145, 181] width 165 height 15
type input "0.5"
click at [170, 163] on div "Background" at bounding box center [145, 162] width 165 height 13
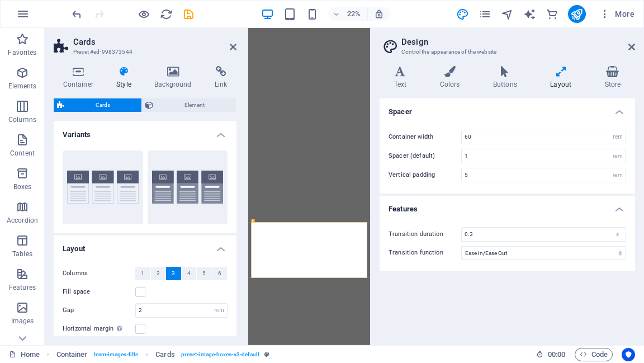
select select "rem"
select select "px"
select select "rem"
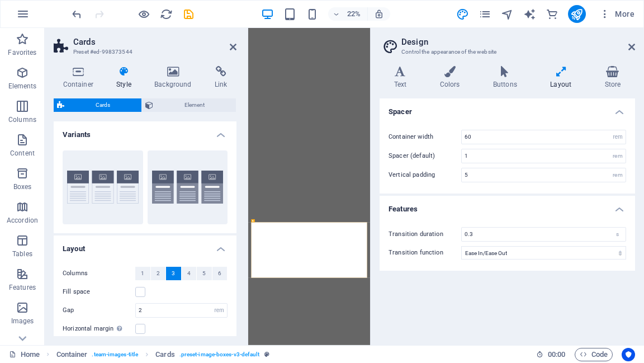
select select "ease-in-out"
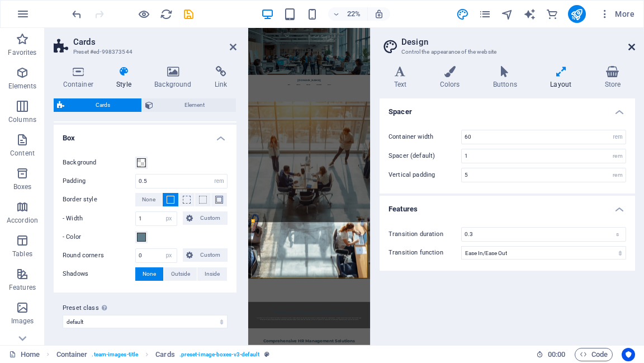
click at [632, 45] on icon at bounding box center [632, 47] width 7 height 9
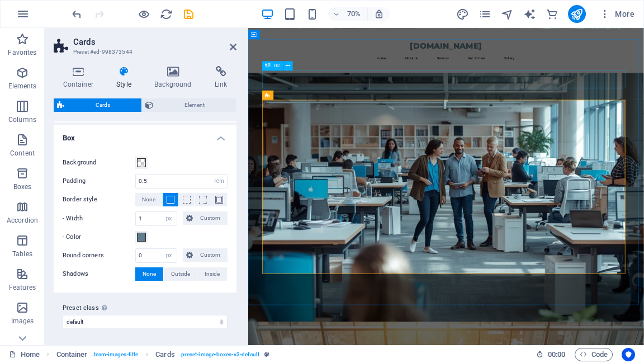
scroll to position [768, 0]
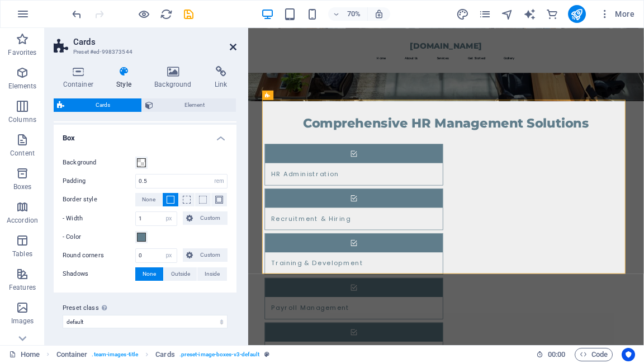
click at [234, 51] on icon at bounding box center [233, 47] width 7 height 9
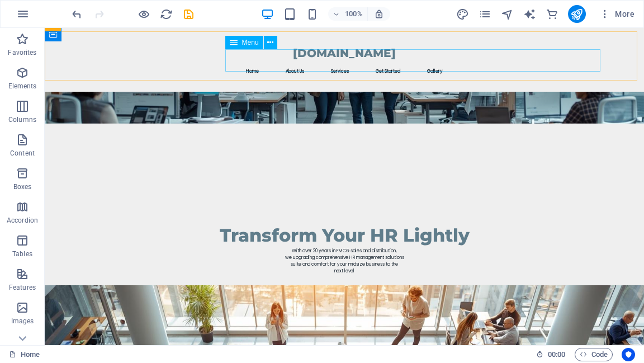
scroll to position [0, 0]
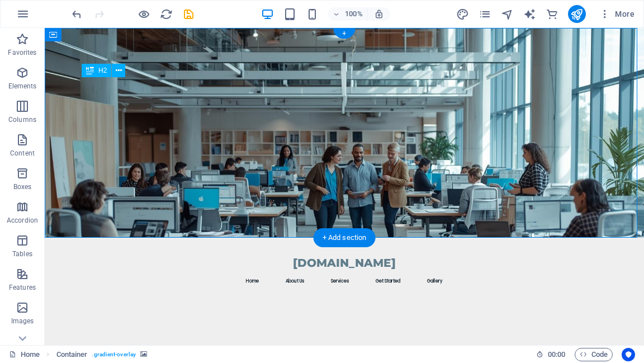
drag, startPoint x: 348, startPoint y: 143, endPoint x: 287, endPoint y: 148, distance: 61.1
click at [287, 301] on div "Transform Your HR Lightly" at bounding box center [344, 338] width 519 height 75
click at [286, 301] on div "Transform Your HR Lightly" at bounding box center [344, 338] width 519 height 75
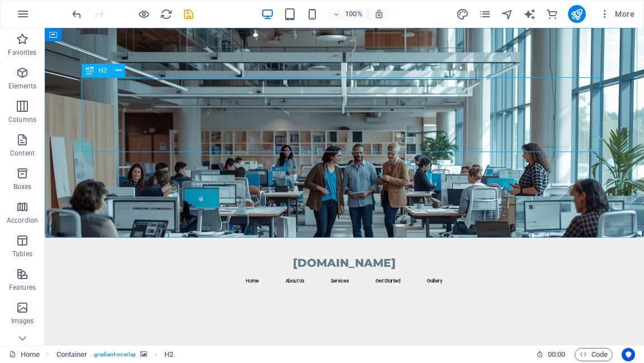
click at [91, 72] on icon at bounding box center [90, 70] width 8 height 13
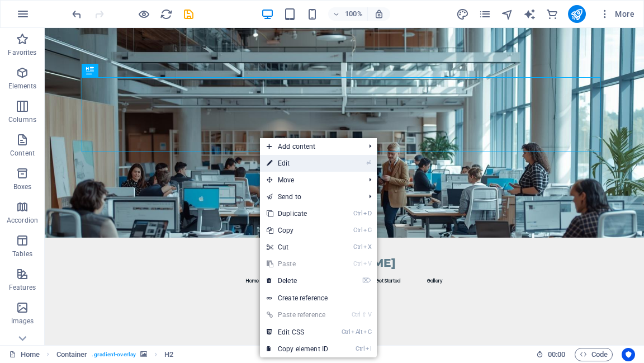
click at [270, 162] on icon at bounding box center [270, 163] width 6 height 17
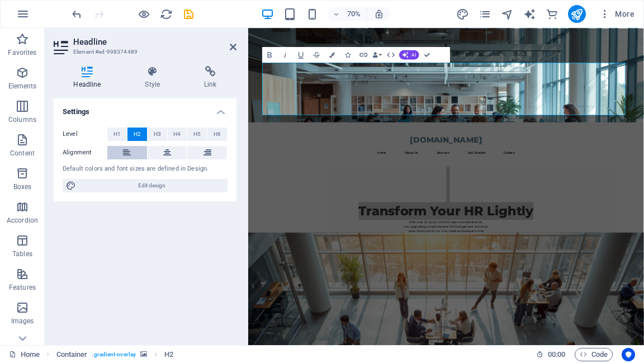
click at [123, 155] on icon at bounding box center [127, 152] width 8 height 13
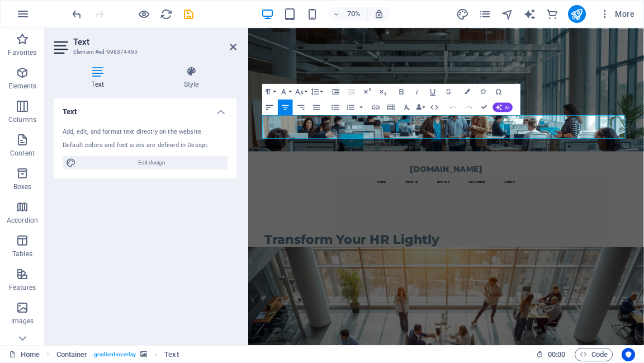
click at [267, 107] on icon "button" at bounding box center [270, 107] width 10 height 10
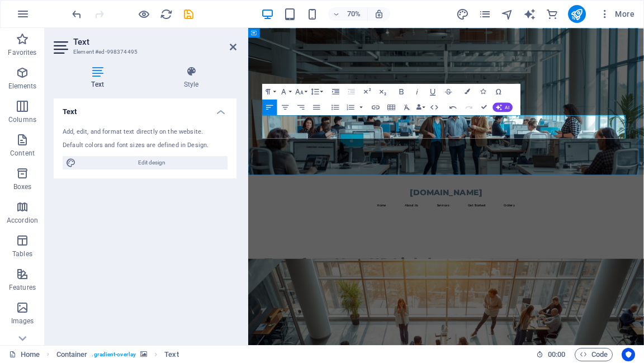
click at [273, 107] on icon "button" at bounding box center [270, 107] width 10 height 10
click at [268, 107] on icon "button" at bounding box center [269, 107] width 7 height 4
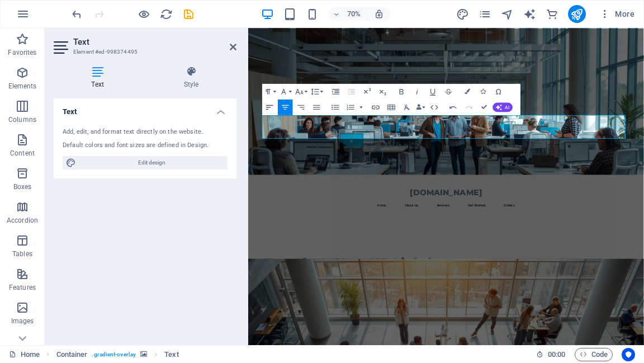
click at [269, 103] on icon "button" at bounding box center [270, 107] width 10 height 10
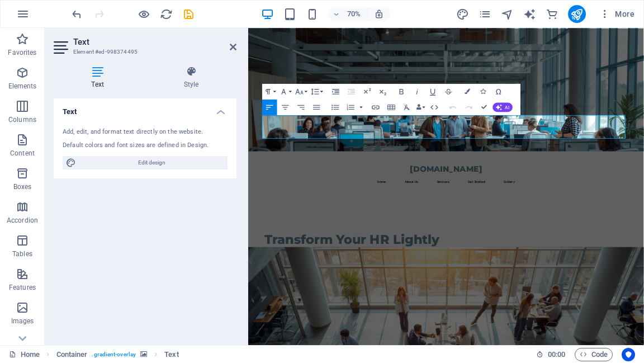
drag, startPoint x: 295, startPoint y: 176, endPoint x: 266, endPoint y: 156, distance: 35.8
click at [266, 156] on div "gestureundgestald.com Menu Home About Us Services Get Started Gallery Transform…" at bounding box center [530, 228] width 565 height 401
click at [302, 93] on icon "button" at bounding box center [299, 92] width 8 height 6
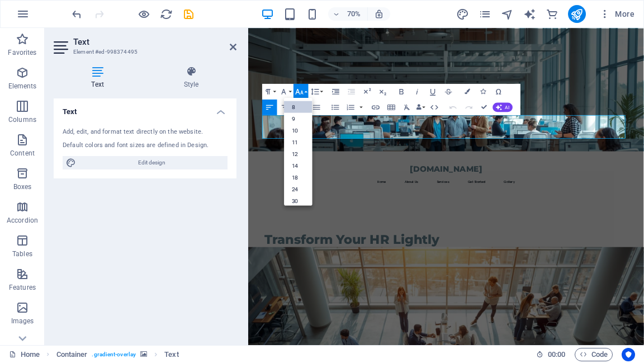
scroll to position [13, 0]
click at [298, 143] on link "12" at bounding box center [298, 145] width 28 height 12
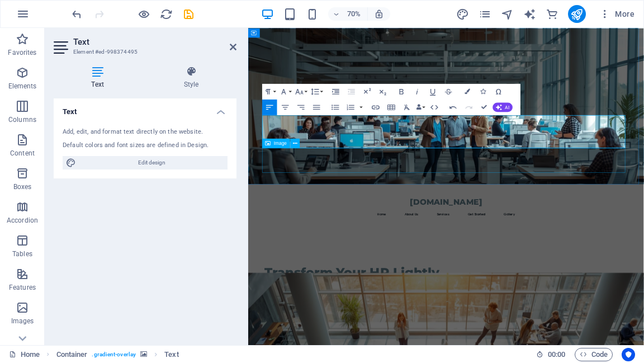
click at [535, 251] on header "gestureundgestald.com Menu Home About Us Services Get Started Gallery Transform…" at bounding box center [531, 370] width 537 height 238
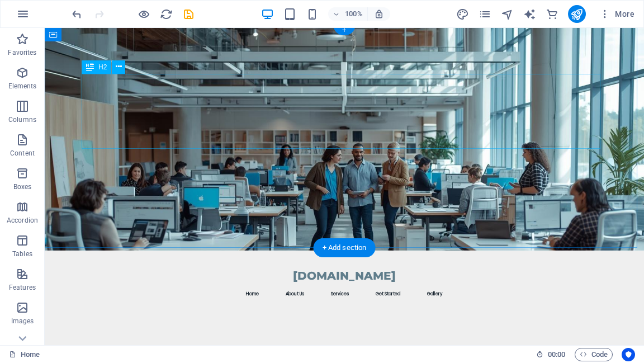
scroll to position [0, 0]
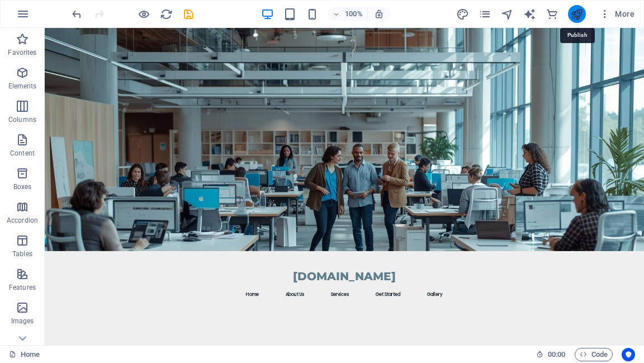
click at [577, 16] on icon "publish" at bounding box center [576, 14] width 13 height 13
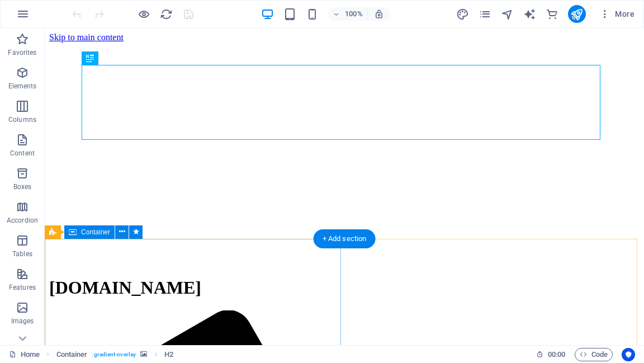
scroll to position [89, 0]
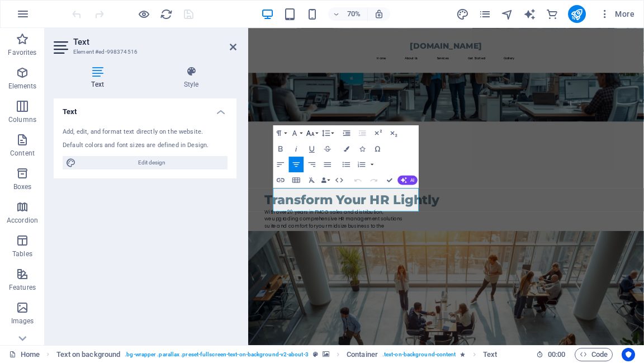
click at [316, 136] on button "Font Size" at bounding box center [312, 133] width 15 height 16
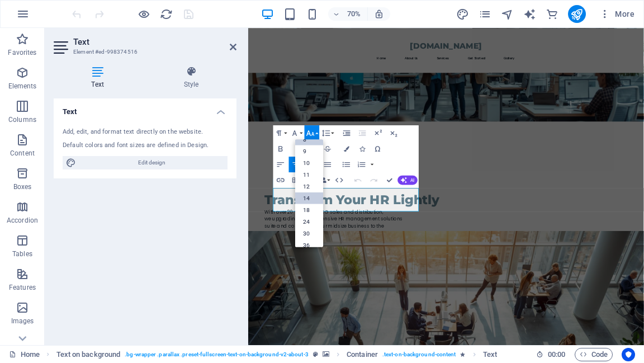
click at [308, 196] on link "14" at bounding box center [309, 198] width 28 height 12
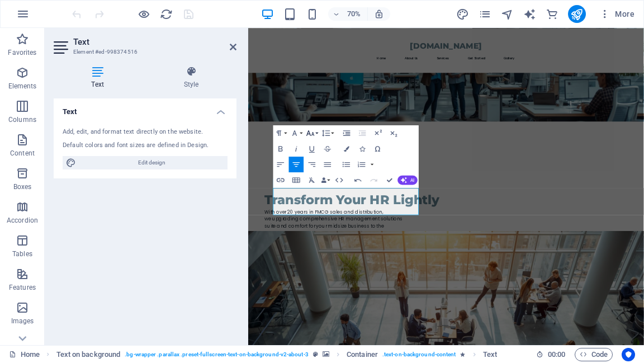
click at [313, 134] on icon "button" at bounding box center [311, 133] width 10 height 10
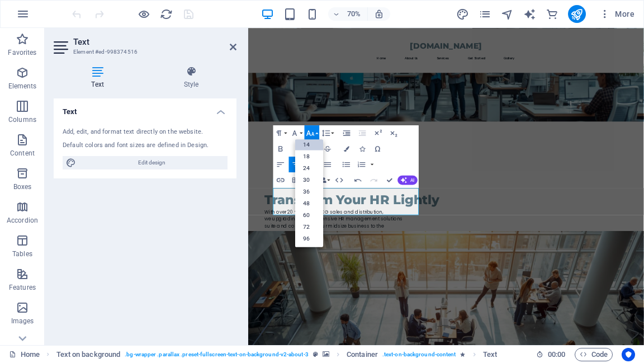
scroll to position [89, 0]
drag, startPoint x: 291, startPoint y: 262, endPoint x: 471, endPoint y: 295, distance: 183.2
click at [311, 171] on link "24" at bounding box center [309, 168] width 28 height 12
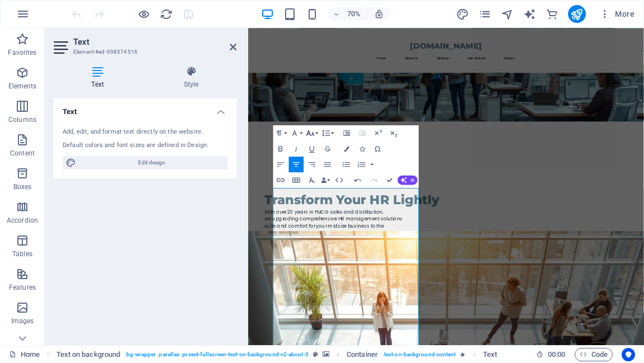
click at [317, 134] on button "Font Size" at bounding box center [312, 133] width 15 height 16
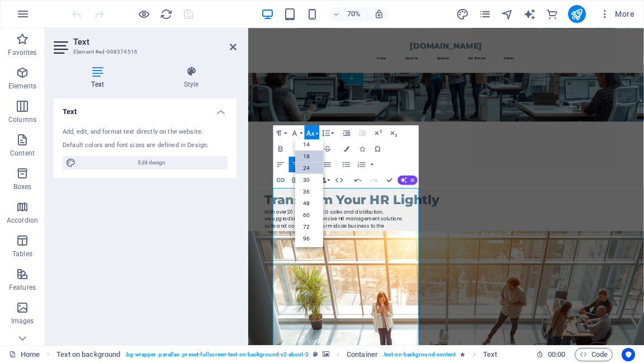
click at [312, 155] on link "18" at bounding box center [309, 156] width 28 height 12
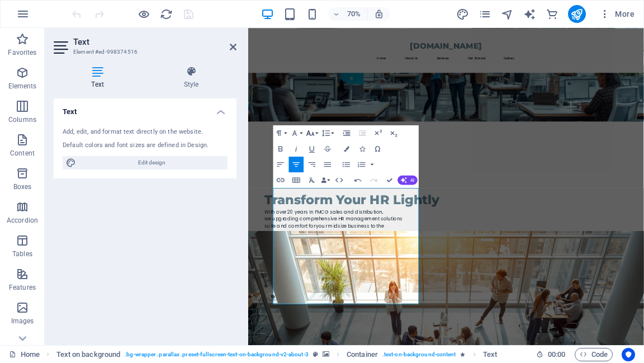
click at [314, 132] on icon "button" at bounding box center [311, 133] width 10 height 10
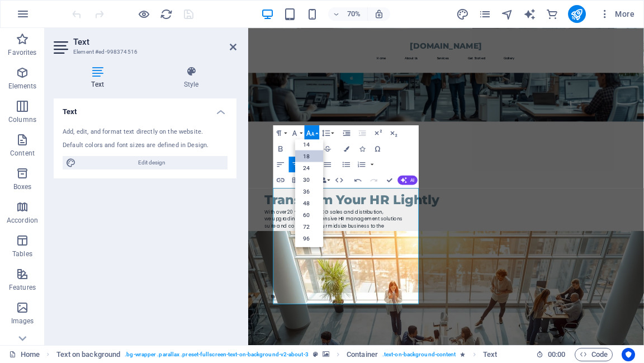
click at [307, 154] on link "18" at bounding box center [309, 156] width 28 height 12
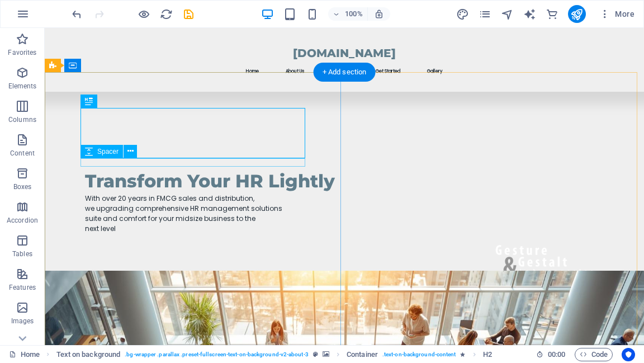
scroll to position [179, 0]
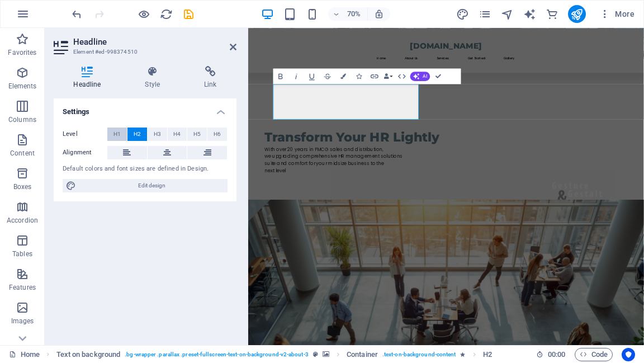
click at [116, 133] on span "H1" at bounding box center [117, 134] width 7 height 13
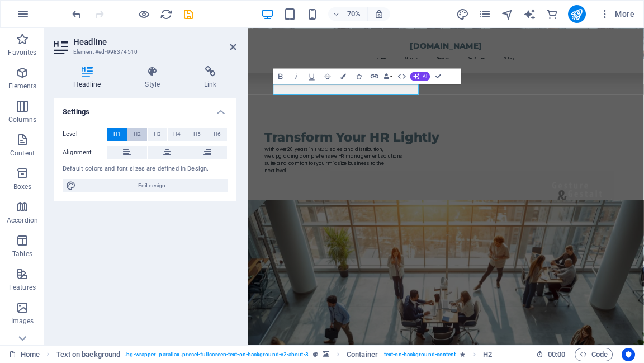
click at [136, 130] on span "H2" at bounding box center [137, 134] width 7 height 13
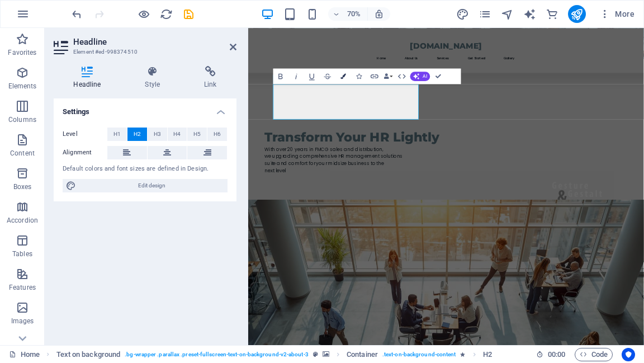
click at [342, 78] on icon "button" at bounding box center [344, 76] width 6 height 6
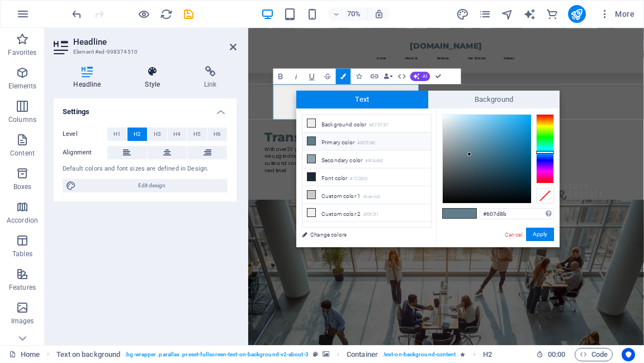
click at [157, 69] on icon at bounding box center [152, 71] width 55 height 11
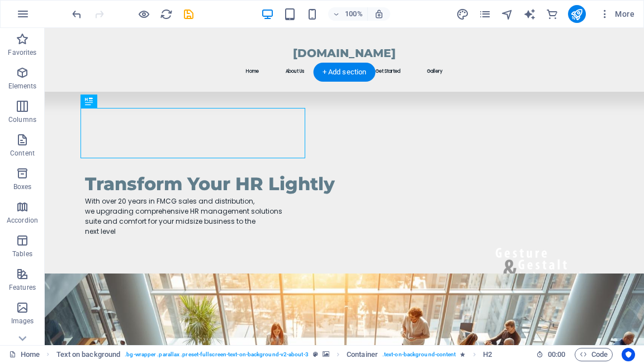
drag, startPoint x: 216, startPoint y: 143, endPoint x: 181, endPoint y: 145, distance: 34.8
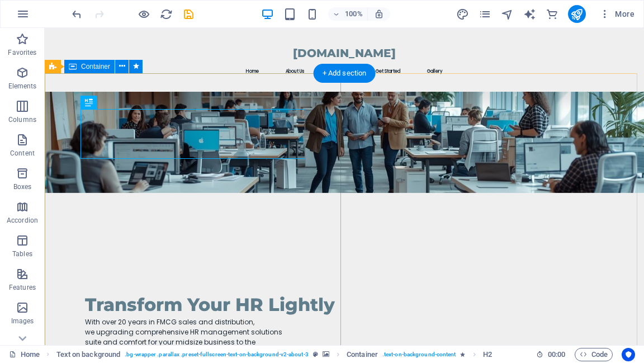
scroll to position [224, 0]
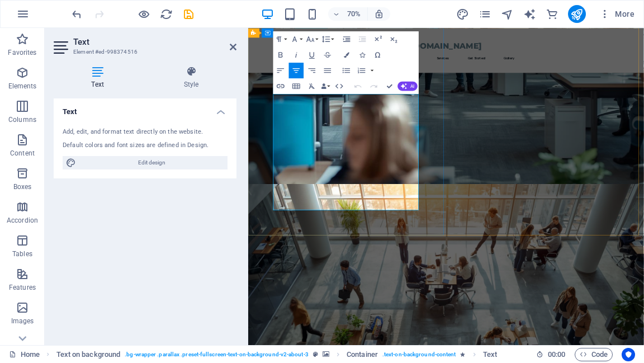
drag, startPoint x: 288, startPoint y: 130, endPoint x: 403, endPoint y: 213, distance: 142.2
click at [326, 41] on icon "button" at bounding box center [326, 38] width 8 height 7
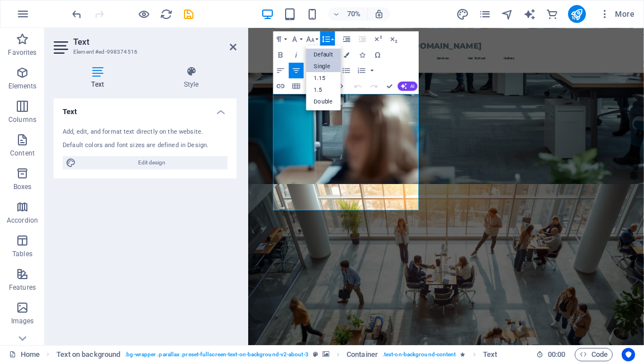
click at [325, 63] on link "Single" at bounding box center [323, 66] width 35 height 12
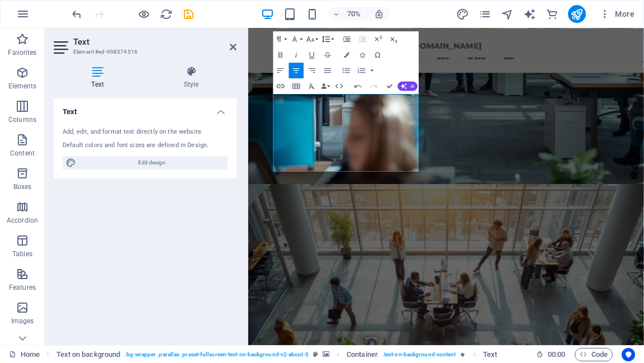
click at [333, 39] on button "Line Height" at bounding box center [327, 39] width 15 height 16
click at [326, 73] on link "1.15" at bounding box center [323, 78] width 35 height 12
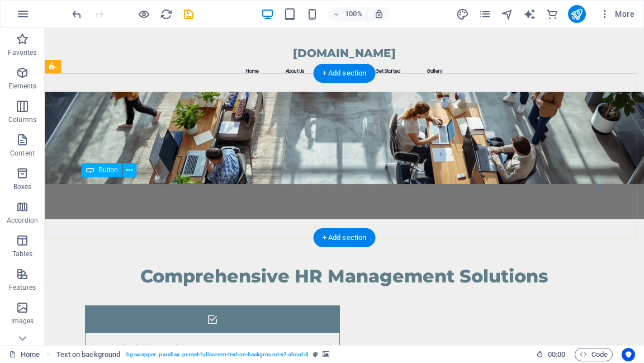
scroll to position [716, 0]
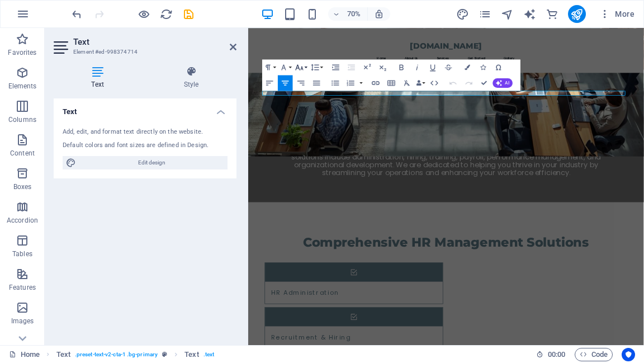
click at [304, 70] on button "Font Size" at bounding box center [301, 67] width 15 height 16
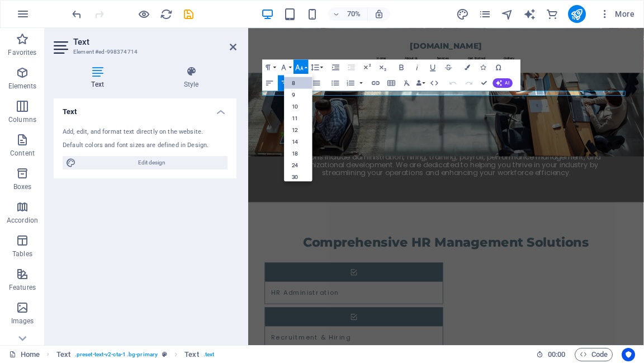
scroll to position [13, 0]
click at [303, 121] on link "12" at bounding box center [298, 120] width 28 height 12
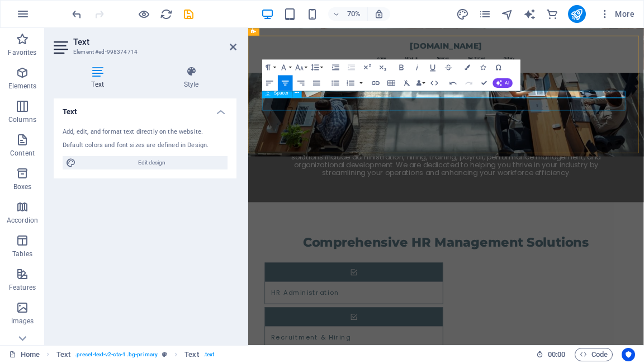
drag, startPoint x: 457, startPoint y: 120, endPoint x: 616, endPoint y: 134, distance: 159.9
click at [306, 66] on button "Font Size" at bounding box center [301, 67] width 15 height 16
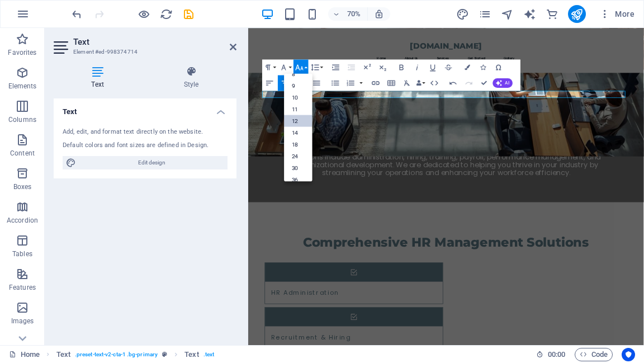
scroll to position [80, 0]
click at [304, 87] on link "14" at bounding box center [298, 85] width 28 height 12
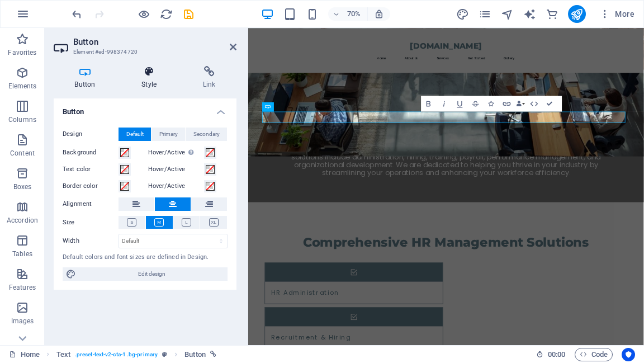
click at [149, 82] on h4 "Style" at bounding box center [152, 77] width 62 height 23
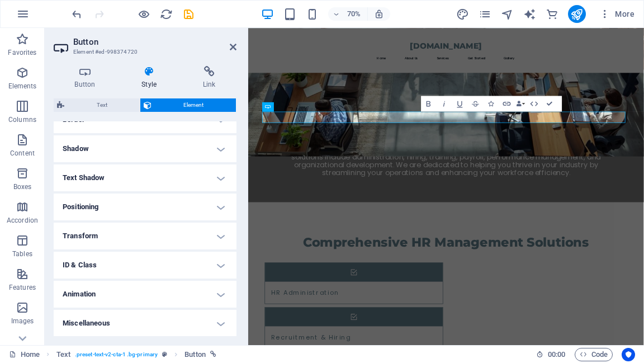
scroll to position [0, 0]
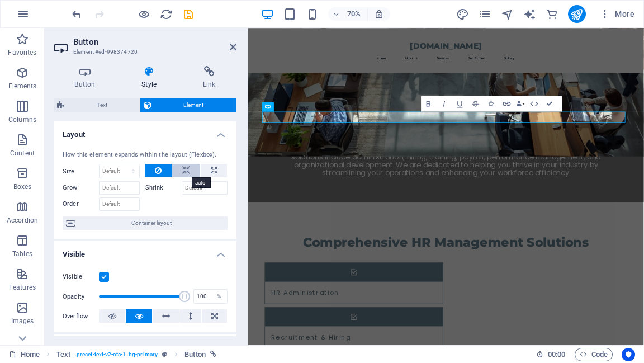
click at [185, 172] on icon at bounding box center [186, 170] width 8 height 13
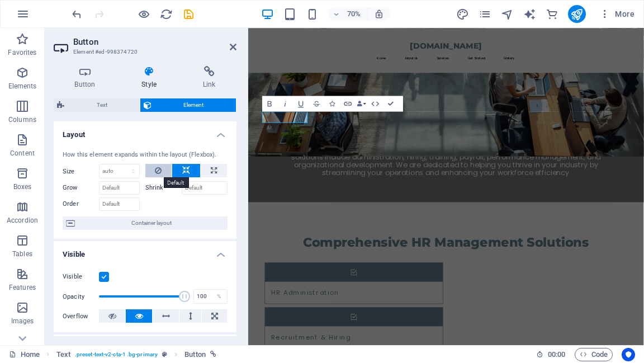
click at [153, 168] on button at bounding box center [158, 170] width 27 height 13
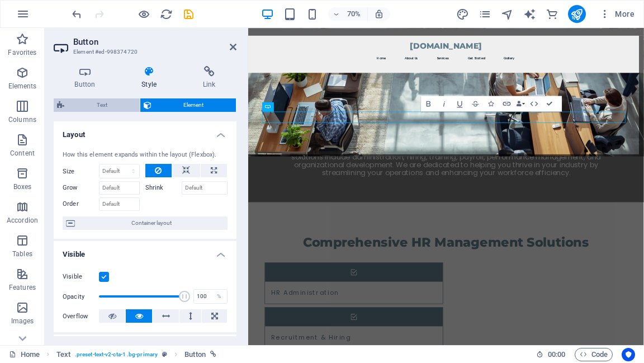
click at [107, 108] on span "Text" at bounding box center [102, 104] width 69 height 13
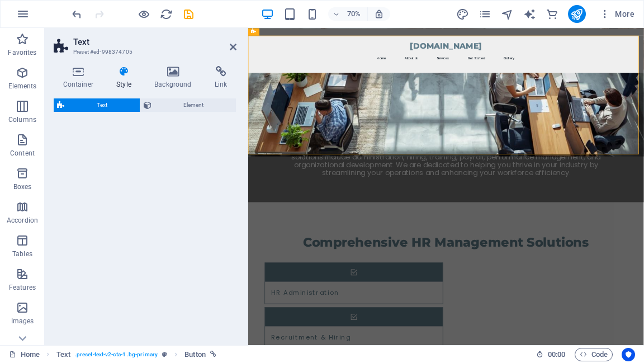
select select "preset-text-v2-cta-1"
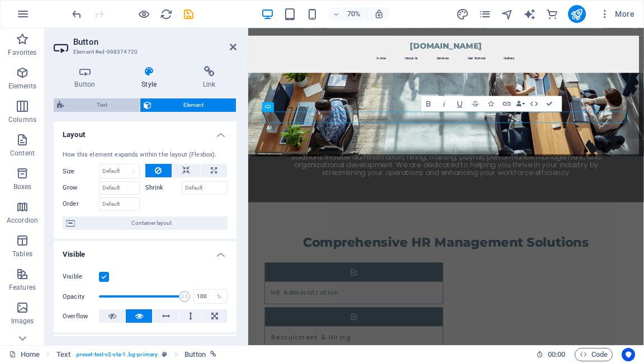
click at [102, 103] on span "Text" at bounding box center [102, 104] width 69 height 13
select select "preset-text-v2-cta-1"
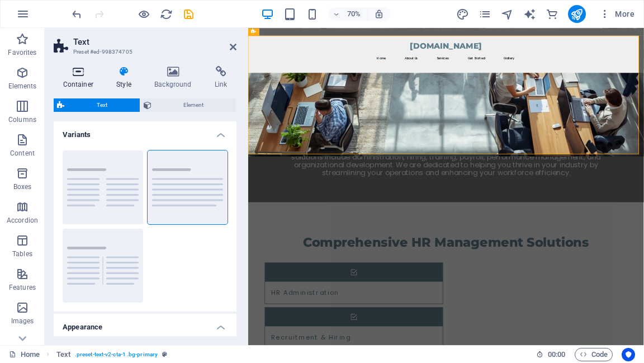
click at [81, 73] on icon at bounding box center [78, 71] width 49 height 11
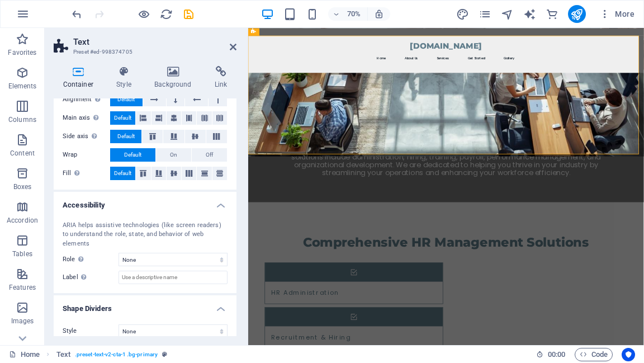
scroll to position [186, 0]
click at [501, 63] on nav "Home About Us Services Get Started Gallery" at bounding box center [531, 71] width 519 height 22
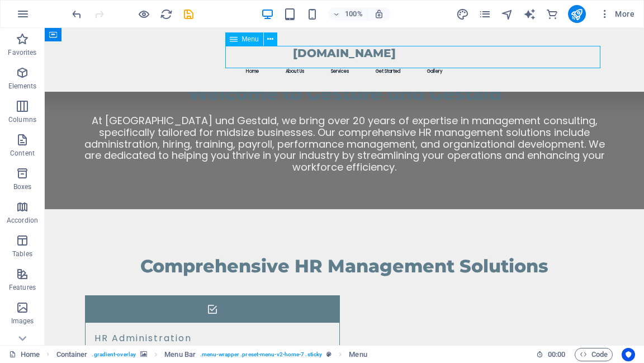
click at [320, 60] on nav "Home About Us Services Get Started Gallery" at bounding box center [344, 71] width 519 height 22
click at [322, 60] on nav "Home About Us Services Get Started Gallery" at bounding box center [344, 71] width 519 height 22
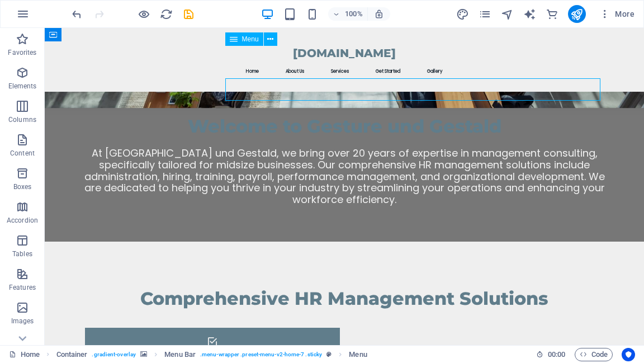
click at [322, 60] on nav "Home About Us Services Get Started Gallery" at bounding box center [344, 71] width 519 height 22
select select
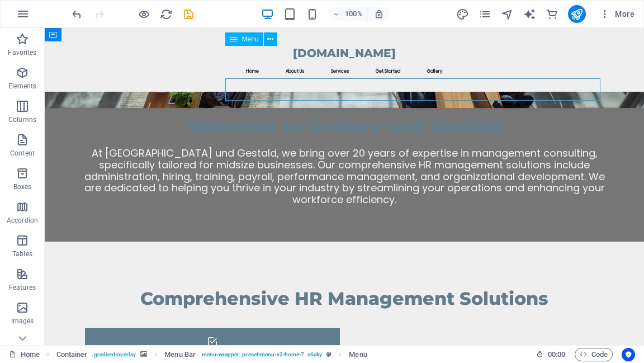
select select
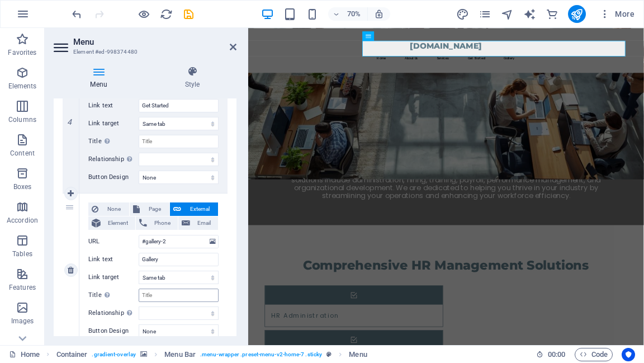
scroll to position [668, 0]
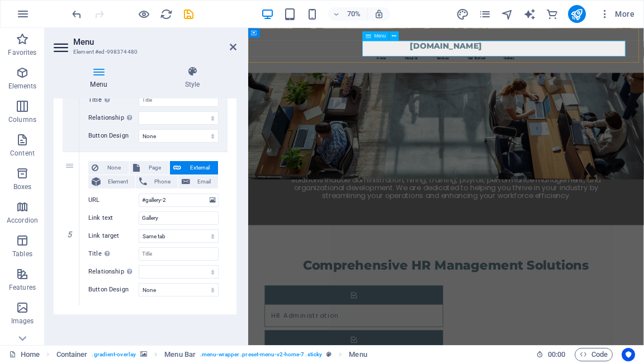
click at [501, 60] on nav "Home About Us Services Get Started Gallery" at bounding box center [531, 71] width 519 height 22
click at [377, 39] on div "Menu" at bounding box center [375, 36] width 27 height 10
click at [396, 36] on button at bounding box center [395, 36] width 10 height 10
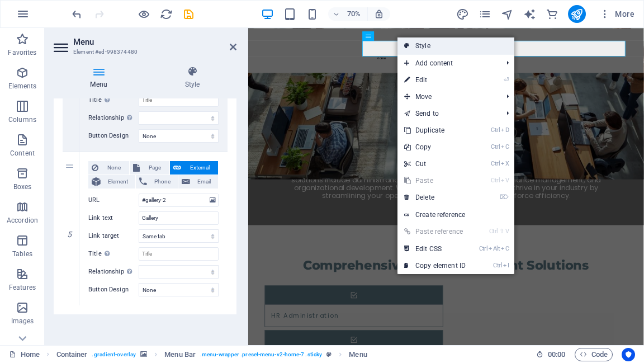
click at [414, 46] on link "Style" at bounding box center [456, 45] width 117 height 17
select select "rem"
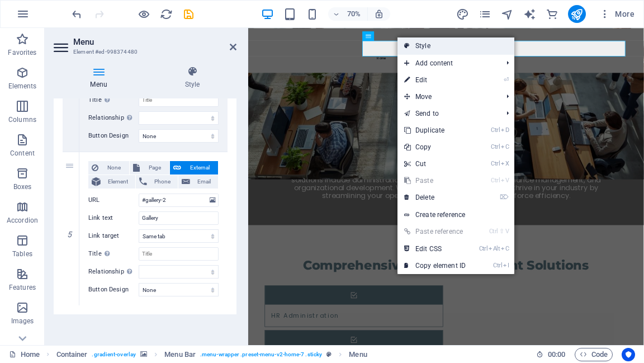
select select "preset-menu-v2-home-7"
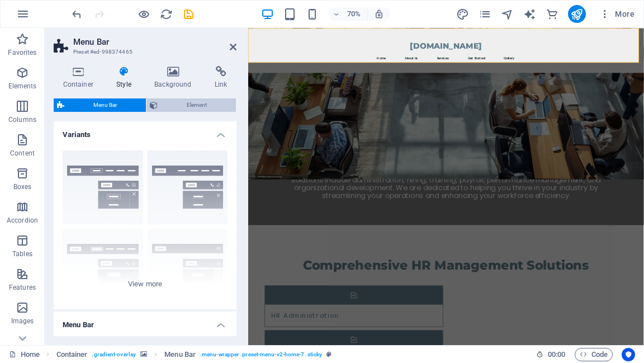
click at [171, 109] on span "Element" at bounding box center [197, 104] width 72 height 13
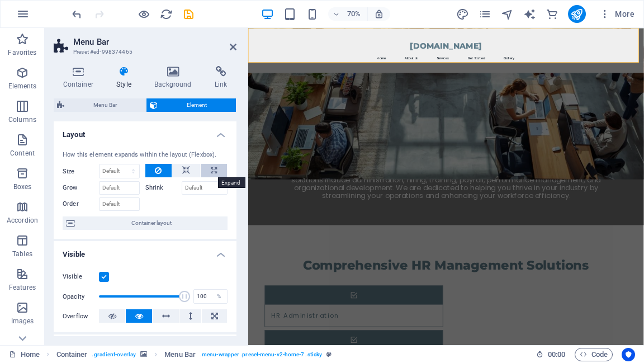
click at [211, 170] on icon at bounding box center [214, 170] width 6 height 13
type input "100"
select select "%"
click at [179, 172] on button at bounding box center [186, 170] width 28 height 13
select select "DISABLED_OPTION_VALUE"
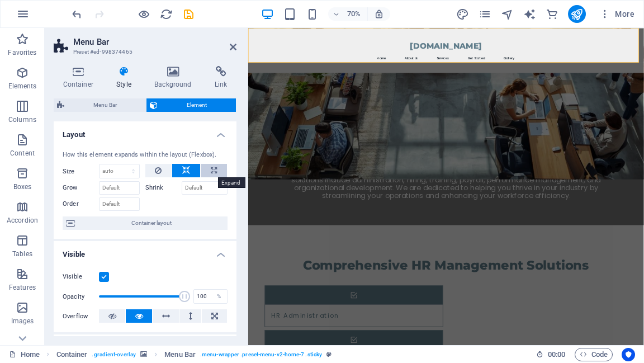
click at [211, 169] on icon at bounding box center [214, 170] width 6 height 13
type input "100"
select select "%"
click at [644, 60] on nav "Home About Us Services Get Started Gallery" at bounding box center [531, 71] width 519 height 22
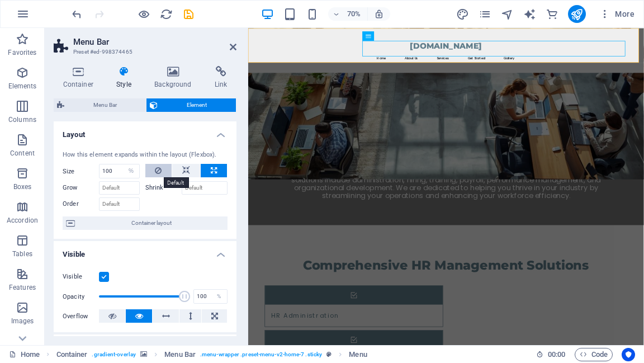
click at [157, 167] on icon at bounding box center [158, 170] width 7 height 13
select select "DISABLED_OPTION_VALUE"
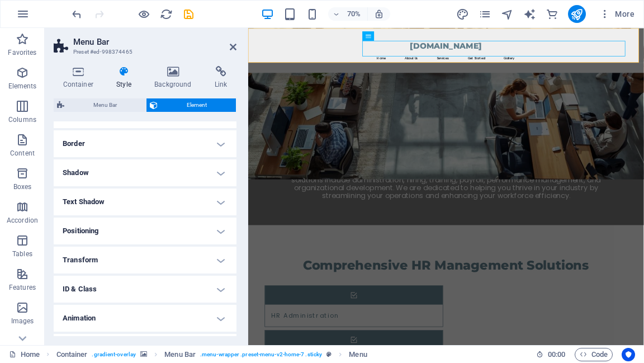
scroll to position [257, 0]
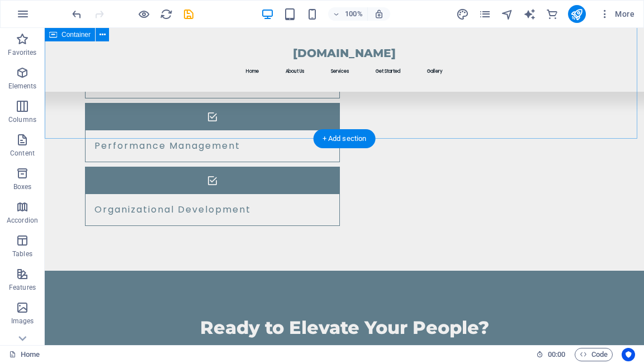
scroll to position [1191, 0]
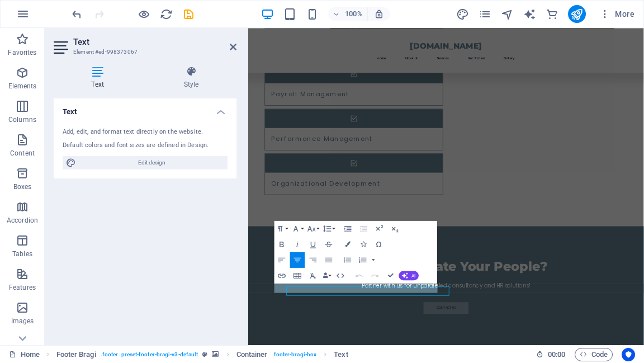
scroll to position [1051, 0]
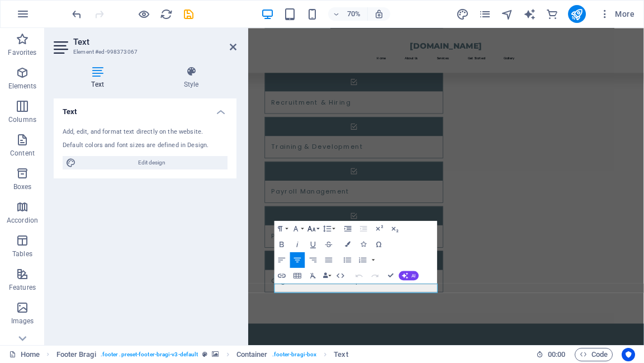
click at [318, 226] on button "Font Size" at bounding box center [313, 229] width 15 height 16
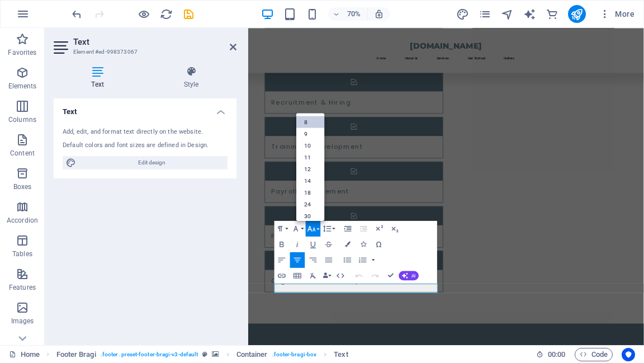
scroll to position [13, 0]
click at [310, 175] on link "14" at bounding box center [310, 172] width 28 height 12
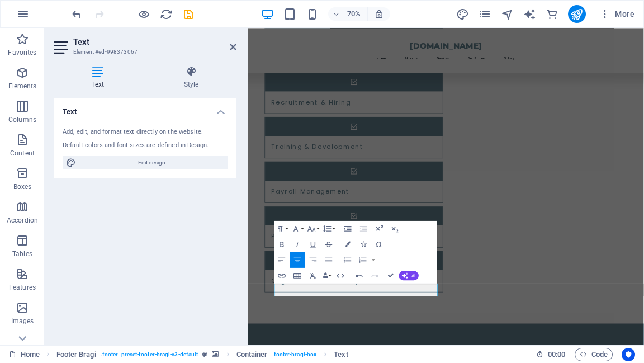
click at [286, 258] on icon "button" at bounding box center [282, 260] width 10 height 10
drag, startPoint x: 373, startPoint y: 405, endPoint x: 445, endPoint y: 438, distance: 79.1
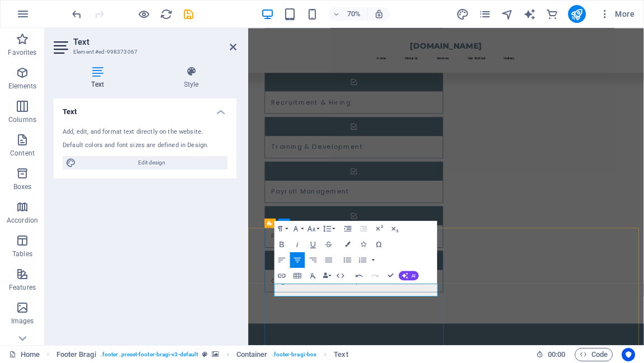
drag, startPoint x: 287, startPoint y: 401, endPoint x: 300, endPoint y: 401, distance: 12.3
drag, startPoint x: 319, startPoint y: 396, endPoint x: 281, endPoint y: 403, distance: 38.7
click at [317, 230] on button "Font Size" at bounding box center [313, 229] width 15 height 16
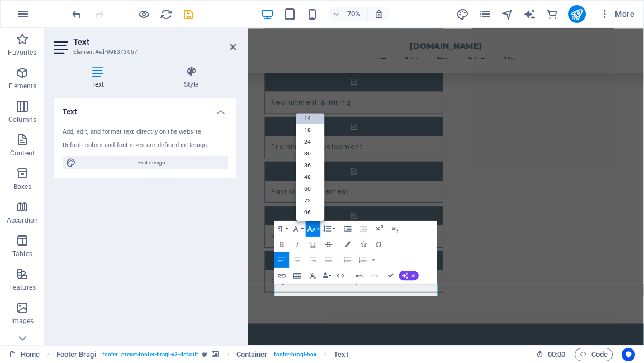
scroll to position [89, 0]
click at [308, 128] on link "18" at bounding box center [310, 130] width 28 height 12
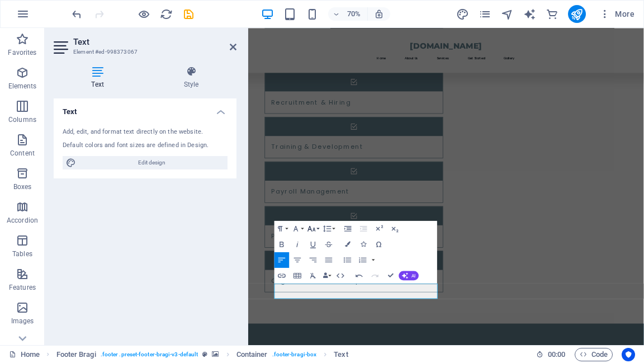
click at [315, 226] on icon "button" at bounding box center [312, 229] width 10 height 10
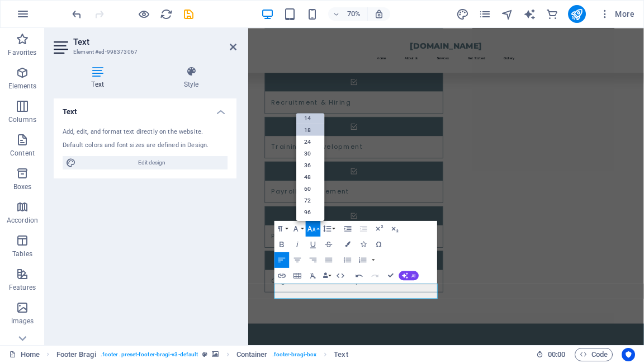
click at [311, 120] on link "14" at bounding box center [310, 118] width 28 height 12
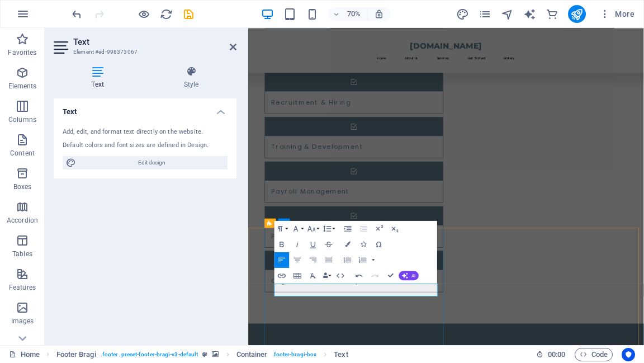
drag, startPoint x: 371, startPoint y: 407, endPoint x: 446, endPoint y: 404, distance: 75.0
click at [317, 228] on button "Font Size" at bounding box center [313, 229] width 15 height 16
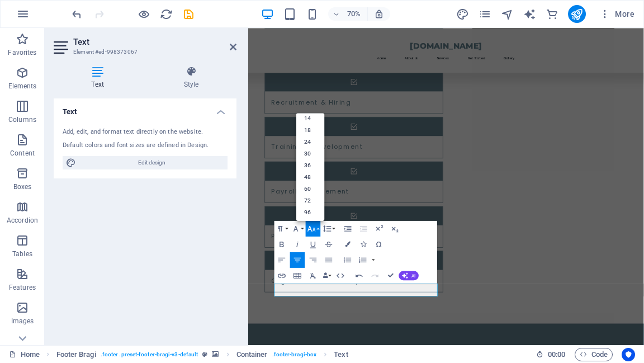
scroll to position [13, 0]
click at [306, 166] on link "14" at bounding box center [310, 172] width 28 height 12
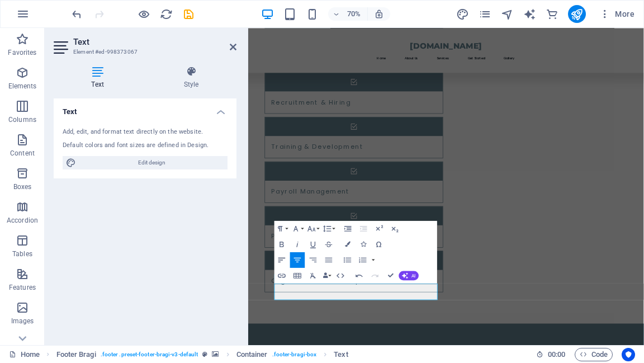
click at [278, 259] on icon "button" at bounding box center [282, 260] width 10 height 10
drag, startPoint x: 379, startPoint y: 417, endPoint x: 437, endPoint y: 422, distance: 58.4
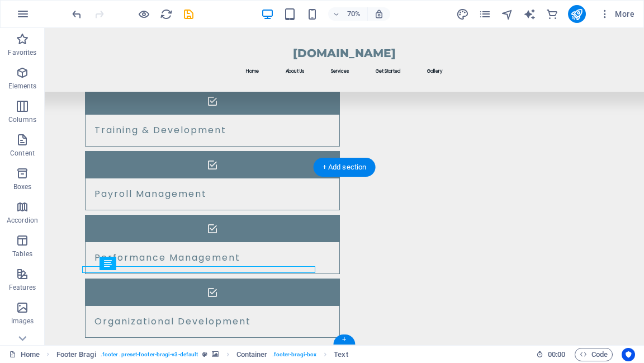
scroll to position [1201, 0]
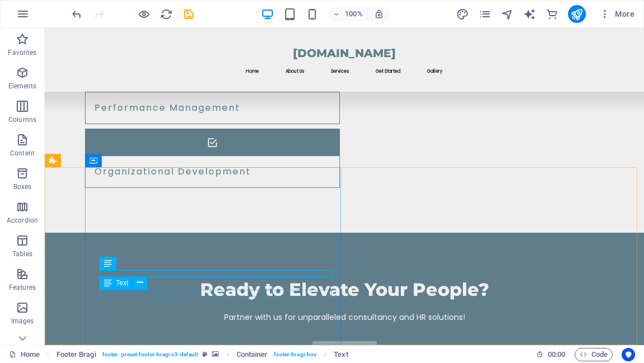
click at [145, 290] on div "Text" at bounding box center [127, 283] width 55 height 14
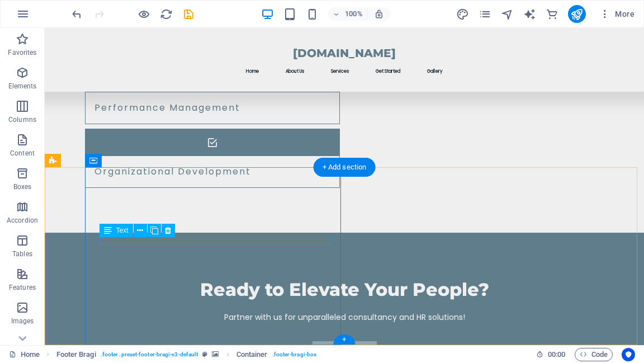
drag, startPoint x: 189, startPoint y: 240, endPoint x: 257, endPoint y: 241, distance: 68.2
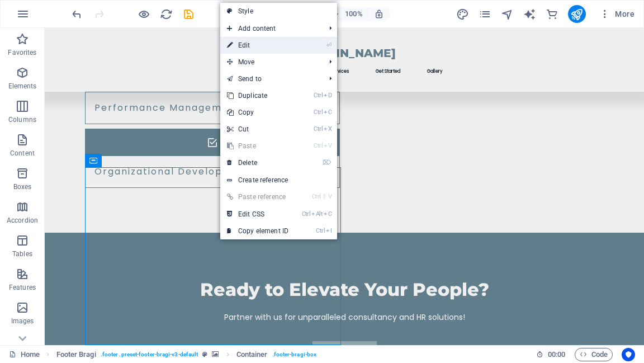
click at [249, 44] on link "⏎ Edit" at bounding box center [257, 45] width 75 height 17
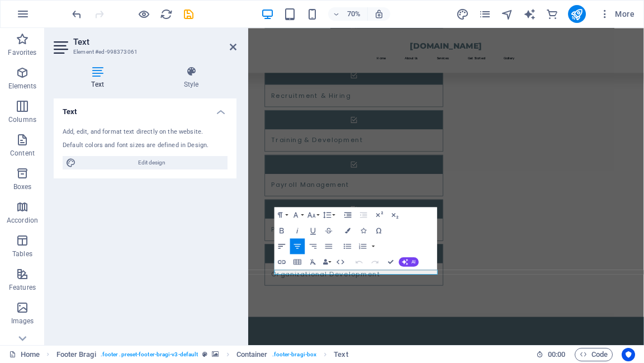
click at [281, 244] on icon "button" at bounding box center [282, 246] width 10 height 10
click at [316, 216] on icon "button" at bounding box center [312, 215] width 10 height 10
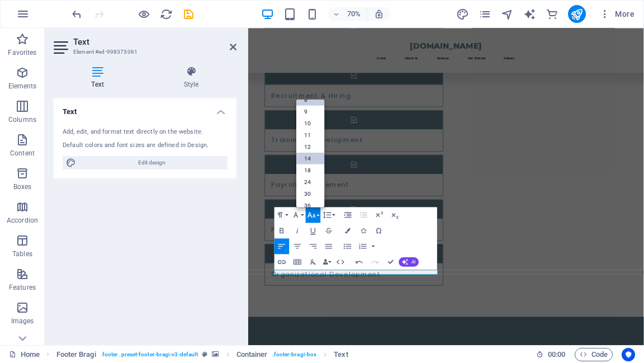
click at [305, 157] on link "14" at bounding box center [310, 158] width 28 height 12
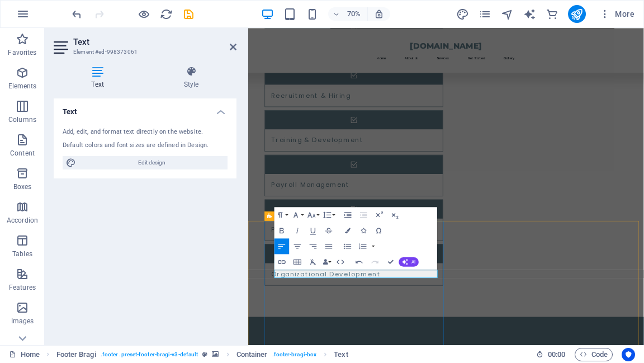
drag, startPoint x: 339, startPoint y: 382, endPoint x: 286, endPoint y: 383, distance: 53.1
click at [319, 218] on button "Font Size" at bounding box center [313, 215] width 15 height 16
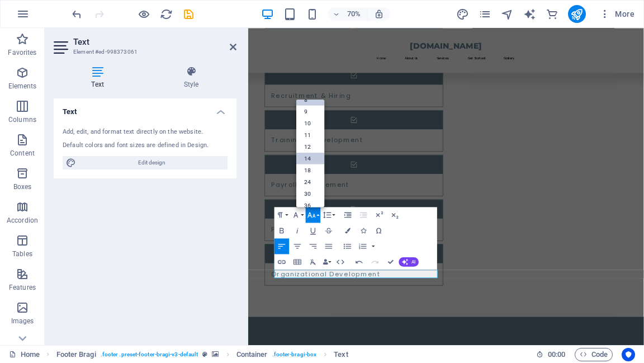
click at [311, 154] on link "14" at bounding box center [310, 158] width 28 height 12
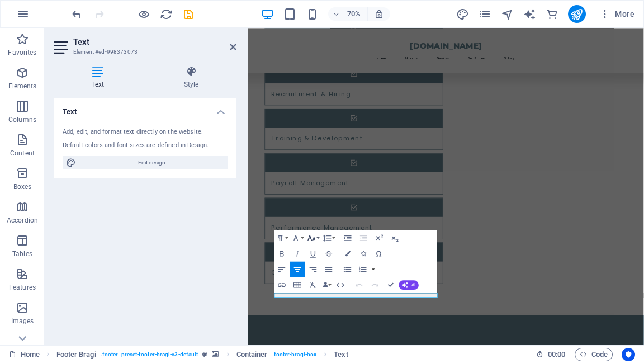
click at [317, 238] on button "Font Size" at bounding box center [313, 238] width 15 height 16
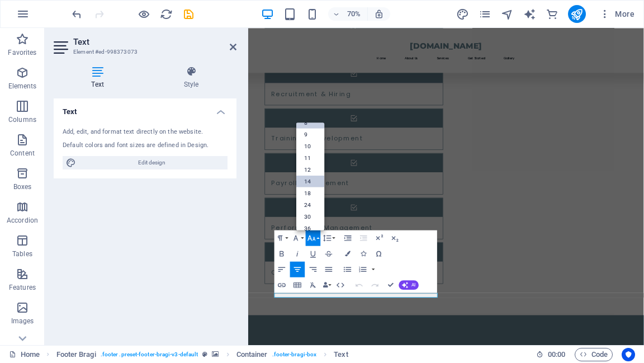
click at [314, 178] on link "14" at bounding box center [310, 181] width 28 height 12
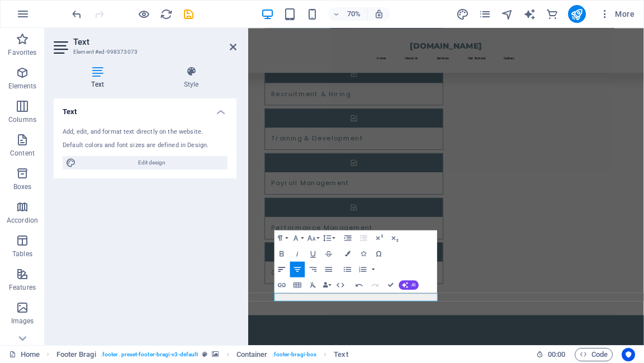
click at [285, 266] on icon "button" at bounding box center [282, 270] width 10 height 10
drag, startPoint x: 334, startPoint y: 411, endPoint x: 549, endPoint y: 282, distance: 250.6
click at [318, 238] on button "Font Size" at bounding box center [313, 238] width 15 height 16
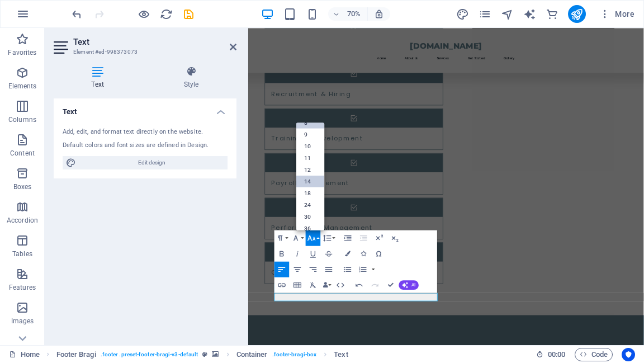
click at [318, 183] on link "14" at bounding box center [310, 181] width 28 height 12
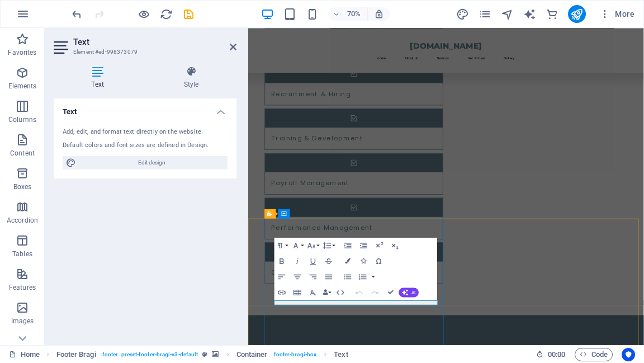
scroll to position [1065, 0]
click at [284, 275] on icon "button" at bounding box center [281, 276] width 7 height 4
click at [318, 247] on button "Font Size" at bounding box center [313, 246] width 15 height 16
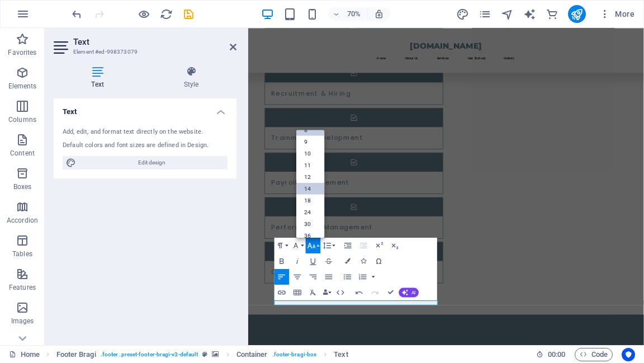
click at [311, 190] on link "14" at bounding box center [310, 189] width 28 height 12
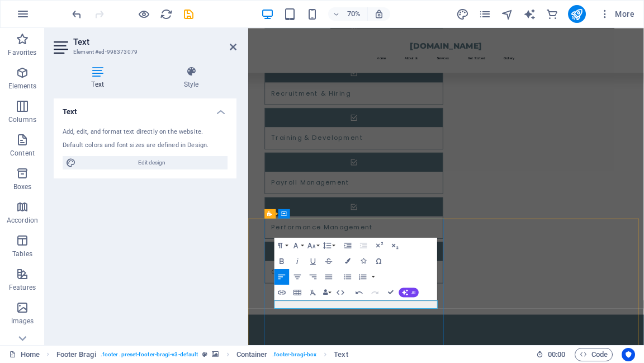
drag, startPoint x: 348, startPoint y: 419, endPoint x: 529, endPoint y: 327, distance: 203.3
drag, startPoint x: 350, startPoint y: 424, endPoint x: 273, endPoint y: 426, distance: 76.6
click at [318, 247] on button "Font Size" at bounding box center [313, 246] width 15 height 16
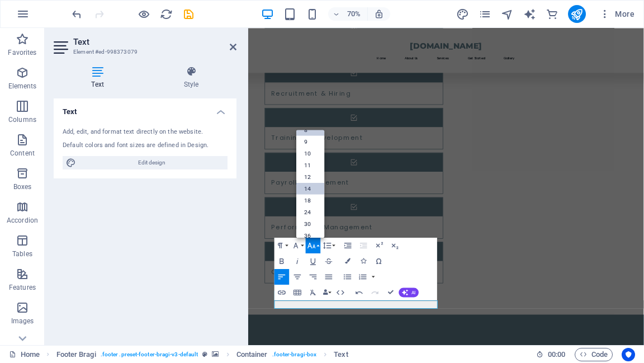
click at [310, 191] on link "14" at bounding box center [310, 189] width 28 height 12
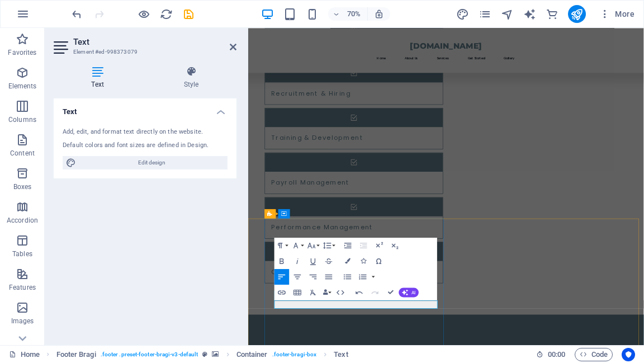
select select "footer"
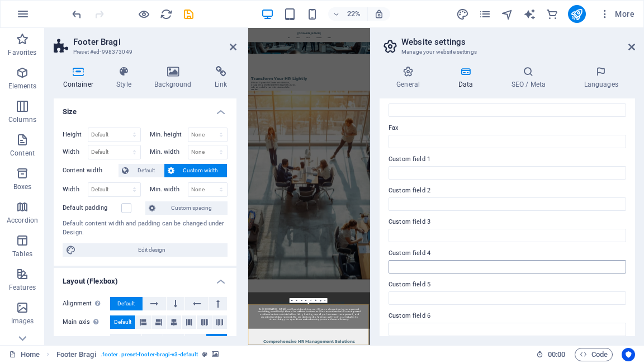
scroll to position [299, 0]
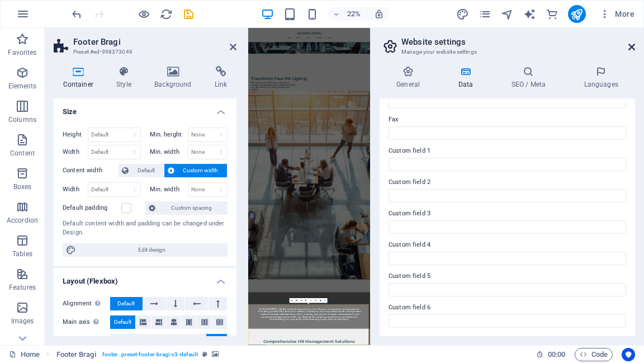
click at [634, 46] on icon at bounding box center [632, 47] width 7 height 9
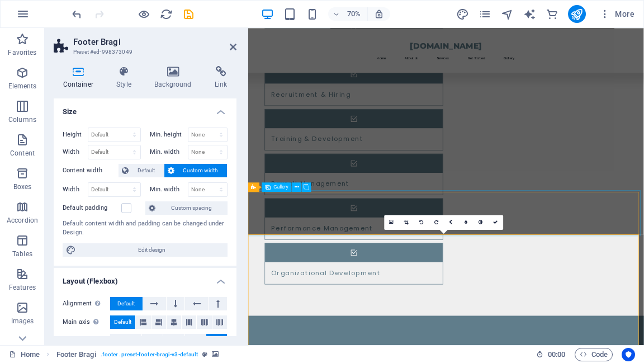
scroll to position [1065, 0]
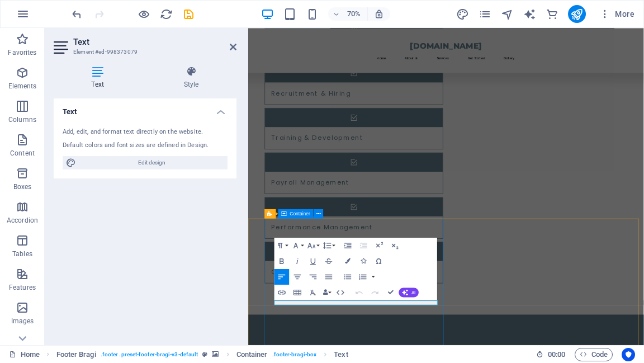
drag, startPoint x: 355, startPoint y: 417, endPoint x: 292, endPoint y: 423, distance: 62.9
select select "1"
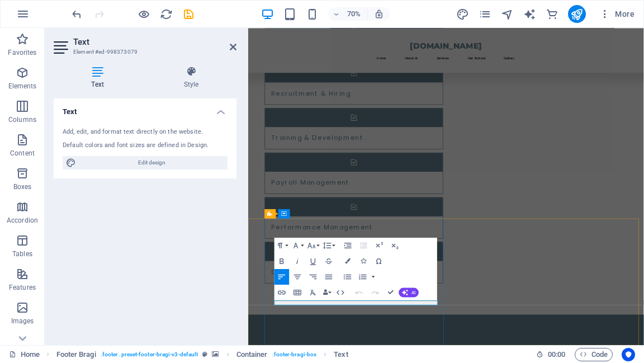
select select "px"
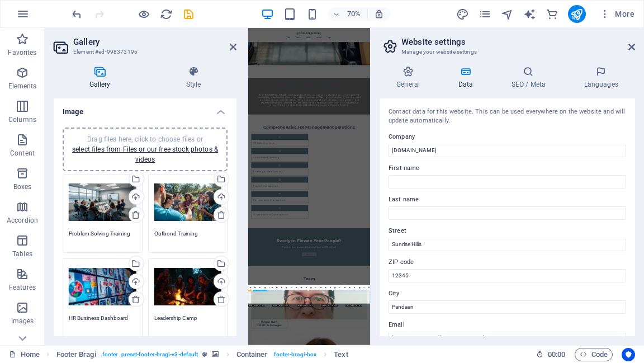
scroll to position [107, 0]
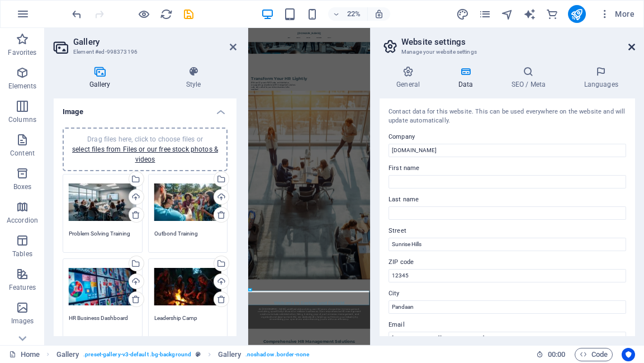
click at [633, 50] on icon at bounding box center [632, 47] width 7 height 9
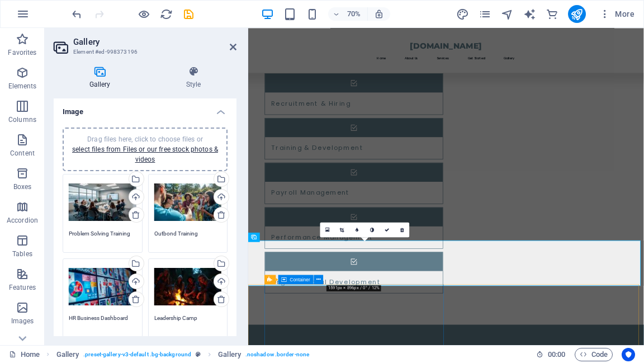
scroll to position [1065, 0]
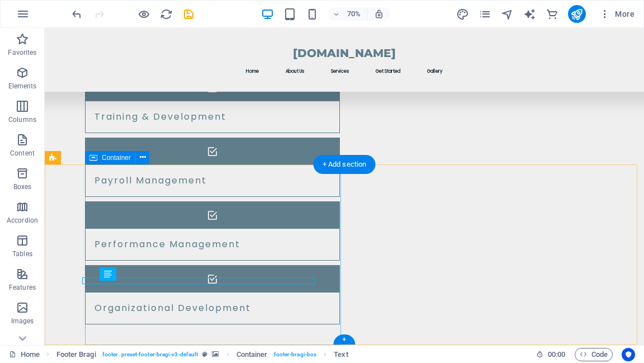
scroll to position [1204, 0]
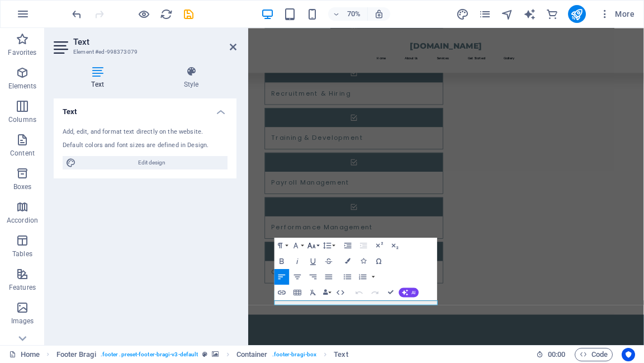
click at [315, 247] on icon "button" at bounding box center [312, 245] width 10 height 10
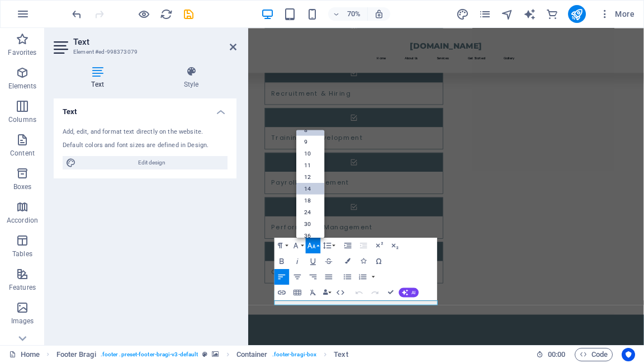
click at [313, 189] on link "14" at bounding box center [310, 189] width 28 height 12
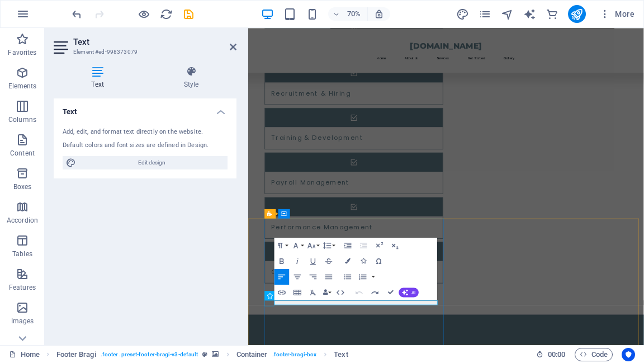
drag, startPoint x: 357, startPoint y: 417, endPoint x: 520, endPoint y: 327, distance: 186.7
click at [318, 245] on button "Font Size" at bounding box center [313, 246] width 15 height 16
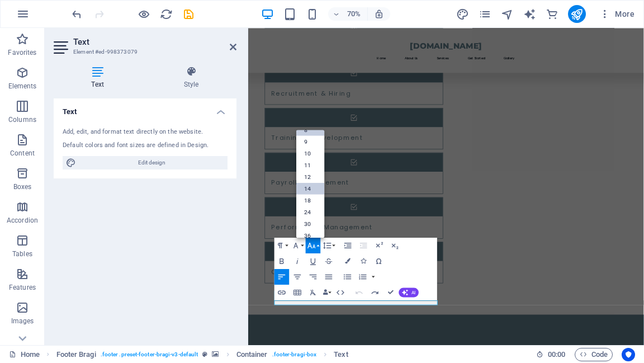
click at [311, 190] on link "14" at bounding box center [310, 189] width 28 height 12
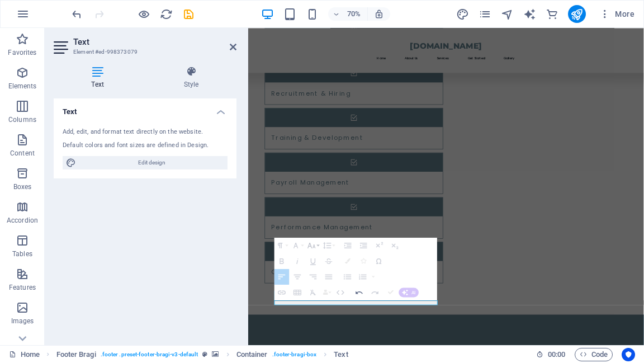
click at [308, 243] on icon "button" at bounding box center [312, 245] width 10 height 10
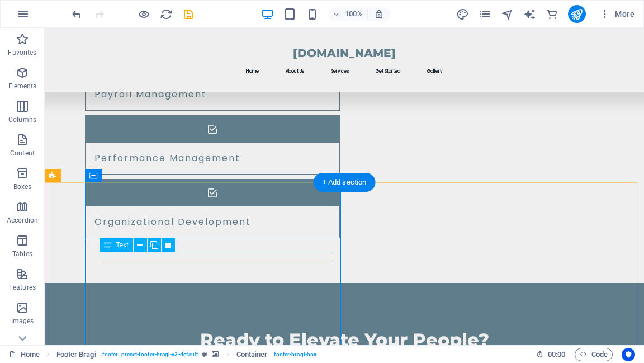
scroll to position [1204, 0]
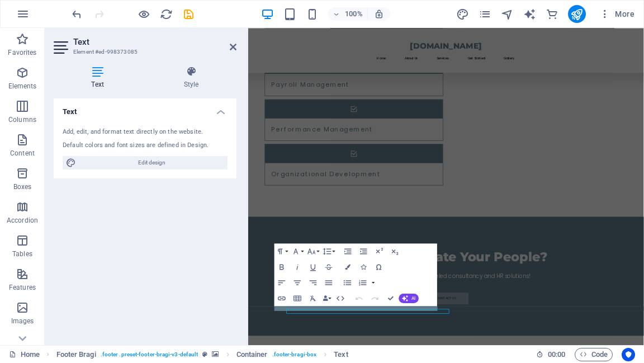
scroll to position [1065, 0]
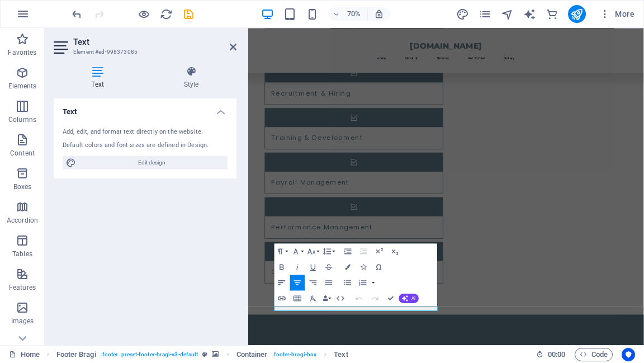
click at [282, 284] on icon "button" at bounding box center [282, 283] width 10 height 10
click at [314, 253] on icon "button" at bounding box center [312, 252] width 10 height 10
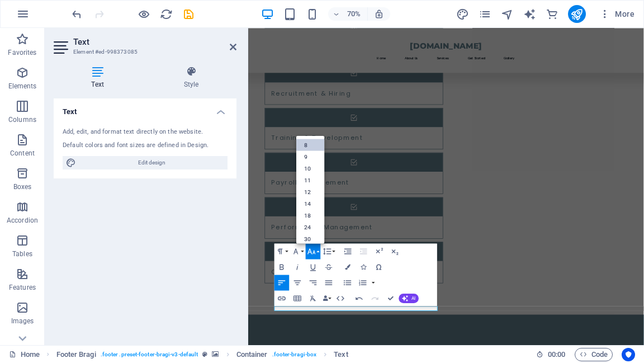
scroll to position [13, 0]
click at [316, 192] on link "14" at bounding box center [310, 194] width 28 height 12
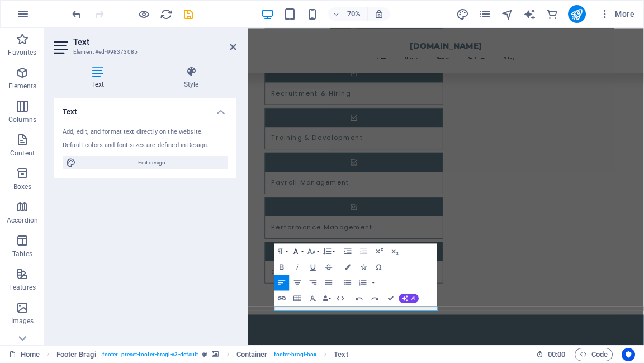
click at [299, 252] on icon "button" at bounding box center [296, 252] width 10 height 10
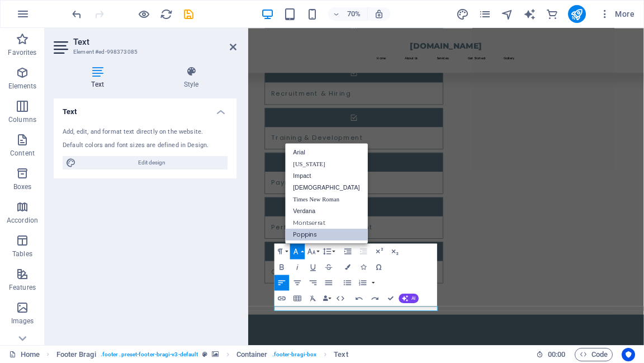
scroll to position [0, 0]
click at [299, 252] on icon "button" at bounding box center [296, 252] width 10 height 10
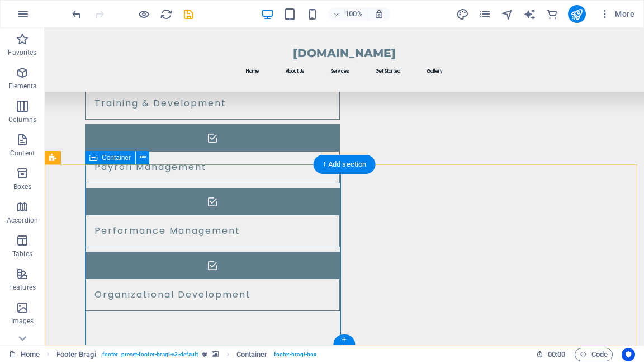
scroll to position [1204, 0]
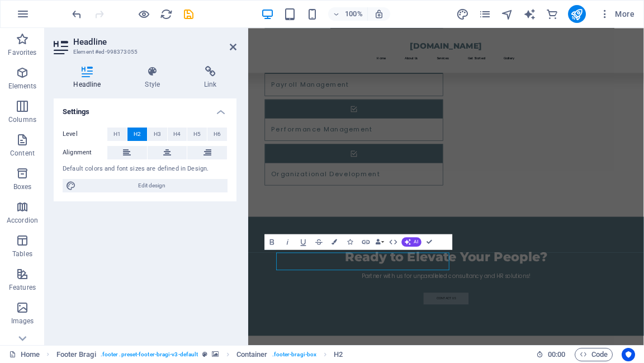
scroll to position [1065, 0]
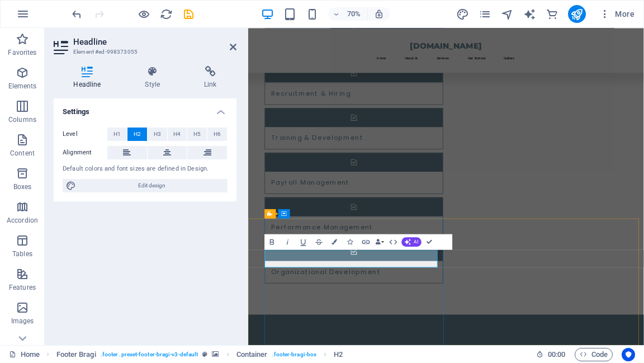
click at [128, 152] on icon at bounding box center [127, 152] width 8 height 13
click at [306, 300] on button at bounding box center [304, 296] width 10 height 10
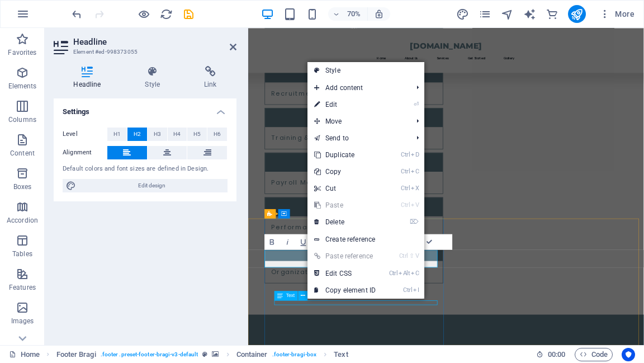
scroll to position [1204, 0]
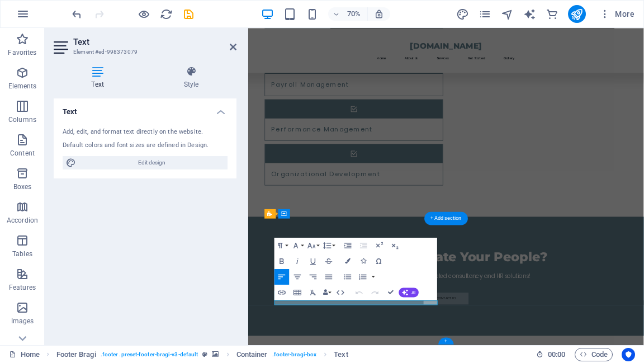
scroll to position [1065, 0]
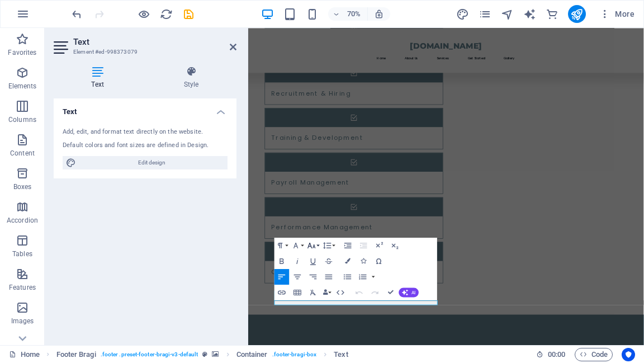
click at [318, 246] on button "Font Size" at bounding box center [313, 246] width 15 height 16
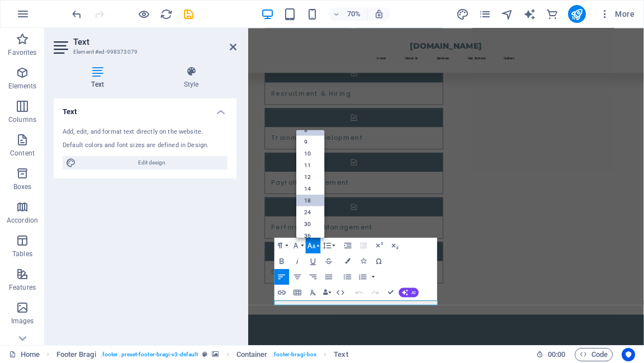
click at [311, 199] on link "18" at bounding box center [310, 201] width 28 height 12
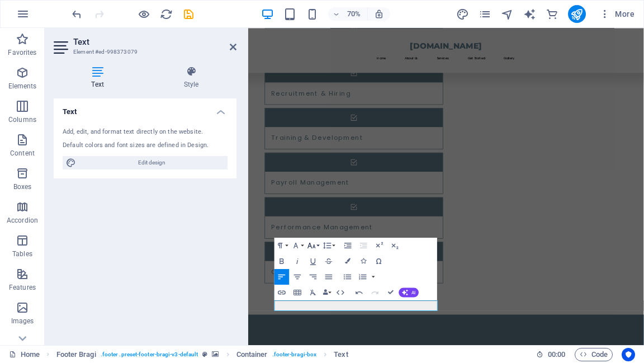
click at [316, 247] on icon "button" at bounding box center [312, 245] width 10 height 10
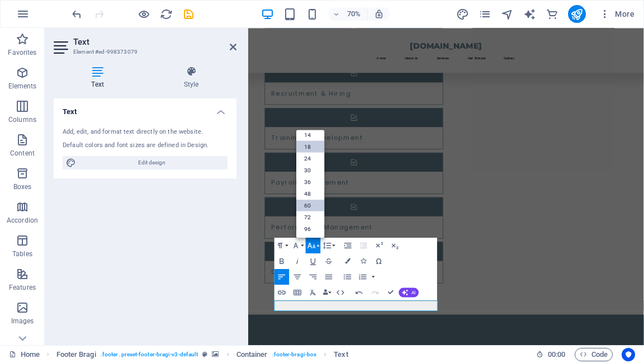
scroll to position [89, 0]
click at [314, 136] on link "14" at bounding box center [310, 135] width 28 height 12
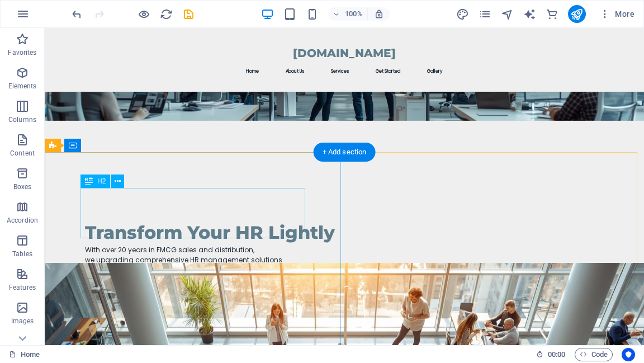
scroll to position [0, 0]
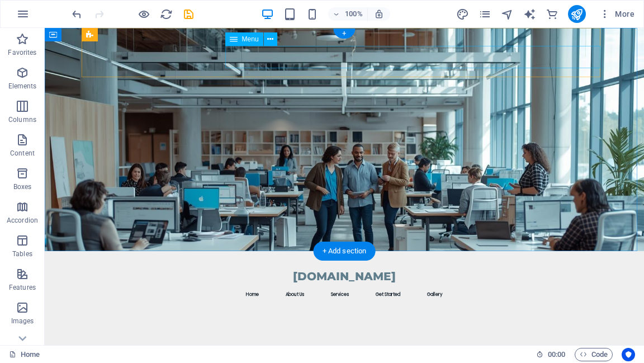
click at [507, 284] on nav "Home About Us Services Get Started Gallery" at bounding box center [344, 295] width 519 height 22
select select
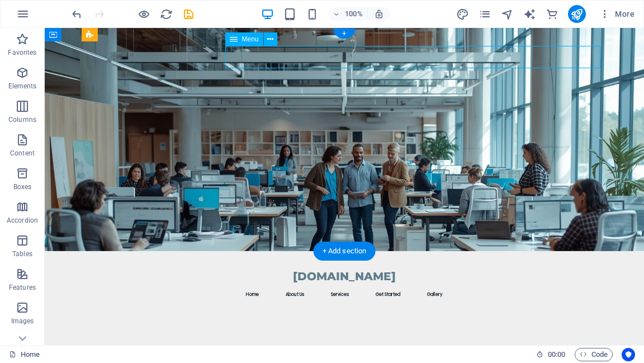
select select
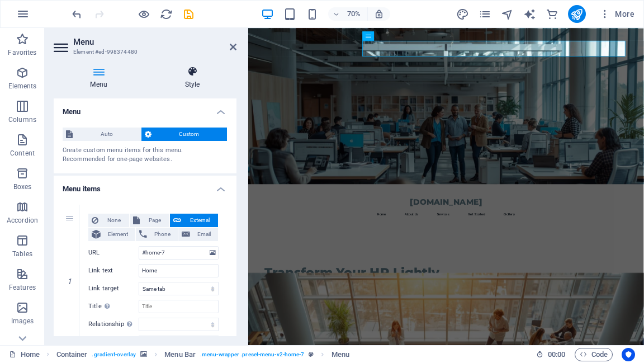
click at [196, 74] on icon at bounding box center [192, 71] width 88 height 11
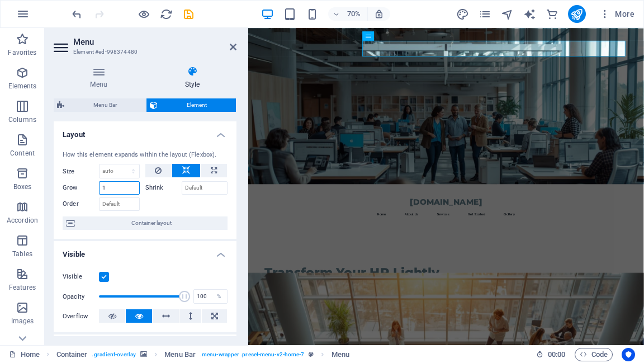
drag, startPoint x: 107, startPoint y: 190, endPoint x: 100, endPoint y: 190, distance: 7.3
click at [100, 190] on input "1" at bounding box center [119, 187] width 41 height 13
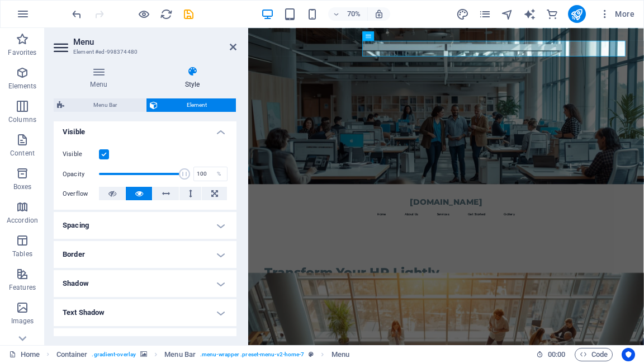
scroll to position [179, 0]
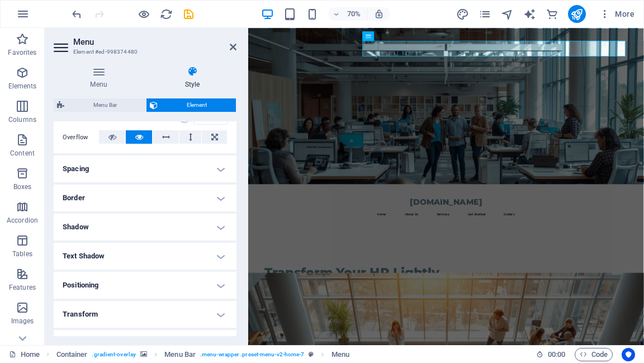
click at [215, 168] on h4 "Spacing" at bounding box center [145, 168] width 183 height 27
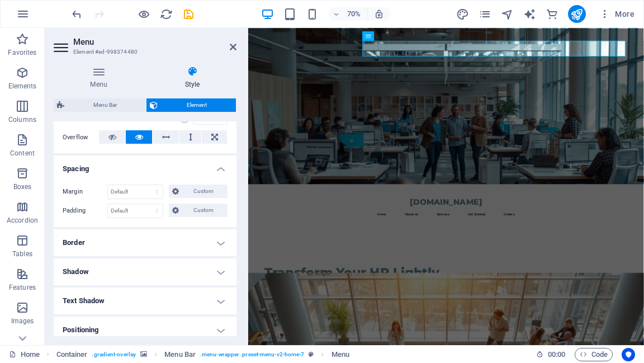
click at [215, 238] on h4 "Border" at bounding box center [145, 242] width 183 height 27
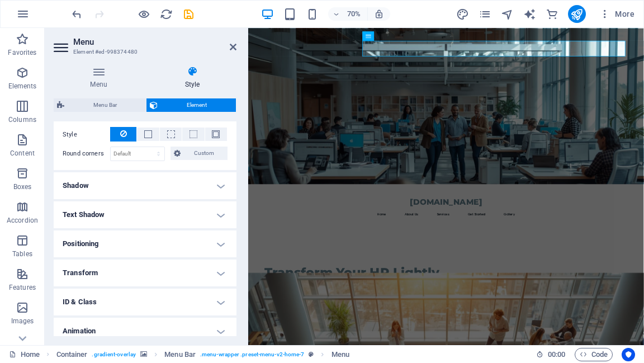
scroll to position [313, 0]
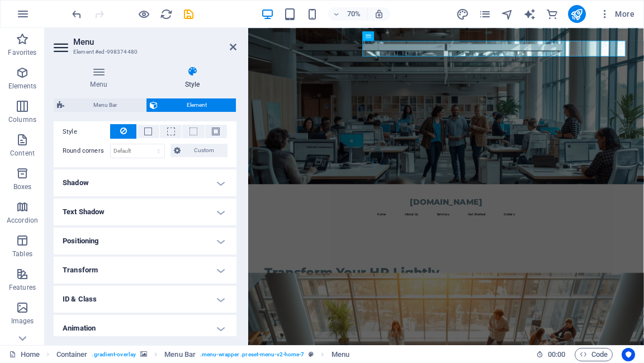
click at [221, 182] on h4 "Shadow" at bounding box center [145, 182] width 183 height 27
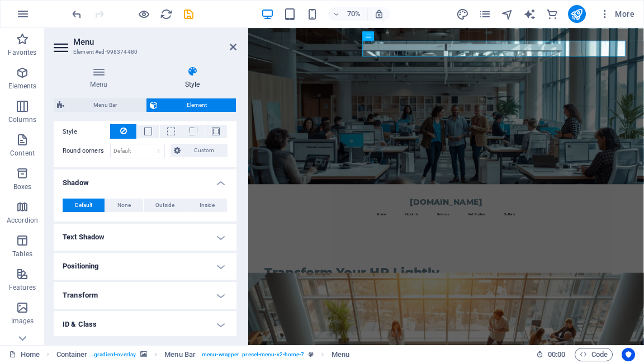
click at [214, 237] on h4 "Text Shadow" at bounding box center [145, 237] width 183 height 27
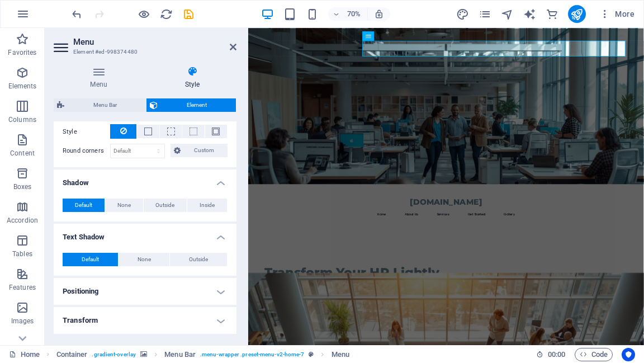
click at [215, 284] on h4 "Positioning" at bounding box center [145, 291] width 183 height 27
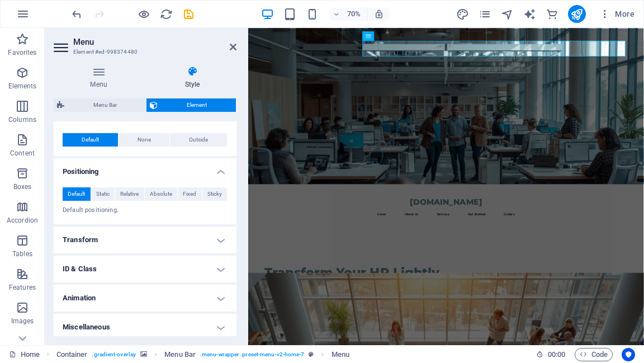
scroll to position [436, 0]
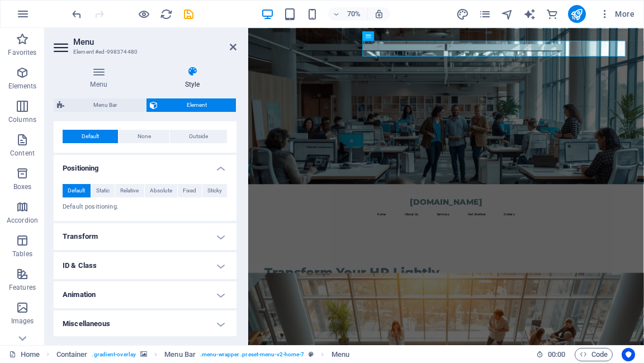
click at [223, 230] on h4 "Transform" at bounding box center [145, 236] width 183 height 27
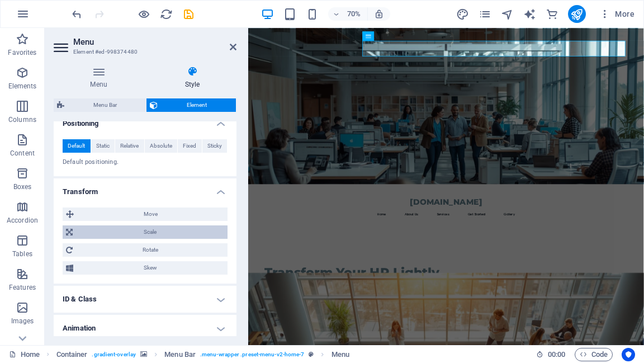
scroll to position [514, 0]
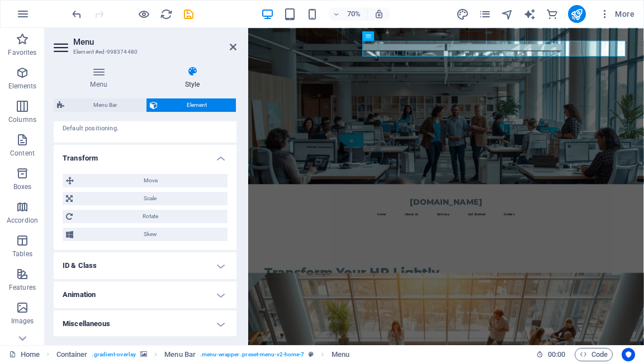
click at [218, 266] on h4 "ID & Class" at bounding box center [145, 265] width 183 height 27
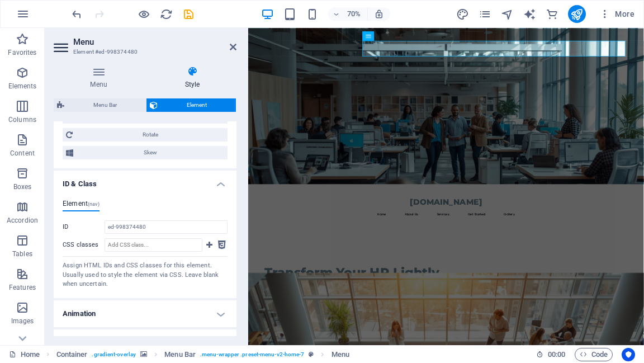
scroll to position [615, 0]
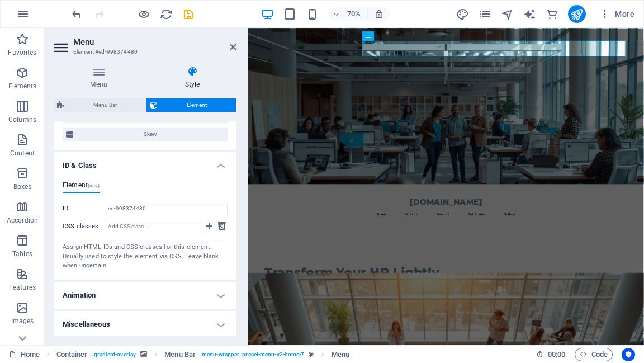
click at [213, 291] on h4 "Animation" at bounding box center [145, 295] width 183 height 27
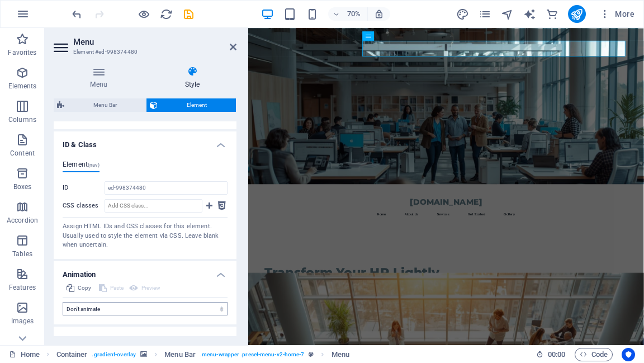
scroll to position [651, 0]
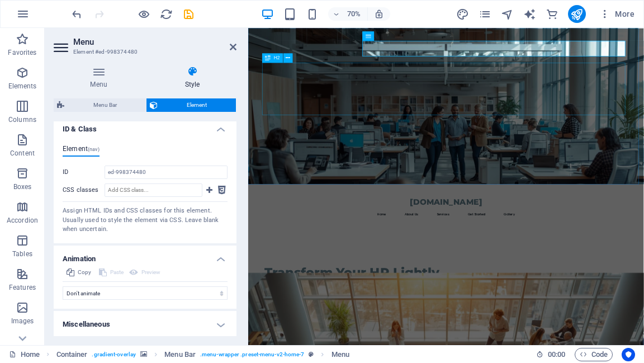
drag, startPoint x: 738, startPoint y: 119, endPoint x: 798, endPoint y: 89, distance: 66.5
click at [644, 315] on div "Transform Your HR Lightly" at bounding box center [531, 352] width 519 height 75
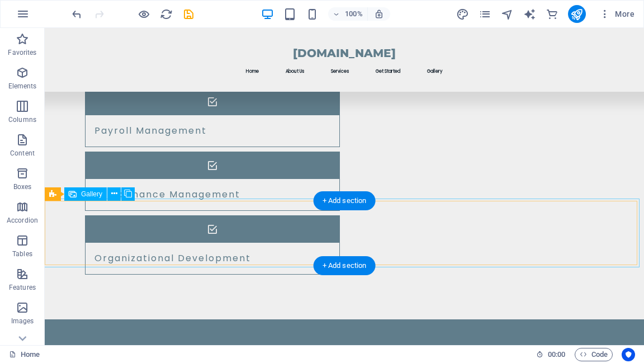
scroll to position [1025, 0]
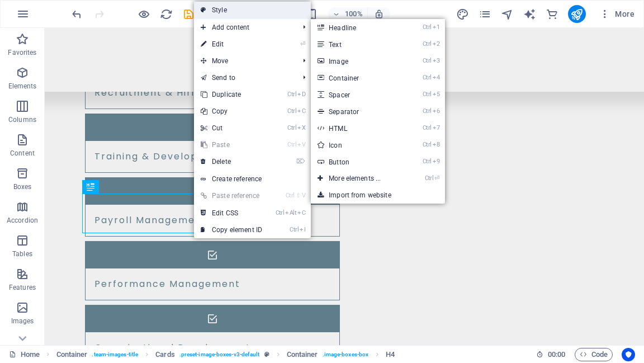
click at [219, 11] on link "Style" at bounding box center [252, 10] width 117 height 17
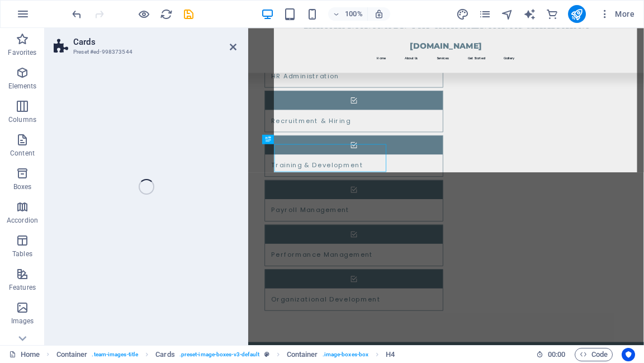
select select "rem"
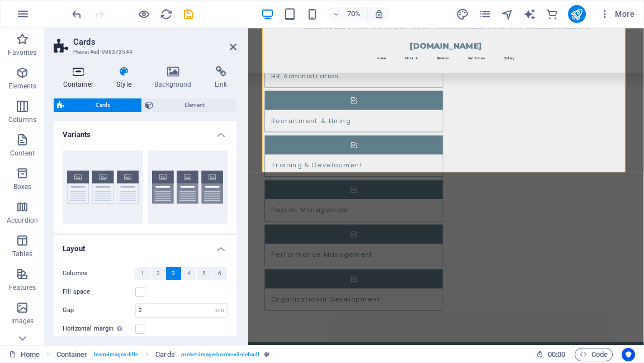
click at [73, 72] on icon at bounding box center [78, 71] width 49 height 11
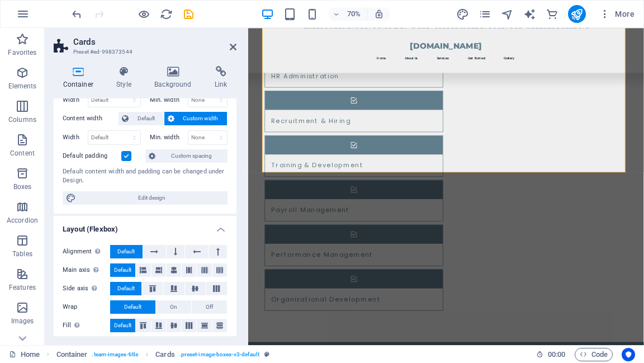
scroll to position [0, 0]
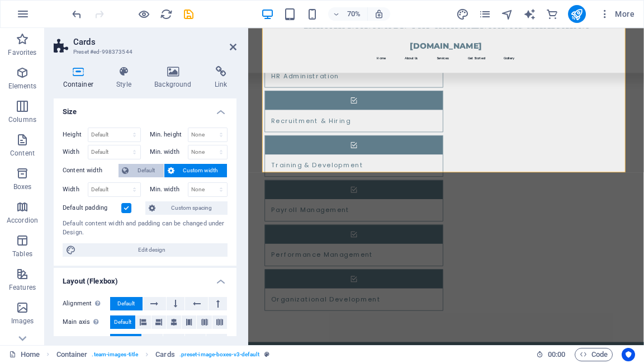
click at [144, 169] on span "Default" at bounding box center [146, 170] width 29 height 13
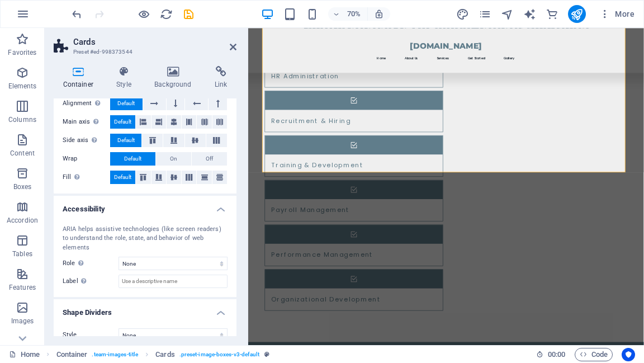
scroll to position [186, 0]
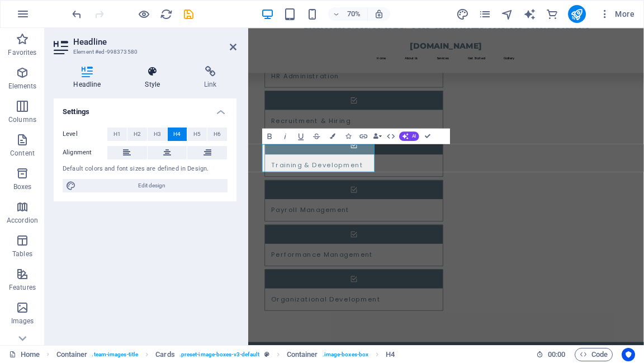
click at [150, 84] on h4 "Style" at bounding box center [154, 77] width 59 height 23
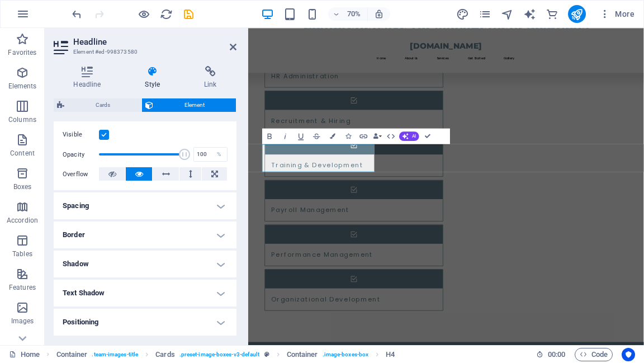
scroll to position [179, 0]
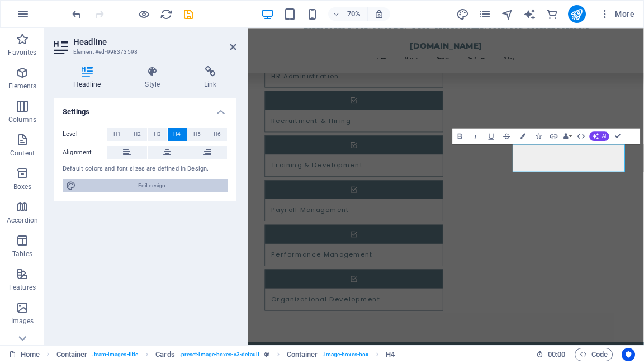
click at [160, 186] on span "Edit design" at bounding box center [151, 185] width 145 height 13
select select "px"
select select "200"
select select "px"
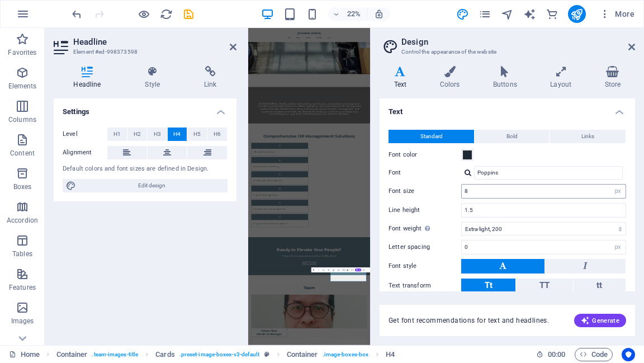
scroll to position [107, 0]
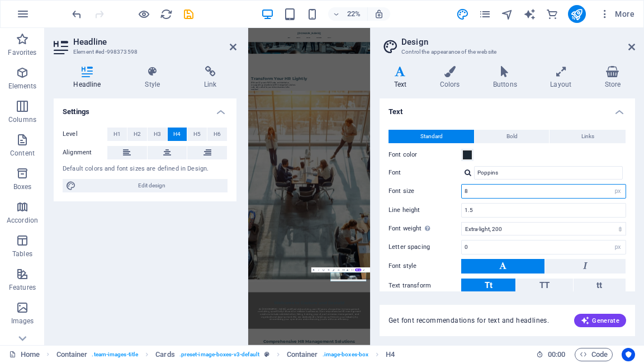
drag, startPoint x: 484, startPoint y: 187, endPoint x: 460, endPoint y: 193, distance: 24.8
click at [460, 193] on div "Font size 8 rem px" at bounding box center [508, 191] width 238 height 15
type input "12"
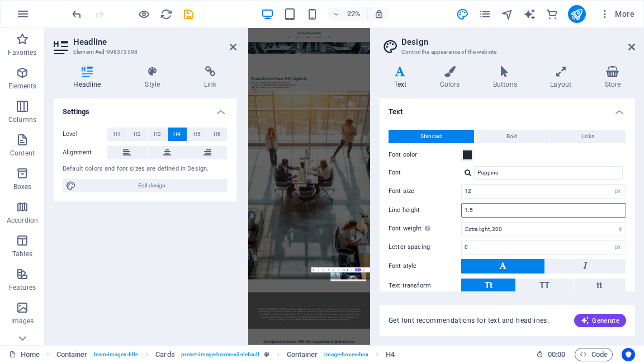
click at [482, 210] on input "1.5" at bounding box center [544, 210] width 164 height 13
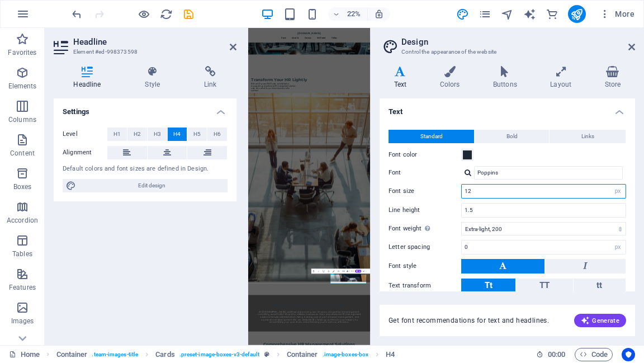
click at [495, 192] on input "12" at bounding box center [544, 191] width 164 height 13
drag, startPoint x: 481, startPoint y: 192, endPoint x: 461, endPoint y: 187, distance: 20.9
click at [461, 187] on div "Font size 12 rem px" at bounding box center [508, 191] width 238 height 15
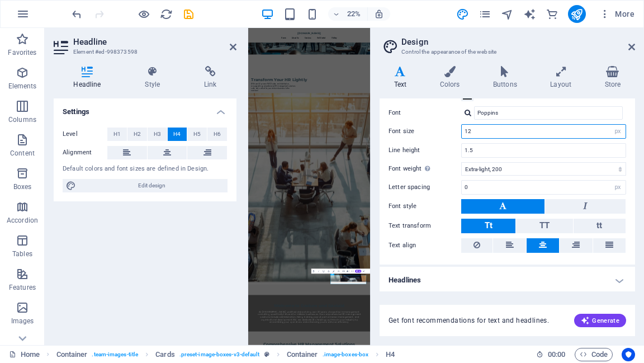
scroll to position [60, 0]
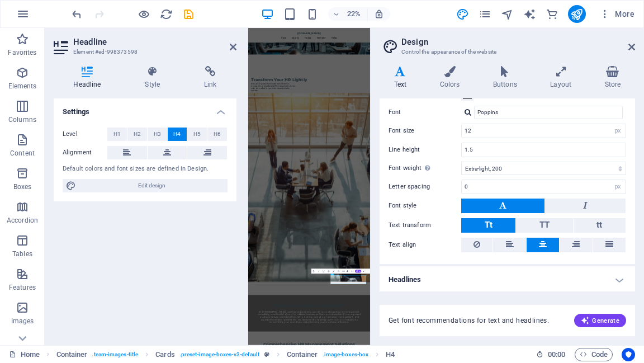
click at [608, 279] on h4 "Headlines" at bounding box center [508, 279] width 256 height 27
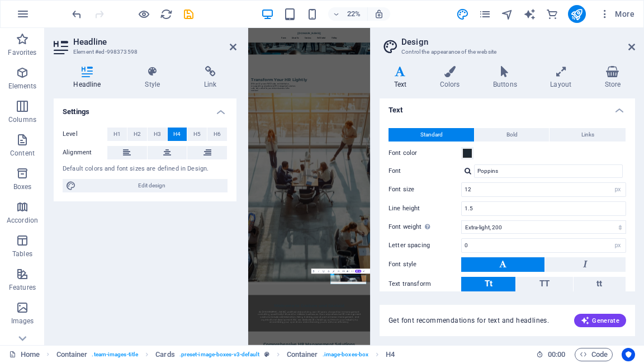
scroll to position [0, 0]
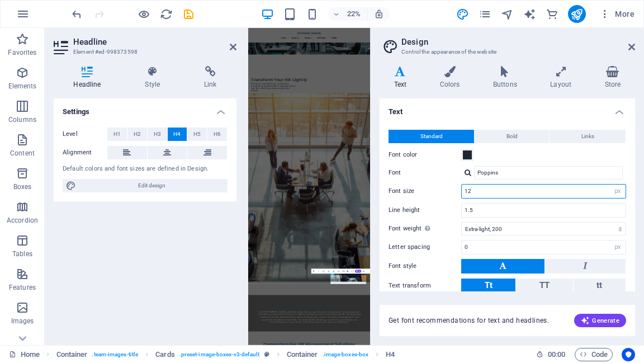
click at [470, 189] on input "12" at bounding box center [544, 191] width 164 height 13
click at [200, 237] on div "Settings Level H1 H2 H3 H4 H5 H6 Alignment Default colors and font sizes are de…" at bounding box center [145, 217] width 183 height 238
click at [559, 75] on icon at bounding box center [561, 71] width 50 height 11
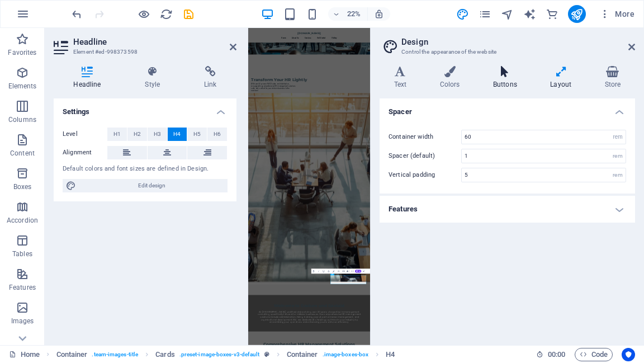
click at [508, 74] on icon at bounding box center [505, 71] width 53 height 11
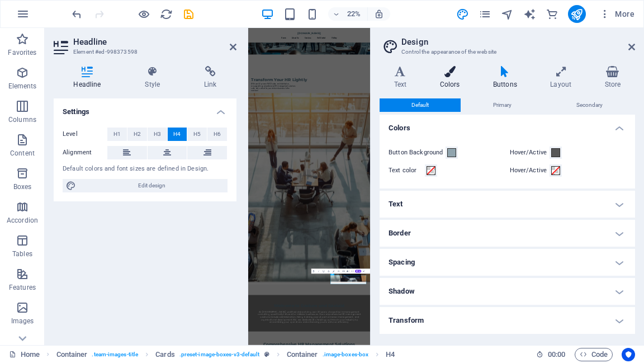
click at [443, 68] on icon at bounding box center [450, 71] width 49 height 11
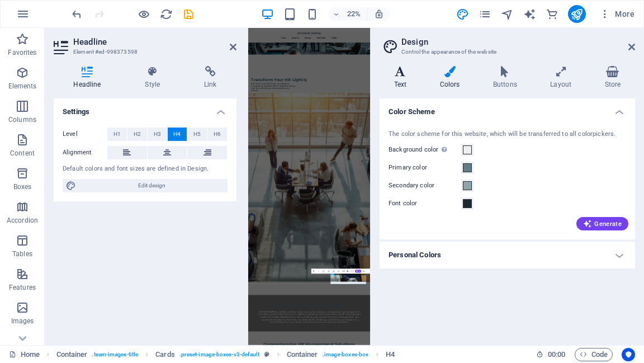
click at [398, 79] on h4 "Text" at bounding box center [403, 77] width 46 height 23
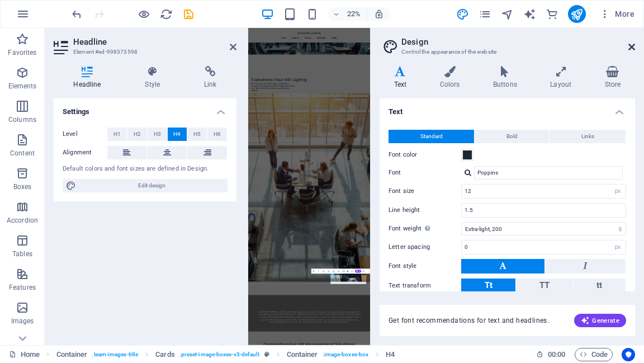
click at [631, 47] on icon at bounding box center [632, 47] width 7 height 9
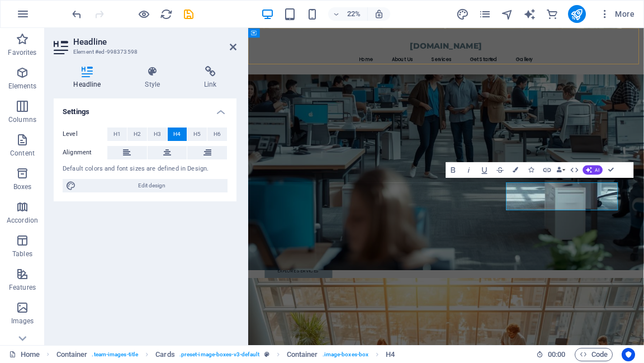
scroll to position [994, 0]
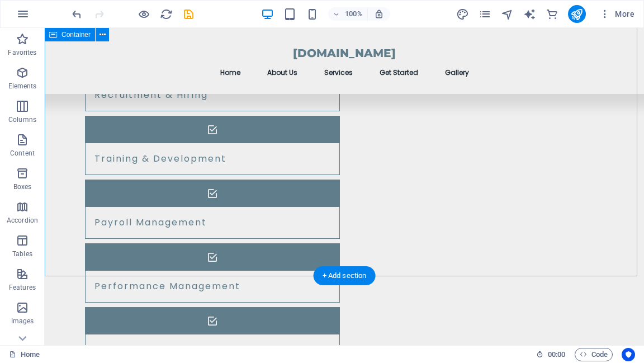
scroll to position [1040, 0]
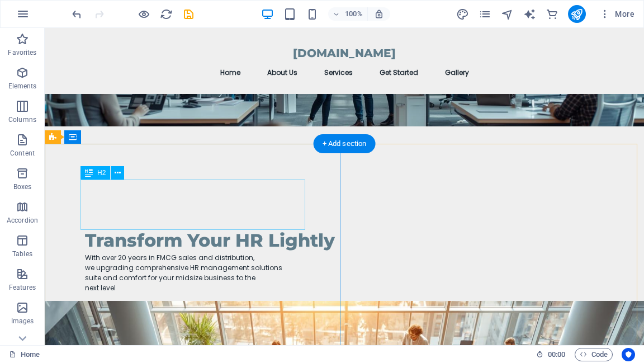
scroll to position [134, 0]
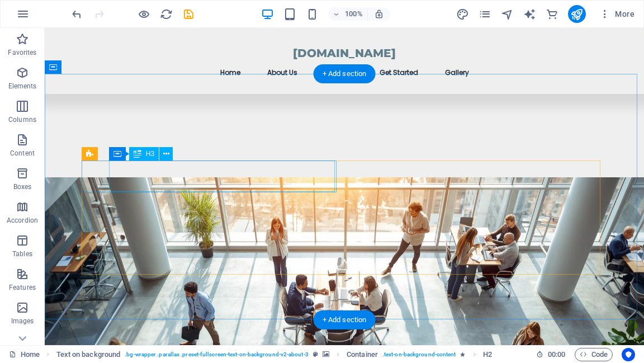
scroll to position [447, 0]
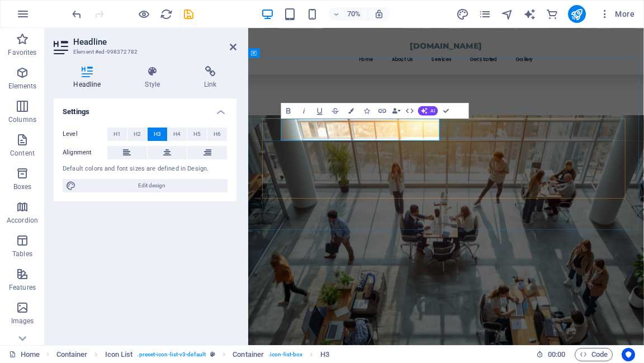
click at [576, 13] on icon "publish" at bounding box center [576, 14] width 13 height 13
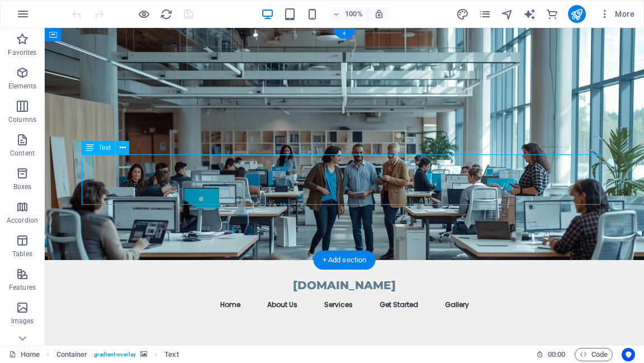
drag, startPoint x: 193, startPoint y: 180, endPoint x: 130, endPoint y: 181, distance: 63.8
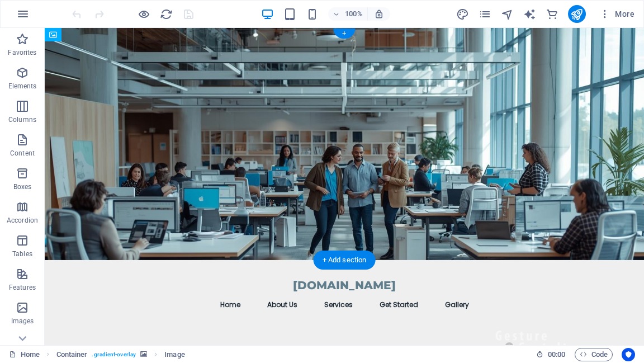
drag, startPoint x: 517, startPoint y: 228, endPoint x: 518, endPoint y: 120, distance: 107.9
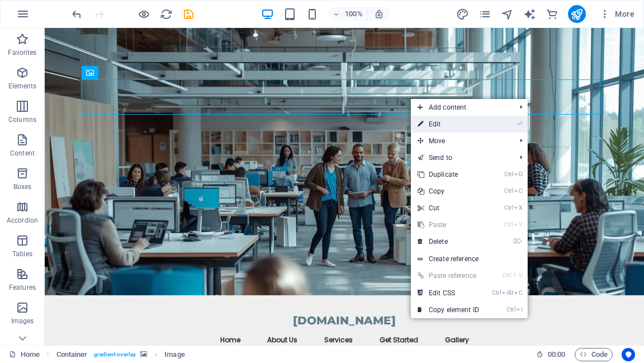
click at [468, 125] on link "⏎ Edit" at bounding box center [448, 124] width 75 height 17
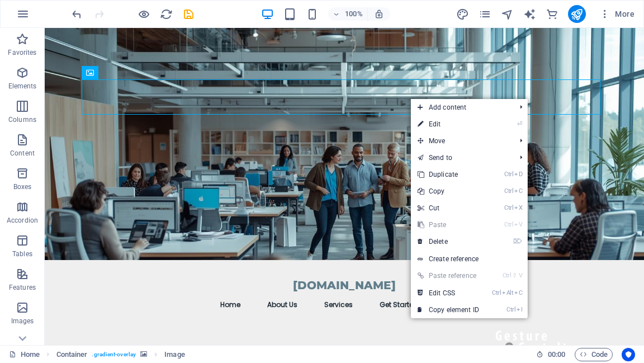
select select "px"
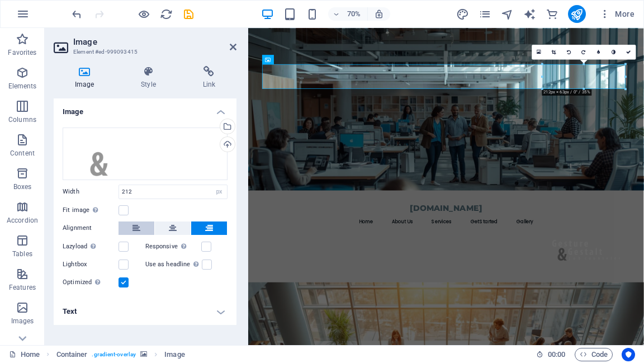
click at [130, 231] on button at bounding box center [137, 227] width 36 height 13
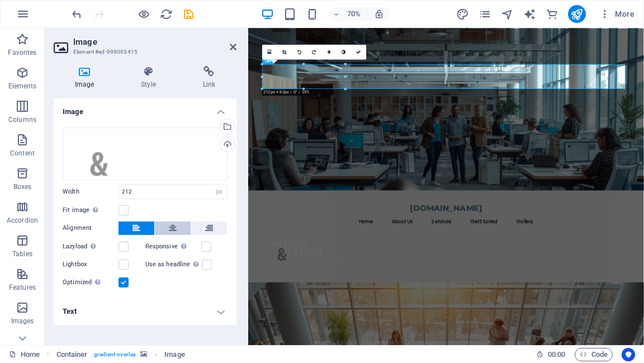
click at [173, 225] on icon at bounding box center [173, 227] width 8 height 13
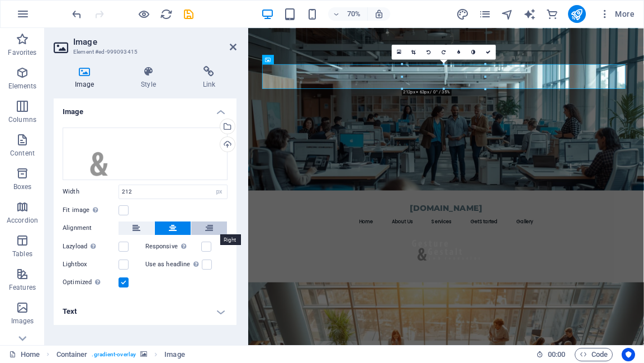
click at [206, 228] on icon at bounding box center [209, 227] width 8 height 13
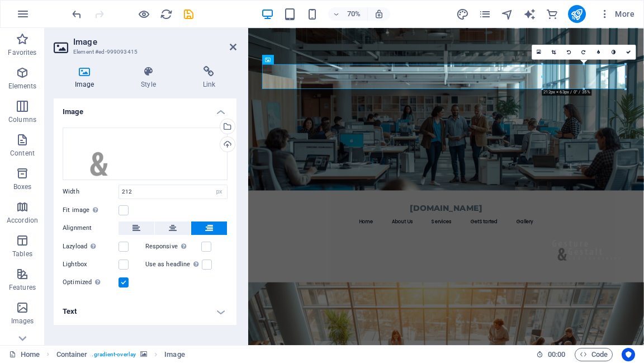
click at [217, 313] on h4 "Text" at bounding box center [145, 311] width 183 height 27
click at [144, 75] on icon at bounding box center [148, 71] width 57 height 11
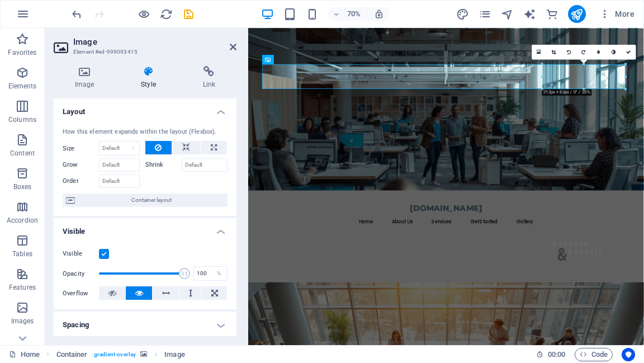
click at [156, 163] on label "Shrink" at bounding box center [163, 164] width 36 height 13
click at [182, 163] on input "Shrink" at bounding box center [205, 164] width 46 height 13
click at [186, 145] on icon at bounding box center [186, 147] width 8 height 13
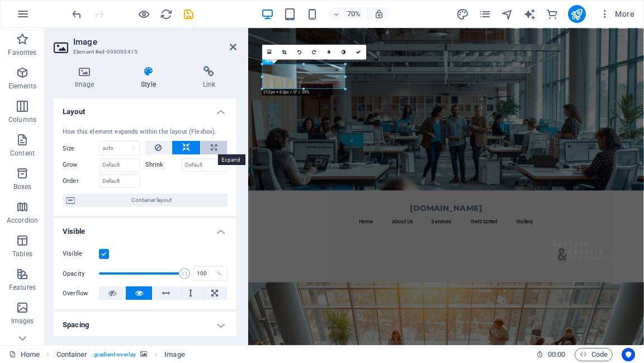
click at [211, 149] on icon at bounding box center [214, 147] width 6 height 13
type input "100"
select select "%"
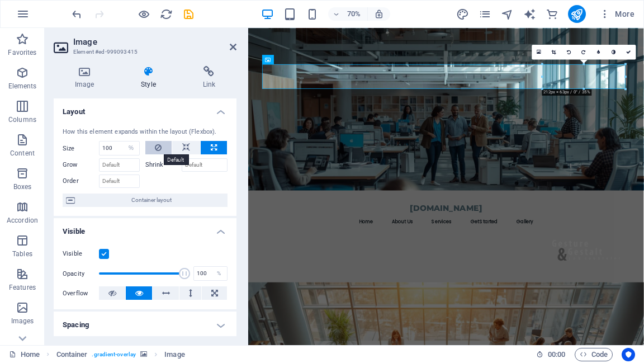
click at [155, 148] on icon at bounding box center [158, 147] width 7 height 13
select select "DISABLED_OPTION_VALUE"
click at [231, 47] on icon at bounding box center [233, 47] width 7 height 9
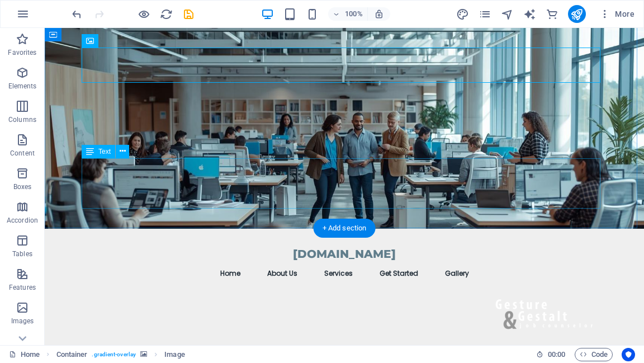
scroll to position [45, 0]
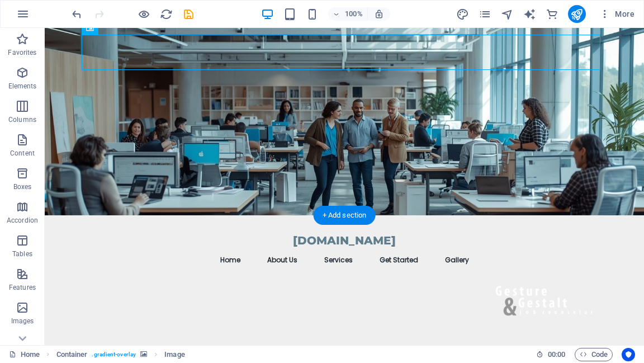
click at [418, 210] on figure at bounding box center [344, 99] width 599 height 232
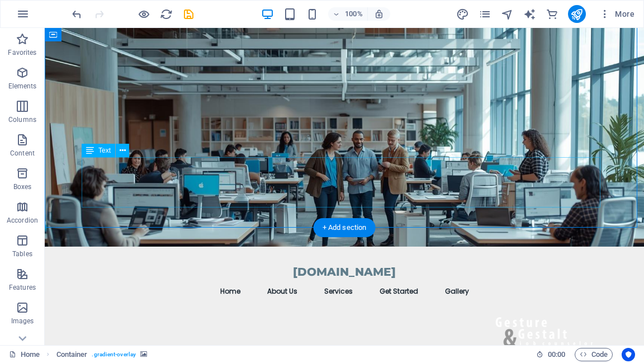
scroll to position [0, 0]
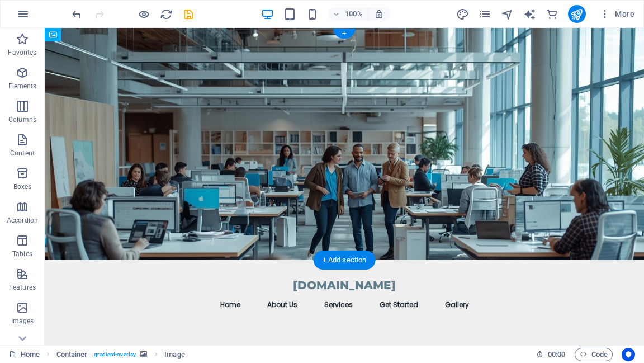
drag, startPoint x: 514, startPoint y: 98, endPoint x: 494, endPoint y: 219, distance: 122.5
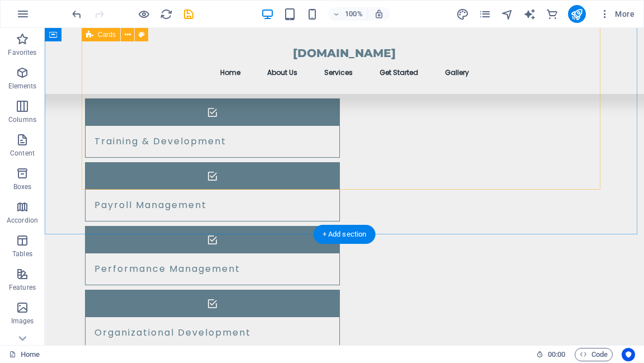
scroll to position [1219, 0]
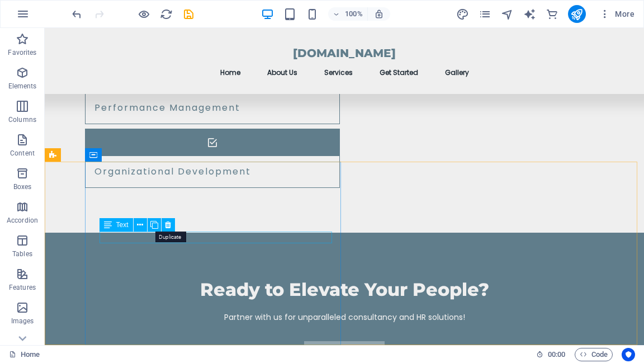
click at [156, 225] on icon at bounding box center [154, 225] width 8 height 12
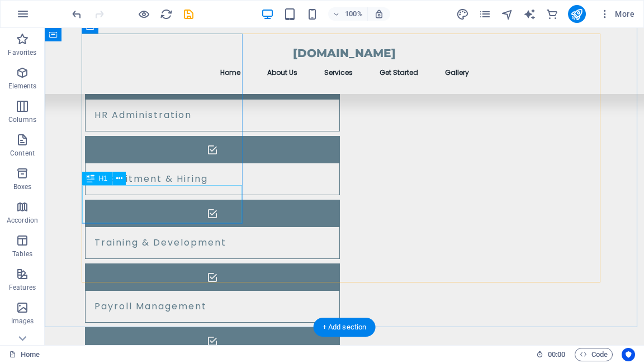
scroll to position [906, 0]
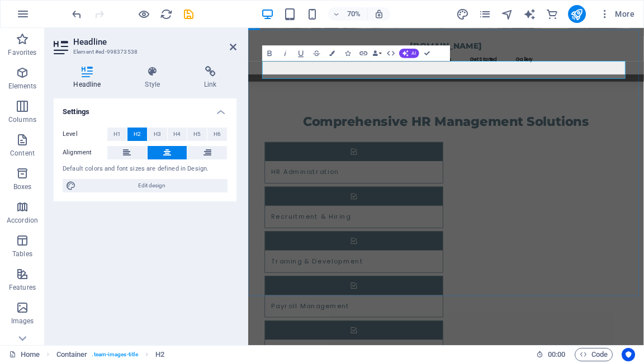
drag, startPoint x: 547, startPoint y: 86, endPoint x: 506, endPoint y: 91, distance: 41.7
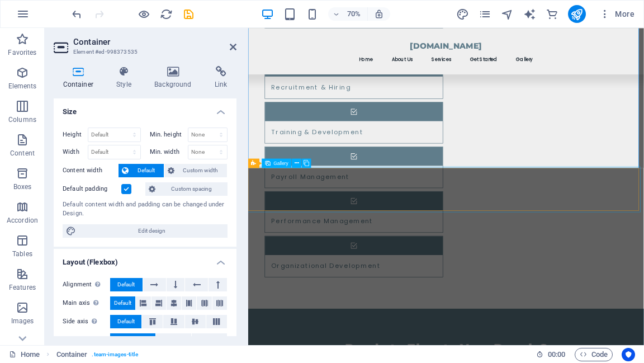
scroll to position [1092, 0]
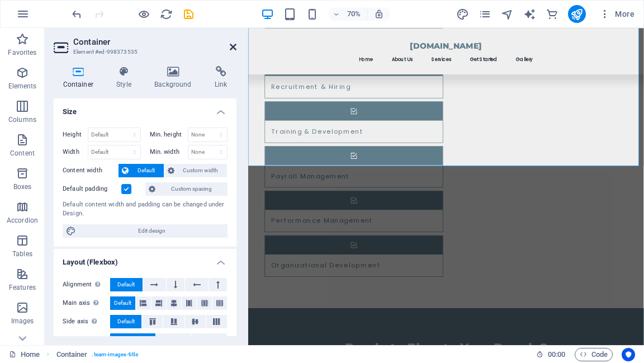
click at [234, 47] on icon at bounding box center [233, 47] width 7 height 9
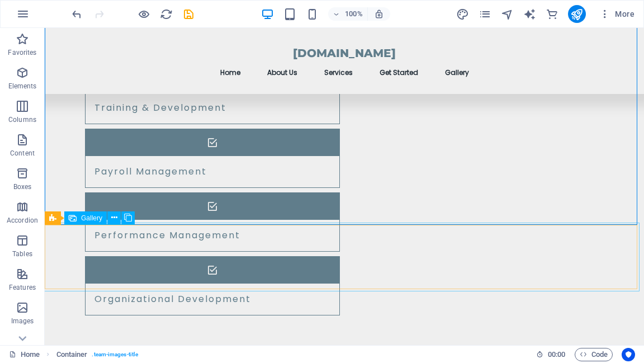
scroll to position [1226, 0]
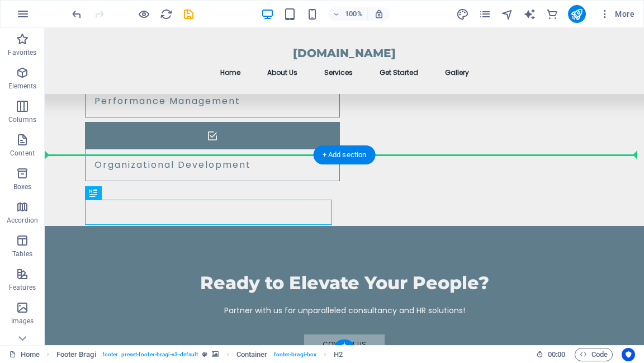
drag, startPoint x: 129, startPoint y: 213, endPoint x: 72, endPoint y: 205, distance: 57.6
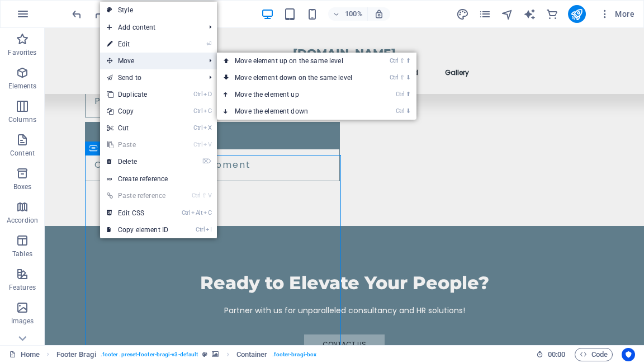
click at [150, 58] on span "Move" at bounding box center [150, 61] width 100 height 17
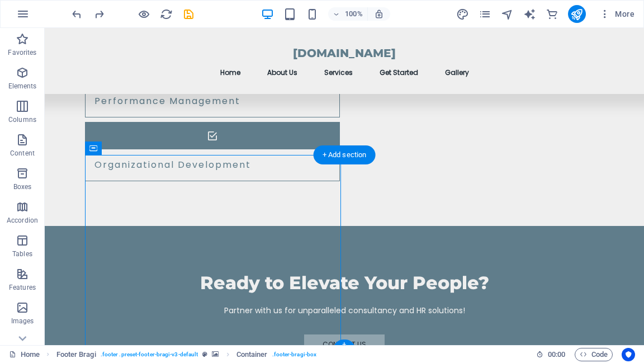
drag, startPoint x: 308, startPoint y: 182, endPoint x: 60, endPoint y: 197, distance: 247.6
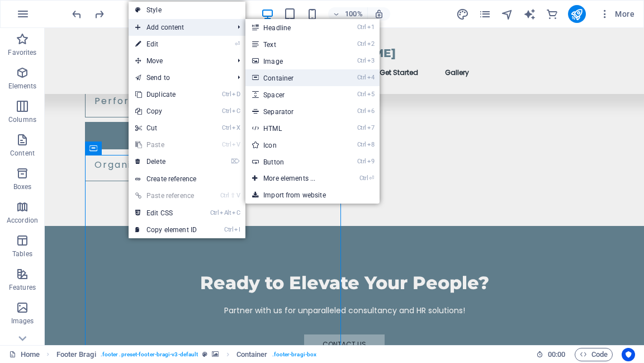
click at [276, 76] on link "Ctrl 4 Container" at bounding box center [291, 77] width 92 height 17
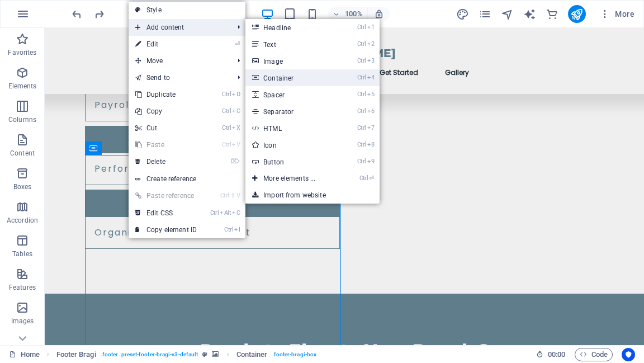
scroll to position [1170, 0]
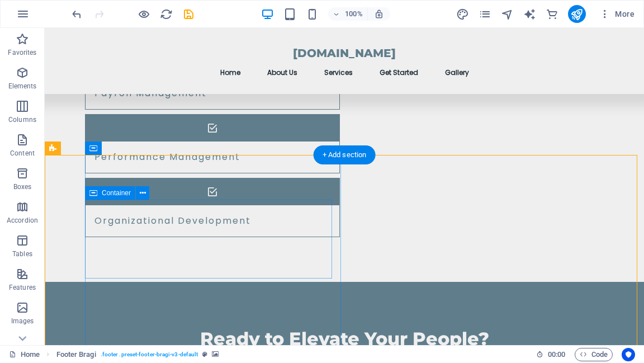
scroll to position [1226, 0]
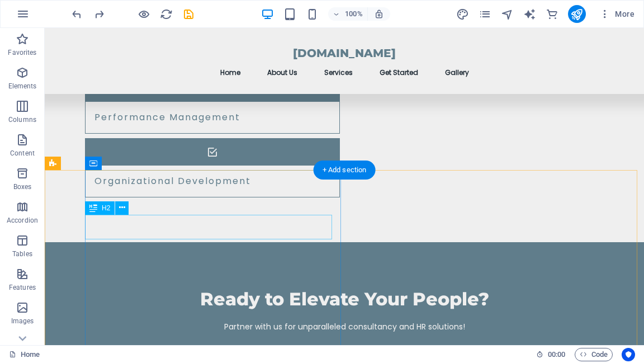
scroll to position [1231, 0]
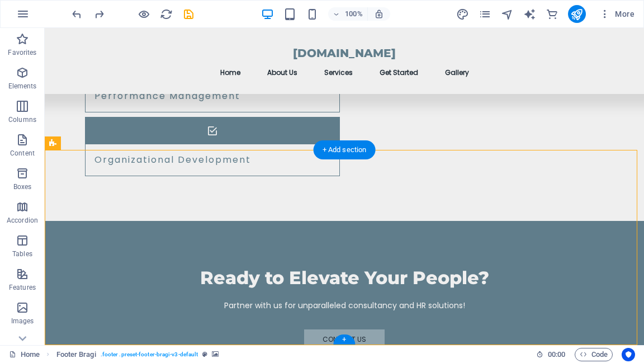
drag, startPoint x: 183, startPoint y: 210, endPoint x: 332, endPoint y: 214, distance: 148.2
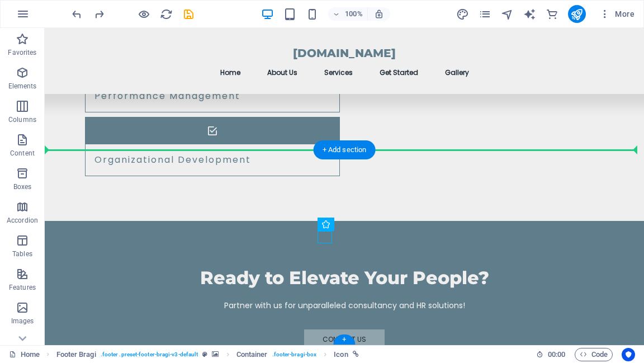
drag, startPoint x: 327, startPoint y: 239, endPoint x: 81, endPoint y: 234, distance: 246.1
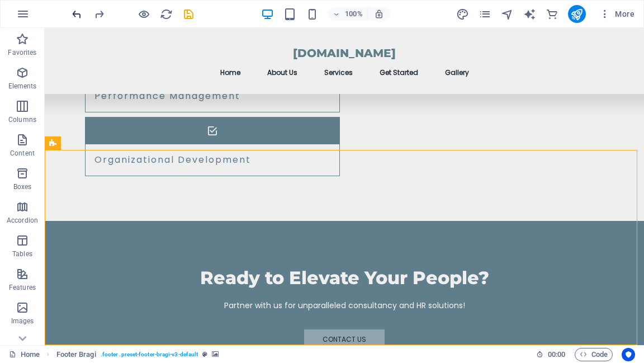
click at [75, 11] on icon "undo" at bounding box center [76, 14] width 13 height 13
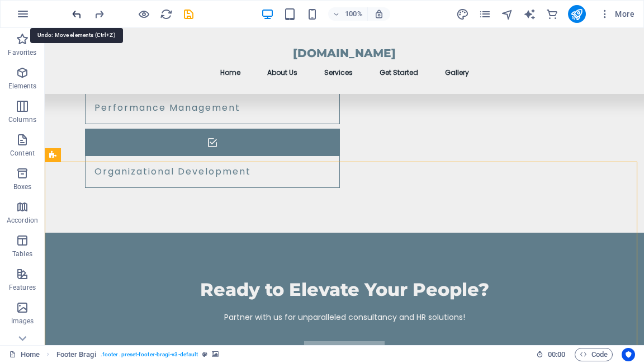
click at [75, 10] on icon "undo" at bounding box center [76, 14] width 13 height 13
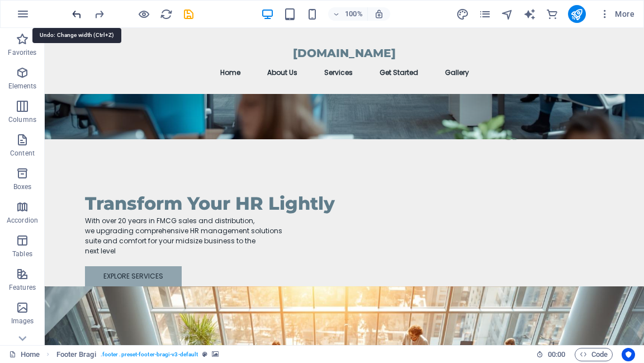
scroll to position [0, 0]
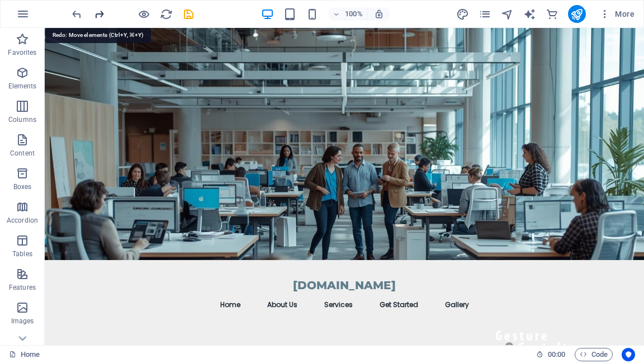
click at [97, 18] on icon "redo" at bounding box center [99, 14] width 13 height 13
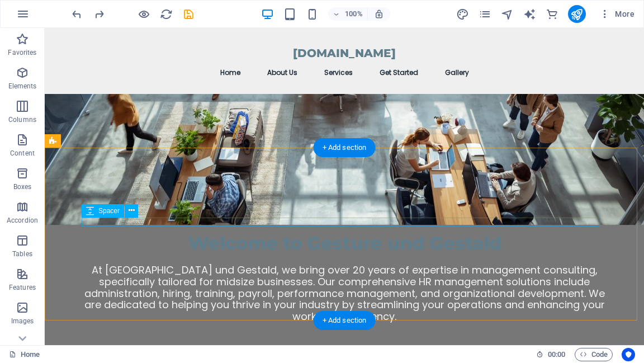
scroll to position [816, 0]
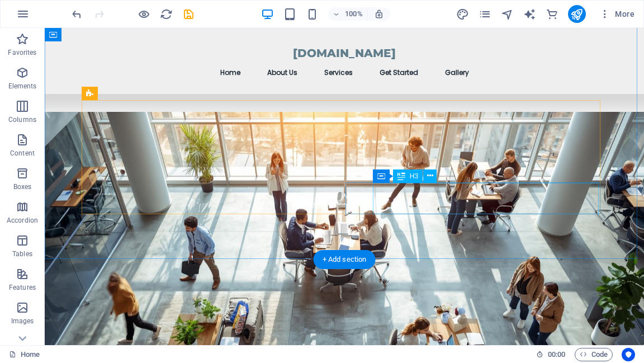
scroll to position [638, 0]
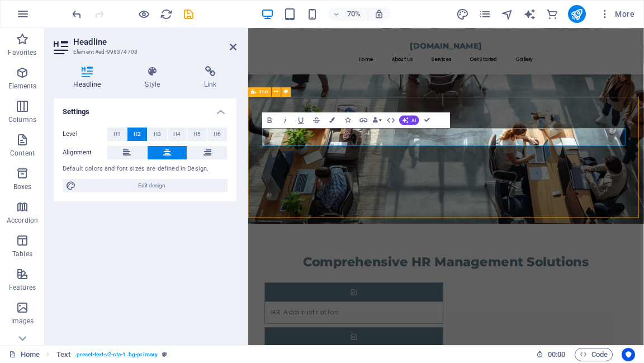
drag, startPoint x: 630, startPoint y: 274, endPoint x: 719, endPoint y: 201, distance: 115.2
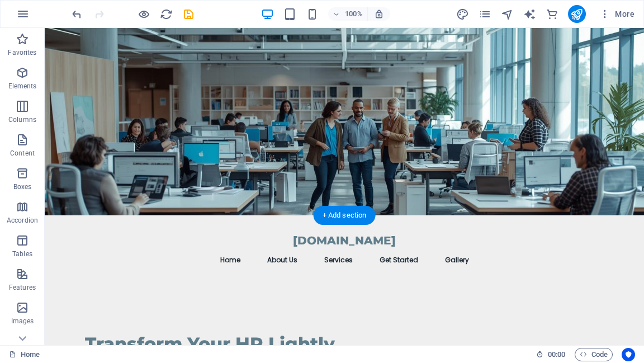
scroll to position [0, 0]
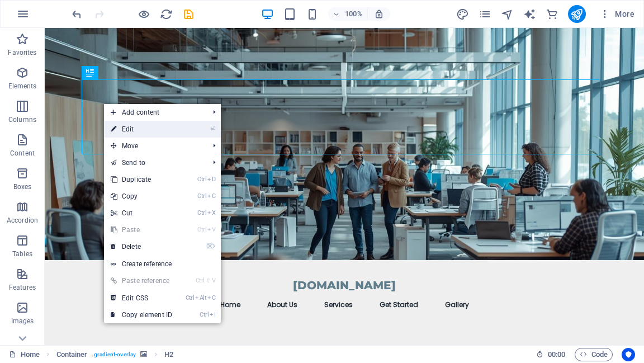
click at [126, 128] on link "⏎ Edit" at bounding box center [141, 129] width 75 height 17
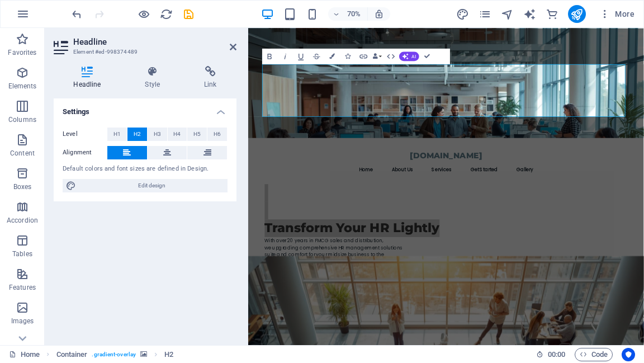
click at [152, 224] on div "Settings Level H1 H2 H3 H4 H5 H6 Alignment Default colors and font sizes are de…" at bounding box center [145, 217] width 183 height 238
click at [177, 232] on div "Settings Level H1 H2 H3 H4 H5 H6 Alignment Default colors and font sizes are de…" at bounding box center [145, 217] width 183 height 238
click at [192, 213] on div "Settings Level H1 H2 H3 H4 H5 H6 Alignment Default colors and font sizes are de…" at bounding box center [145, 217] width 183 height 238
click at [235, 46] on icon at bounding box center [233, 47] width 7 height 9
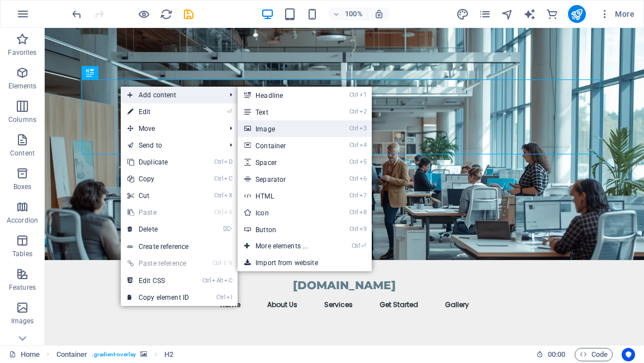
click at [270, 128] on link "Ctrl 3 Image" at bounding box center [284, 128] width 92 height 17
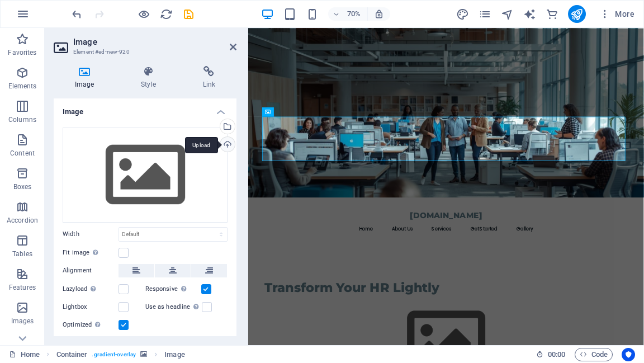
click at [225, 145] on div "Upload" at bounding box center [226, 145] width 17 height 17
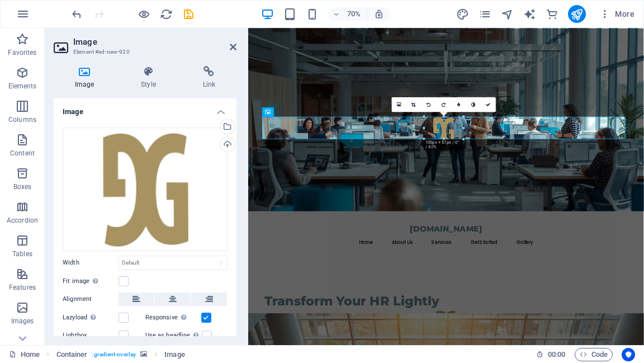
drag, startPoint x: 483, startPoint y: 138, endPoint x: 428, endPoint y: 140, distance: 54.3
type input "100"
select select "px"
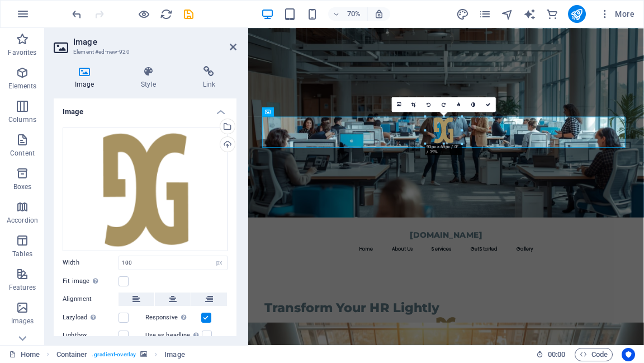
drag, startPoint x: 464, startPoint y: 129, endPoint x: 458, endPoint y: 134, distance: 7.9
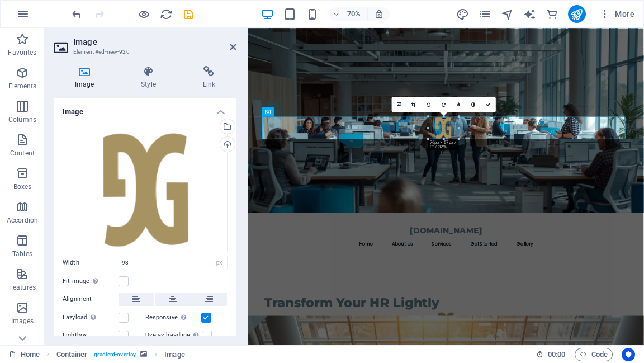
drag, startPoint x: 444, startPoint y: 143, endPoint x: 446, endPoint y: 136, distance: 7.1
click at [413, 104] on icon at bounding box center [414, 104] width 4 height 4
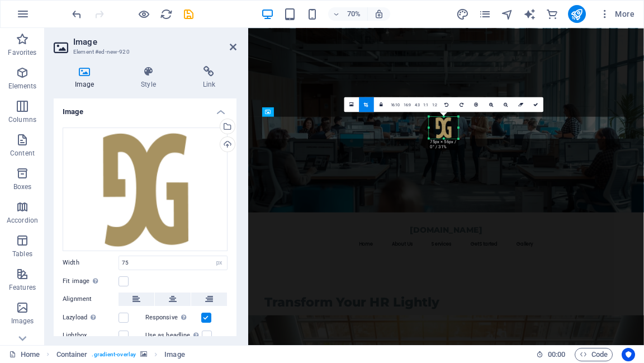
click at [447, 128] on div at bounding box center [444, 127] width 30 height 22
click at [416, 103] on link "4:3" at bounding box center [417, 104] width 9 height 15
click at [380, 105] on icon at bounding box center [381, 104] width 3 height 4
click at [368, 105] on icon at bounding box center [366, 104] width 4 height 4
type input "74"
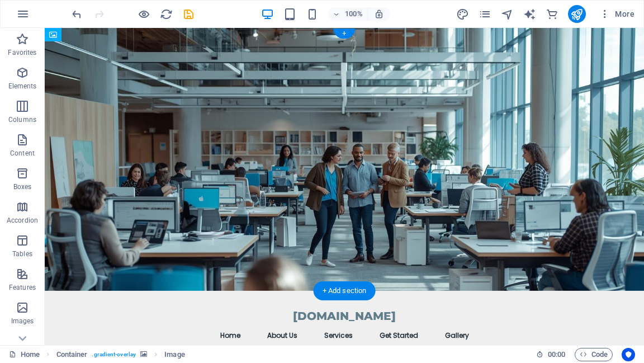
drag, startPoint x: 342, startPoint y: 165, endPoint x: 402, endPoint y: 100, distance: 87.9
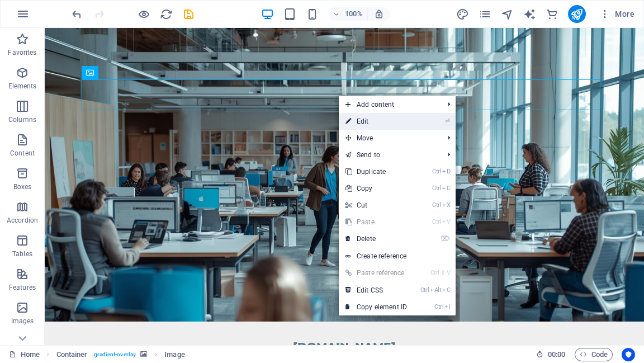
drag, startPoint x: 374, startPoint y: 121, endPoint x: 180, endPoint y: 133, distance: 194.4
click at [374, 121] on link "⏎ Edit" at bounding box center [376, 121] width 75 height 17
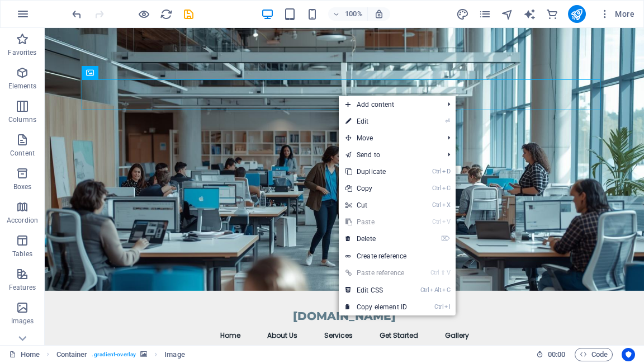
select select "px"
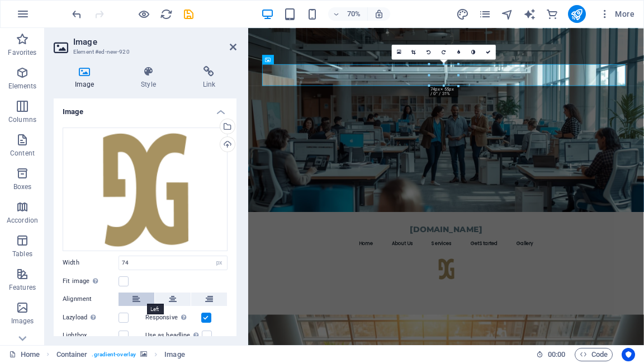
click at [139, 301] on icon at bounding box center [137, 298] width 8 height 13
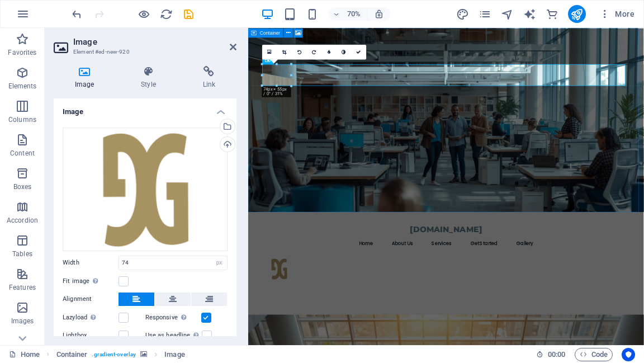
click at [393, 272] on figure at bounding box center [530, 159] width 565 height 263
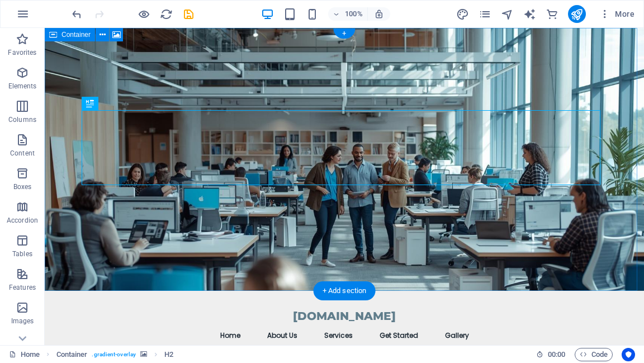
click at [606, 182] on figure at bounding box center [344, 159] width 599 height 263
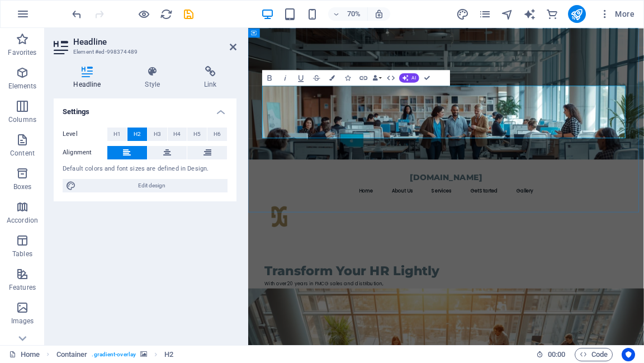
click at [272, 313] on h2 "Transform Your HR Lightly" at bounding box center [531, 350] width 519 height 75
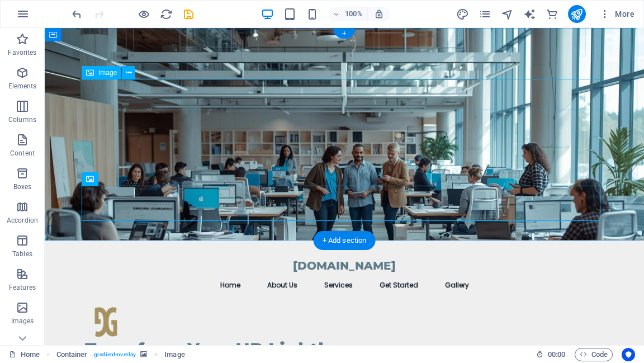
click at [107, 306] on figure at bounding box center [344, 321] width 519 height 31
select select "px"
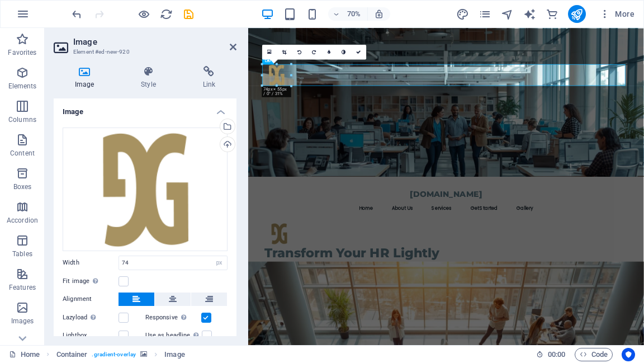
drag, startPoint x: 290, startPoint y: 86, endPoint x: 55, endPoint y: 74, distance: 235.1
click at [287, 80] on div "180 170 160 150 140 130 120 110 100 90 80 70 60 50 40 30 20 10 0 -10 -20 -30 -4…" at bounding box center [276, 74] width 29 height 21
click at [282, 56] on link at bounding box center [284, 51] width 15 height 15
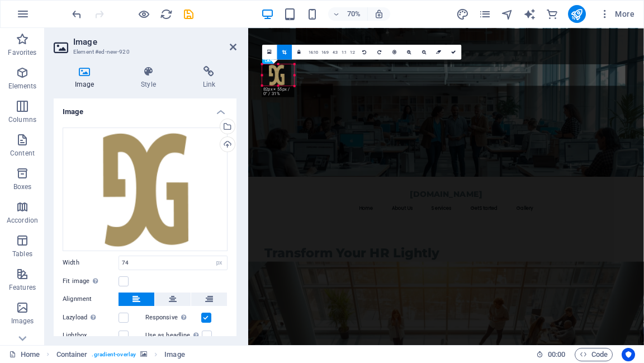
click at [294, 85] on div "180 170 160 150 140 130 120 110 100 90 80 70 60 50 40 30 20 10 0 -10 -20 -30 -4…" at bounding box center [278, 74] width 32 height 21
click at [315, 54] on link "16:10" at bounding box center [313, 52] width 13 height 15
click at [342, 54] on link "1:1" at bounding box center [344, 52] width 9 height 15
click at [353, 51] on link "1:2" at bounding box center [352, 52] width 9 height 15
click at [315, 54] on link "16:10" at bounding box center [313, 52] width 13 height 15
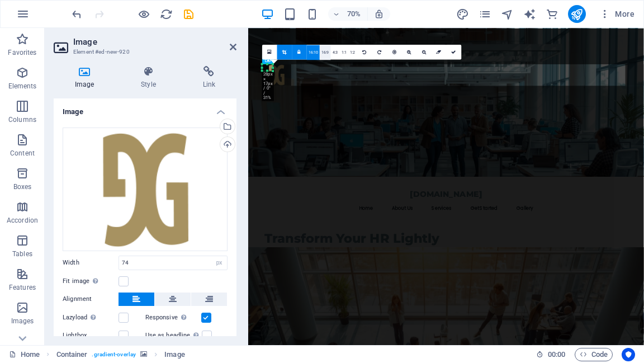
click at [327, 55] on link "16:9" at bounding box center [325, 52] width 11 height 15
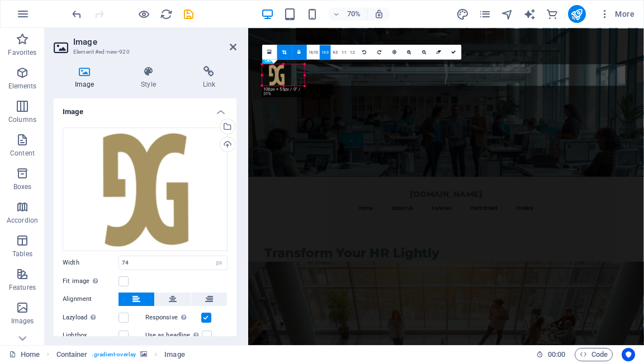
drag, startPoint x: 272, startPoint y: 68, endPoint x: 277, endPoint y: 93, distance: 25.2
click at [277, 85] on div "180 170 160 150 140 130 120 110 100 90 80 70 60 50 40 30 20 10 0 -10 -20 -30 -4…" at bounding box center [283, 74] width 43 height 21
drag, startPoint x: 277, startPoint y: 78, endPoint x: 274, endPoint y: 90, distance: 12.1
click at [275, 85] on div "180 170 160 150 140 130 120 110 100 90 80 70 60 50 40 30 20 10 0 -10 -20 -30 -4…" at bounding box center [282, 74] width 41 height 21
click at [315, 50] on link "16:10" at bounding box center [313, 52] width 13 height 15
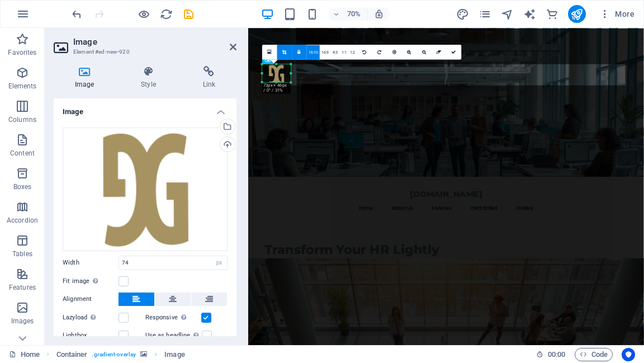
click at [300, 53] on icon at bounding box center [299, 52] width 3 height 4
click at [275, 85] on div "180 170 160 150 140 130 120 110 100 90 80 70 60 50 40 30 20 10 0 -10 -20 -30 -4…" at bounding box center [276, 74] width 29 height 21
click at [271, 54] on icon at bounding box center [269, 52] width 4 height 6
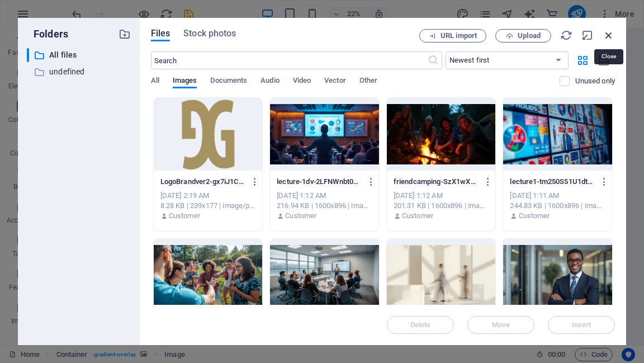
click at [611, 35] on icon "button" at bounding box center [609, 35] width 12 height 12
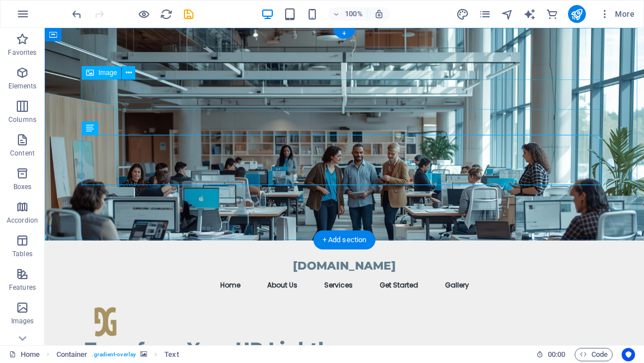
click at [97, 306] on figure at bounding box center [344, 321] width 519 height 30
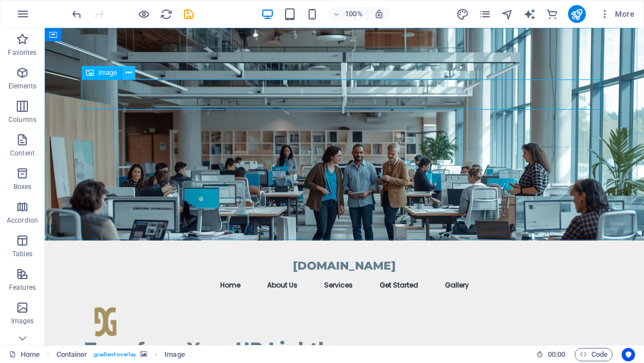
click at [130, 75] on icon at bounding box center [129, 73] width 6 height 12
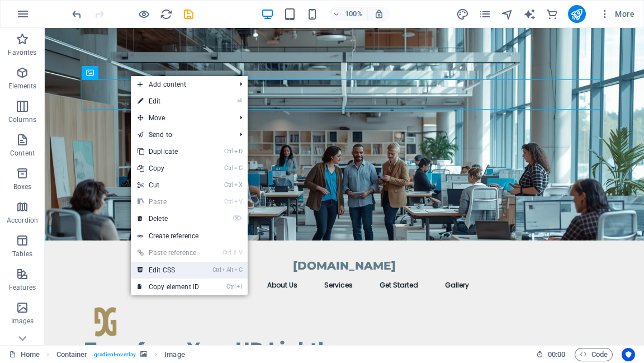
click at [171, 269] on link "Ctrl Alt C Edit CSS" at bounding box center [168, 270] width 75 height 17
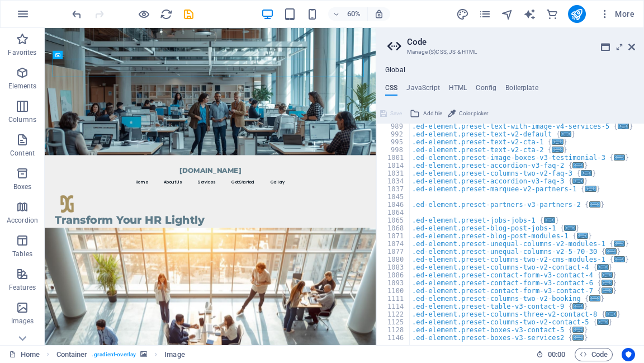
scroll to position [701, 0]
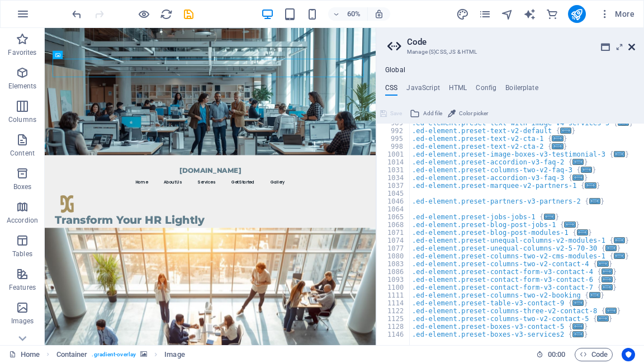
click at [631, 49] on icon at bounding box center [632, 47] width 7 height 9
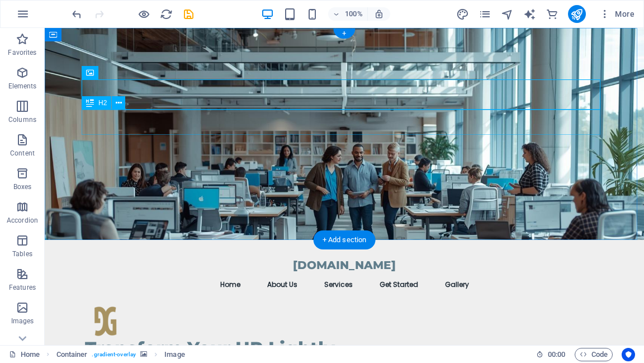
click at [588, 336] on div "Transform Your HR Lightly" at bounding box center [344, 348] width 519 height 25
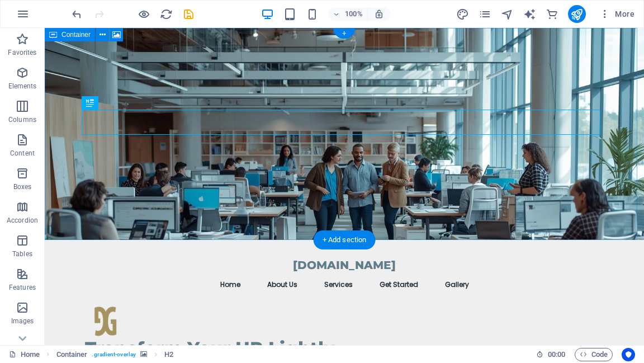
click at [608, 134] on figure at bounding box center [344, 134] width 599 height 212
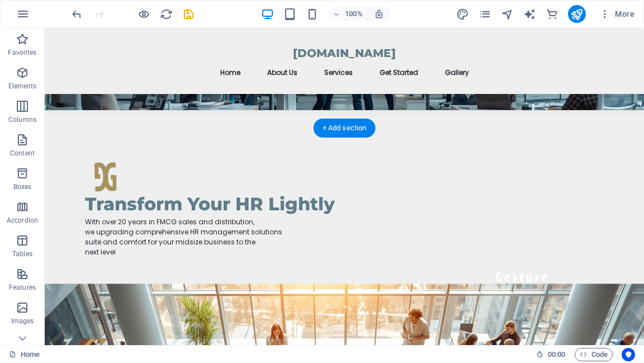
scroll to position [134, 0]
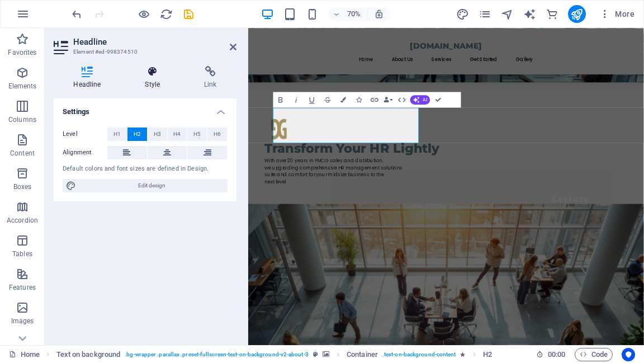
click at [152, 78] on h4 "Style" at bounding box center [154, 77] width 59 height 23
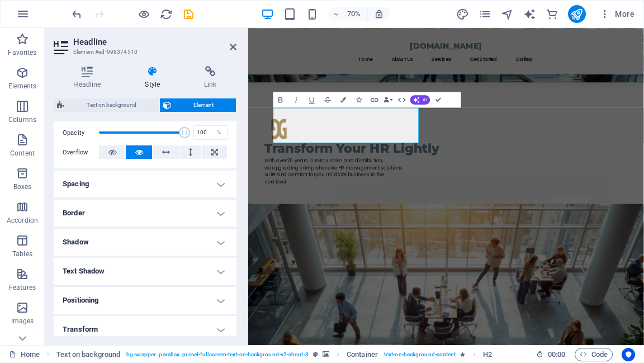
scroll to position [224, 0]
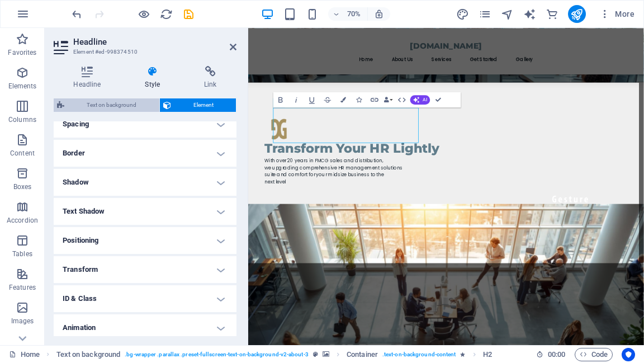
click at [129, 102] on span "Text on background" at bounding box center [112, 104] width 88 height 13
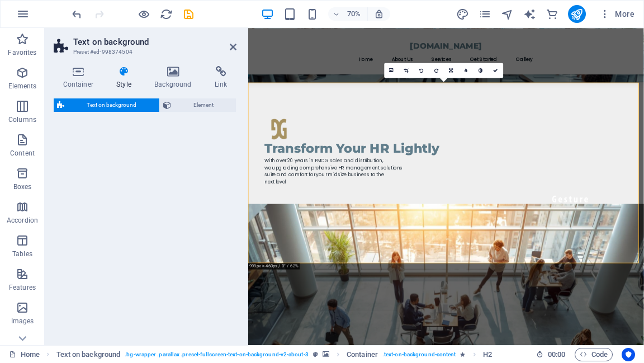
select select "%"
select select "rem"
select select "px"
select select "preset-fullscreen-text-on-background-v2-about-3"
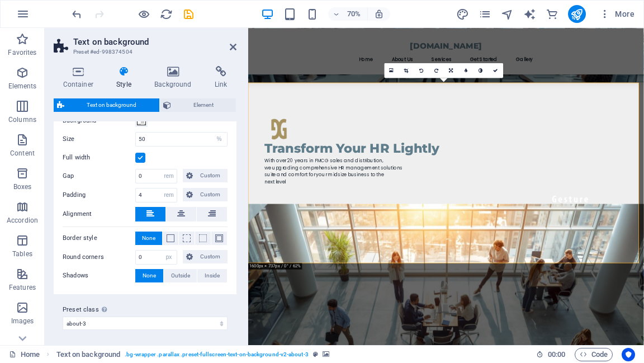
scroll to position [154, 0]
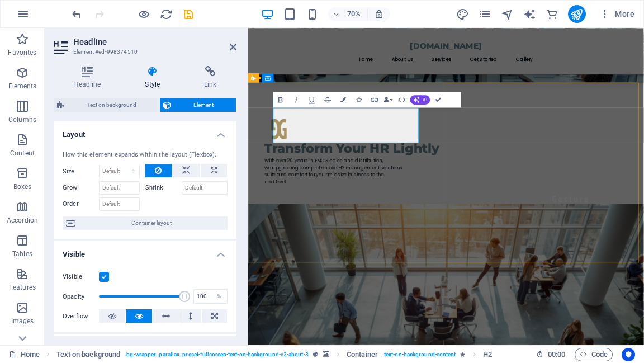
drag, startPoint x: 443, startPoint y: 183, endPoint x: 299, endPoint y: 154, distance: 147.8
click at [341, 100] on icon "button" at bounding box center [344, 100] width 6 height 6
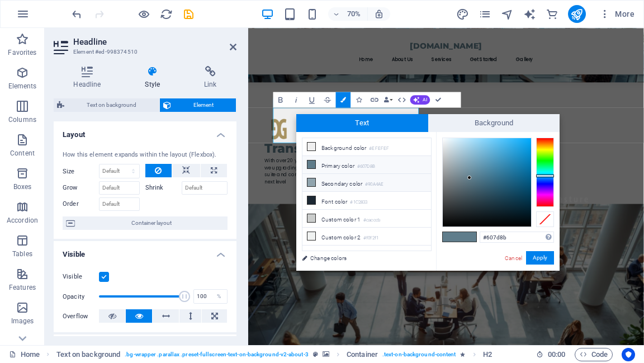
click at [311, 180] on icon at bounding box center [312, 182] width 8 height 8
type input "#90a4ae"
click at [533, 257] on button "Apply" at bounding box center [540, 257] width 28 height 13
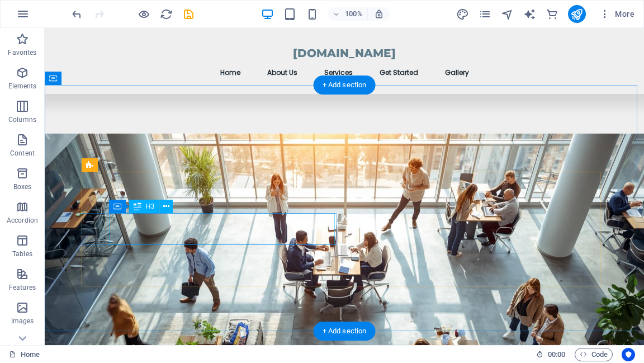
scroll to position [438, 0]
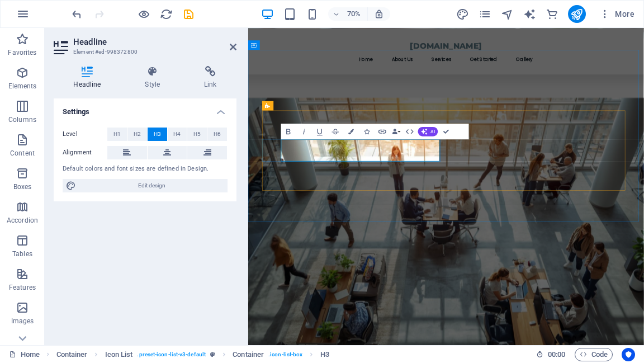
drag, startPoint x: 353, startPoint y: 203, endPoint x: 381, endPoint y: 204, distance: 27.4
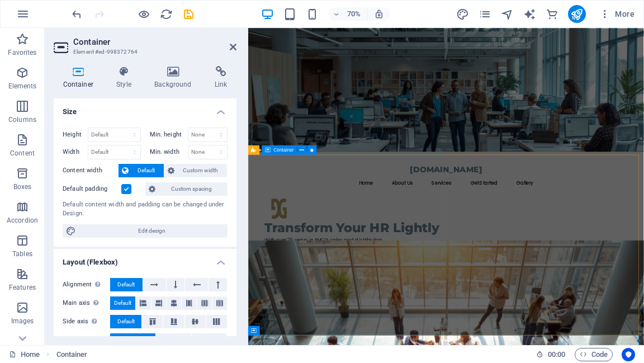
scroll to position [0, 0]
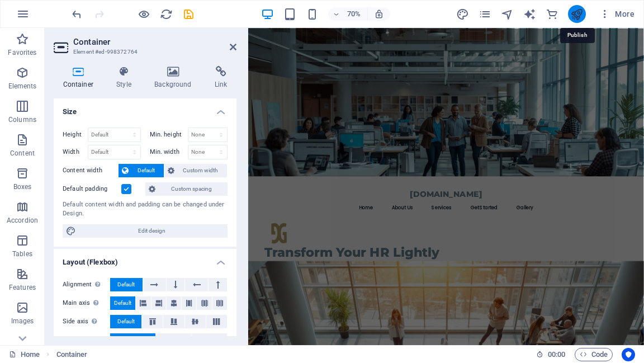
click at [577, 14] on icon "publish" at bounding box center [576, 14] width 13 height 13
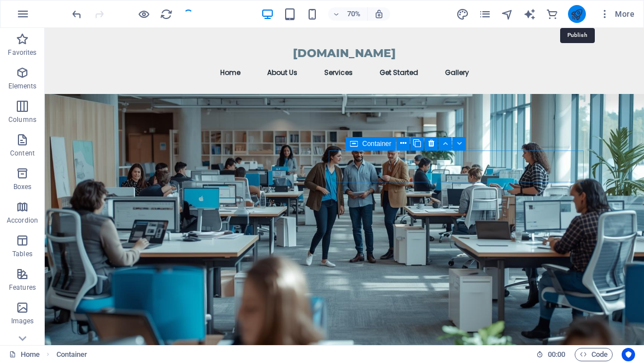
scroll to position [434, 0]
